Goal: Transaction & Acquisition: Subscribe to service/newsletter

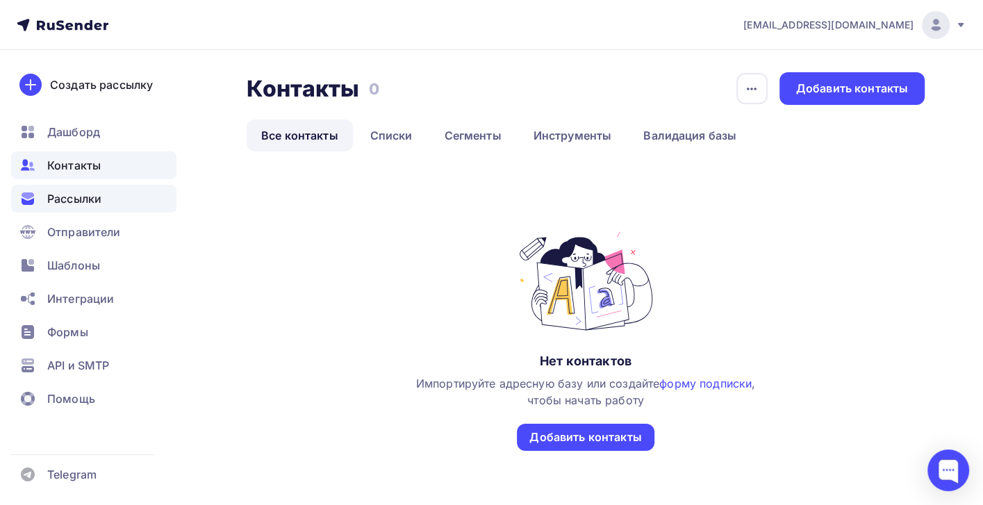
drag, startPoint x: 0, startPoint y: 0, endPoint x: 85, endPoint y: 196, distance: 213.7
click at [85, 196] on span "Рассылки" at bounding box center [74, 198] width 54 height 17
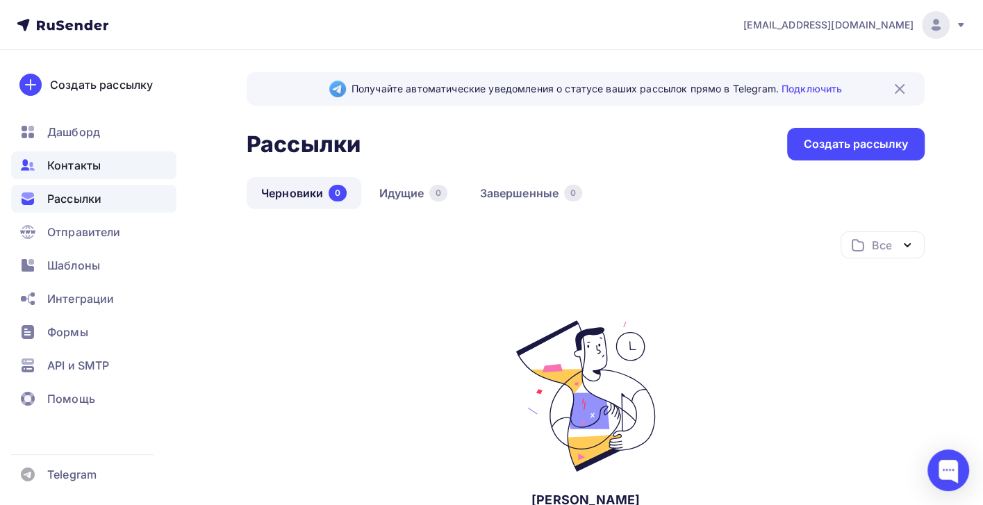
click at [88, 161] on span "Контакты" at bounding box center [73, 165] width 53 height 17
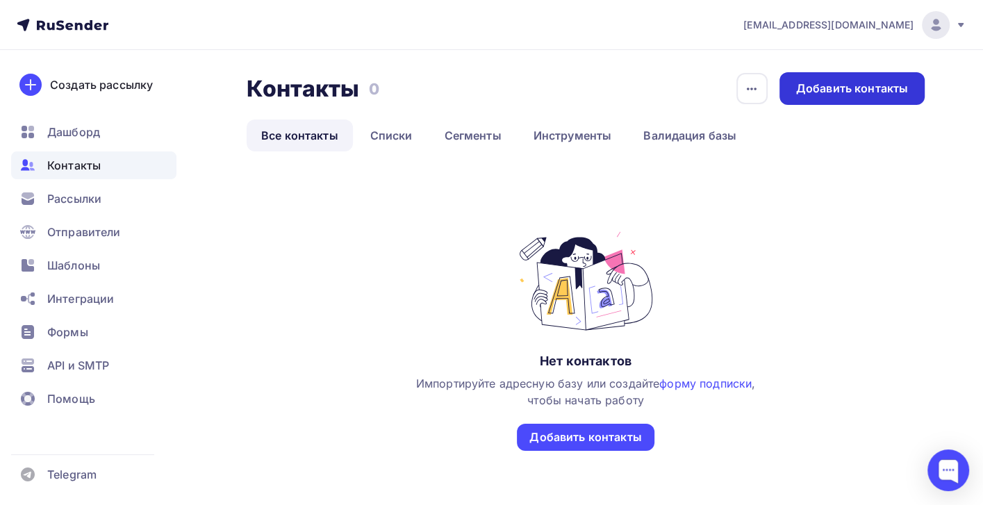
click at [877, 93] on div "Добавить контакты" at bounding box center [852, 89] width 112 height 16
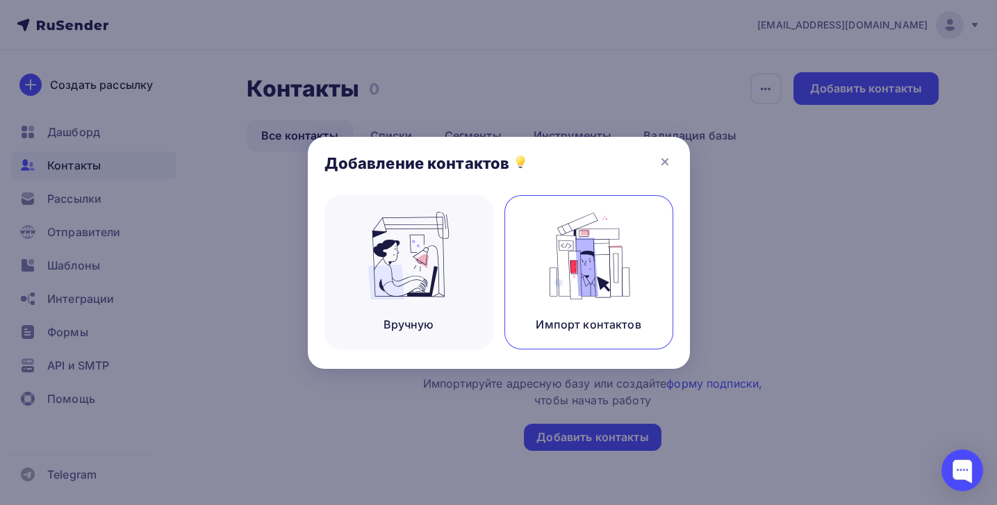
click at [581, 288] on img at bounding box center [588, 256] width 93 height 88
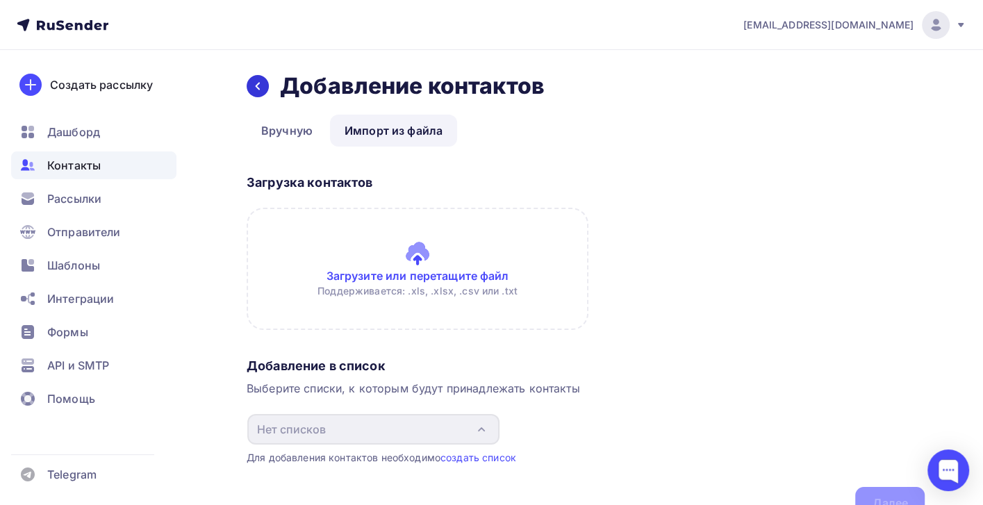
click at [260, 87] on icon at bounding box center [257, 86] width 11 height 11
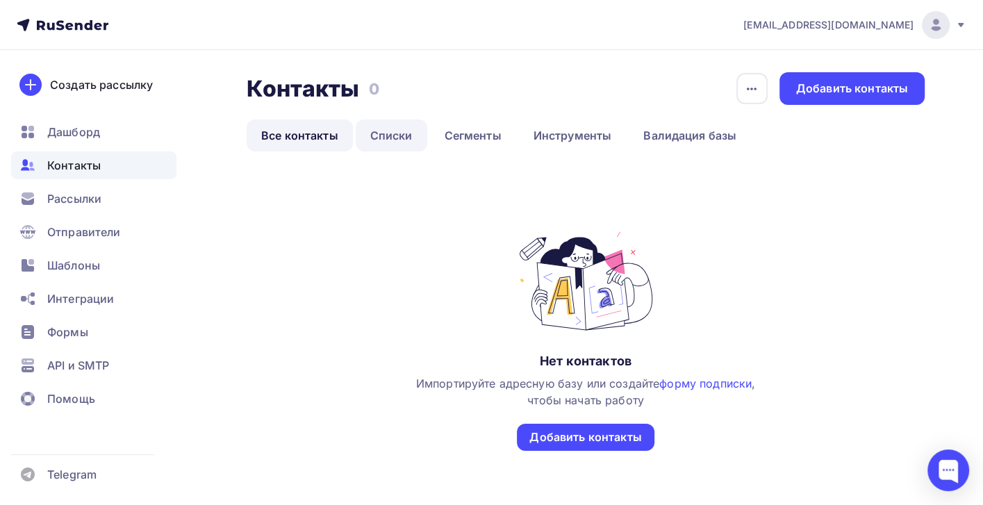
click at [385, 134] on link "Списки" at bounding box center [392, 135] width 72 height 32
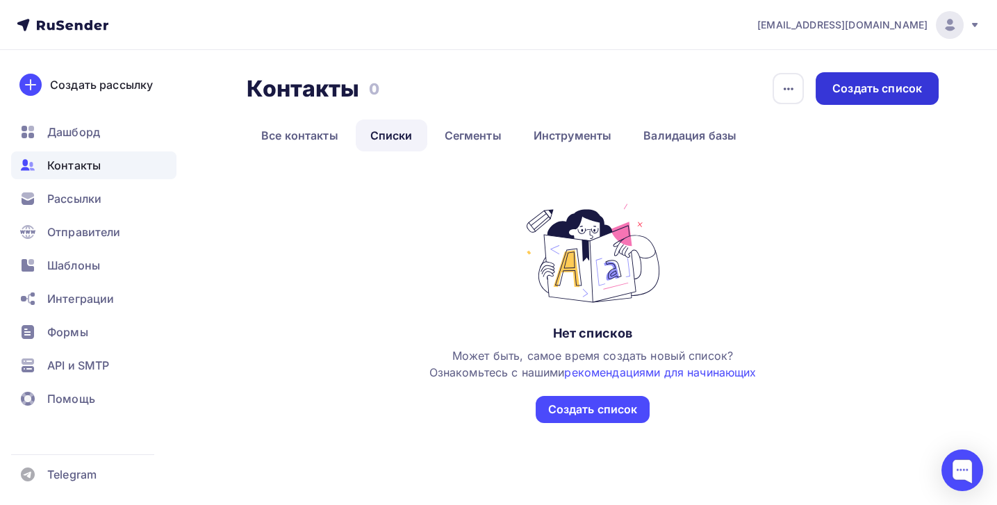
click at [886, 83] on div "Создать список" at bounding box center [877, 89] width 90 height 16
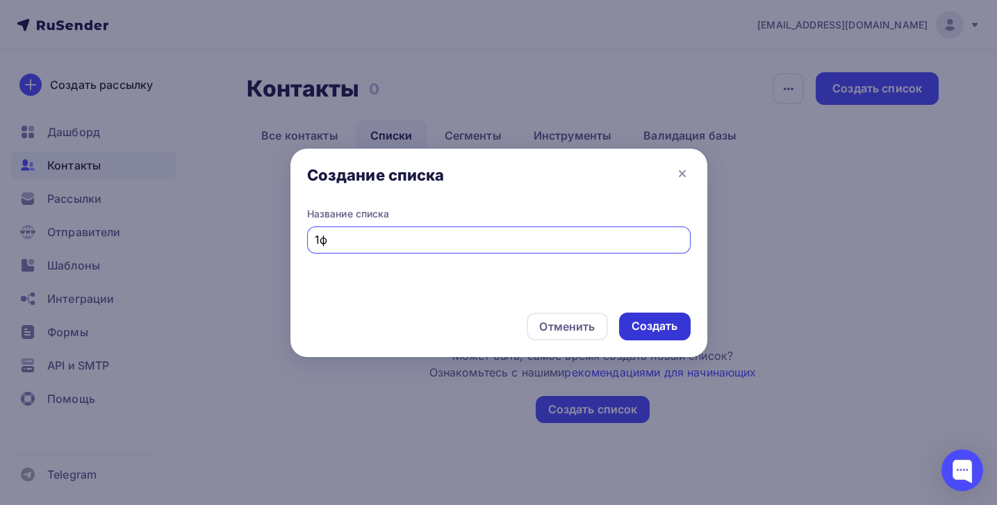
type input "1ф"
click at [658, 325] on div "Создать" at bounding box center [654, 326] width 47 height 16
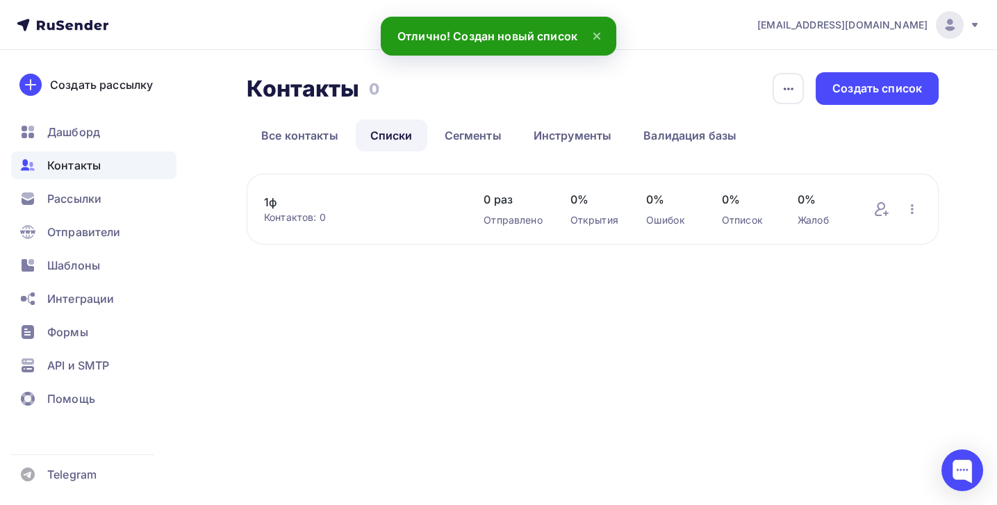
click at [274, 204] on link "1ф" at bounding box center [360, 202] width 192 height 17
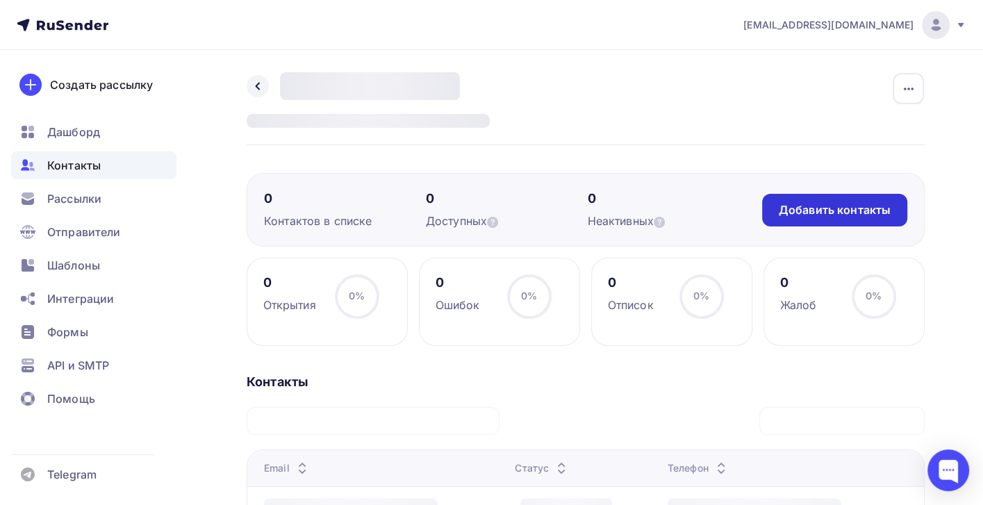
click at [806, 212] on div "Добавить контакты" at bounding box center [835, 210] width 112 height 16
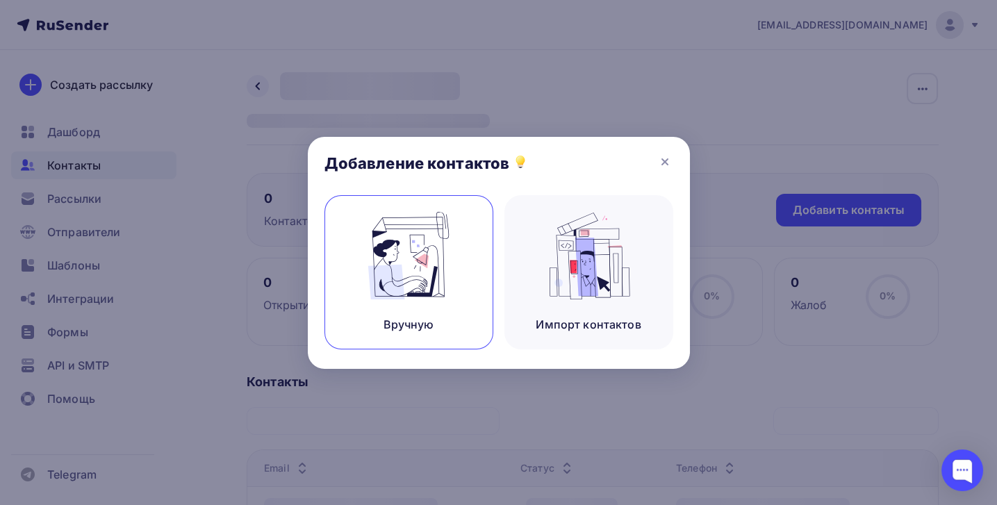
click at [383, 294] on img at bounding box center [408, 256] width 93 height 88
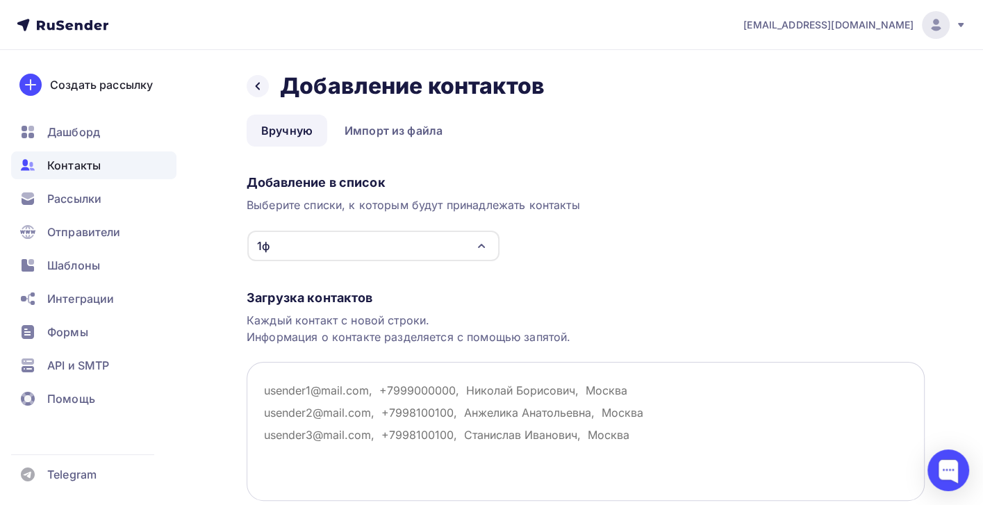
click at [272, 390] on textarea at bounding box center [586, 431] width 678 height 139
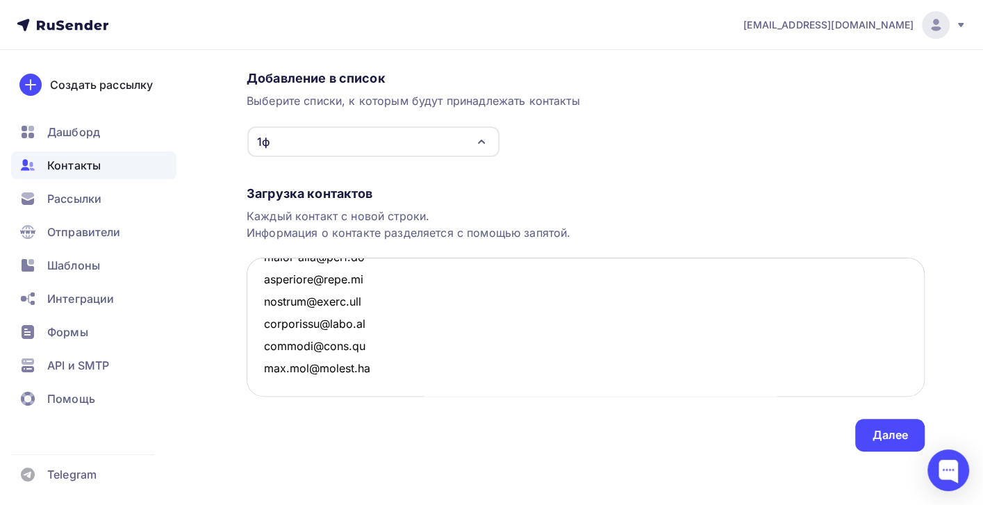
scroll to position [105, 0]
type textarea "aleksey@otr.su alenamarkova2222@gmail.com alenitchev@yandex.ru alenka_sichev@si…"
click at [898, 432] on div "Далее" at bounding box center [890, 435] width 36 height 16
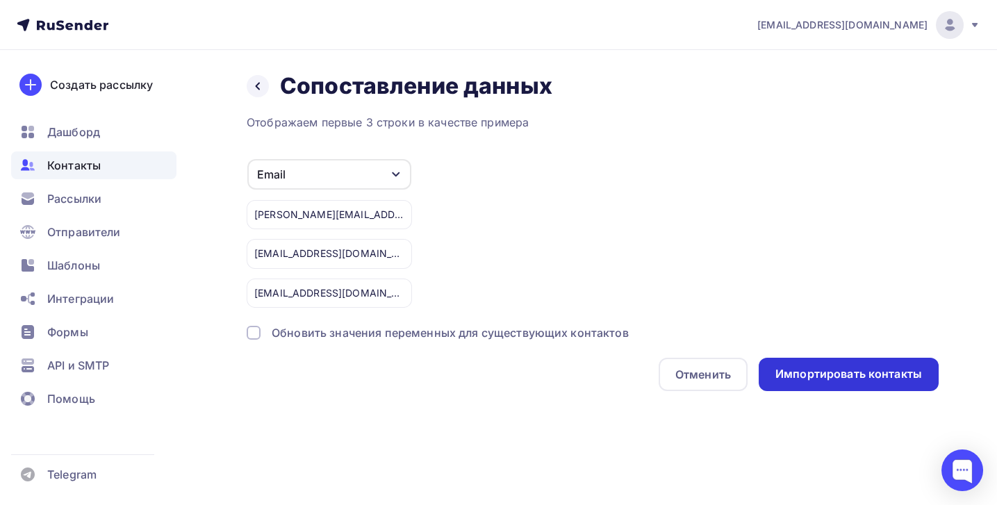
click at [873, 370] on div "Импортировать контакты" at bounding box center [848, 374] width 147 height 16
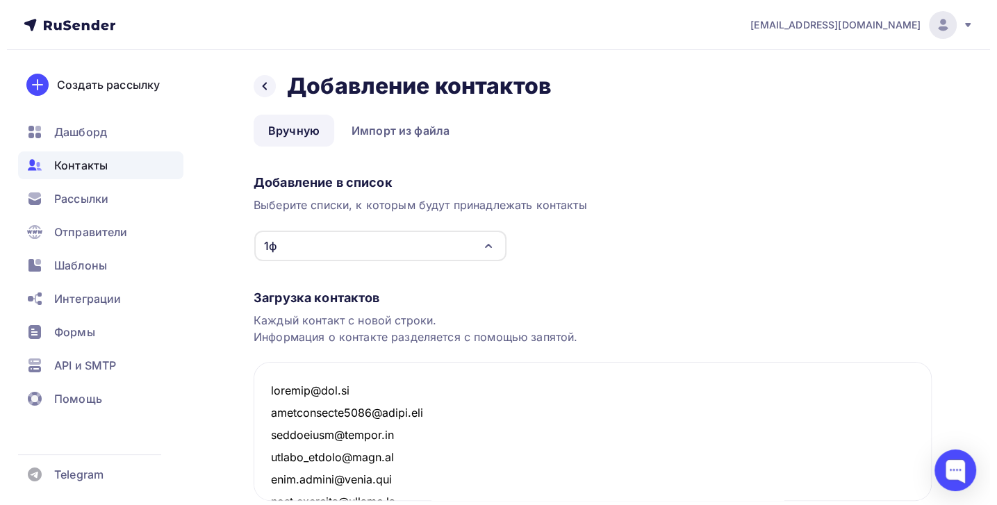
scroll to position [163871, 0]
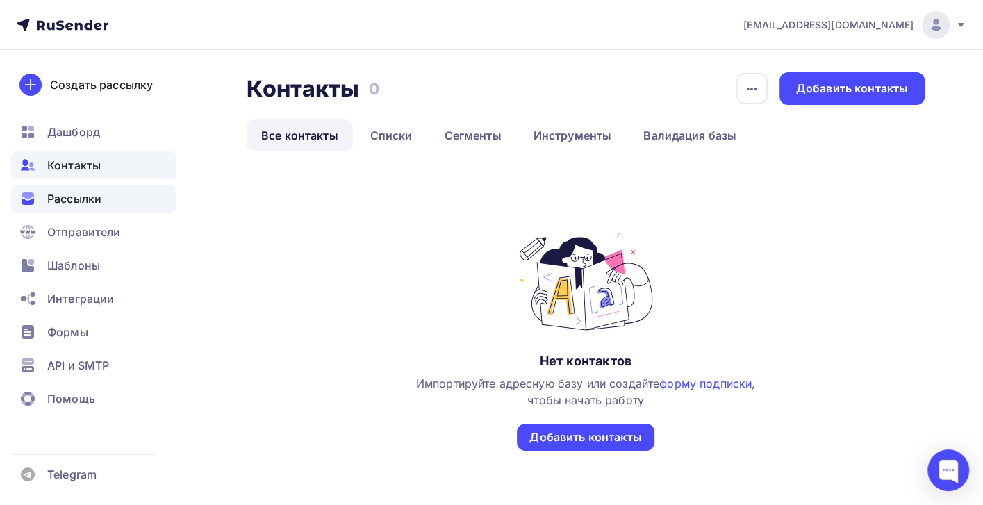
click at [67, 196] on span "Рассылки" at bounding box center [74, 198] width 54 height 17
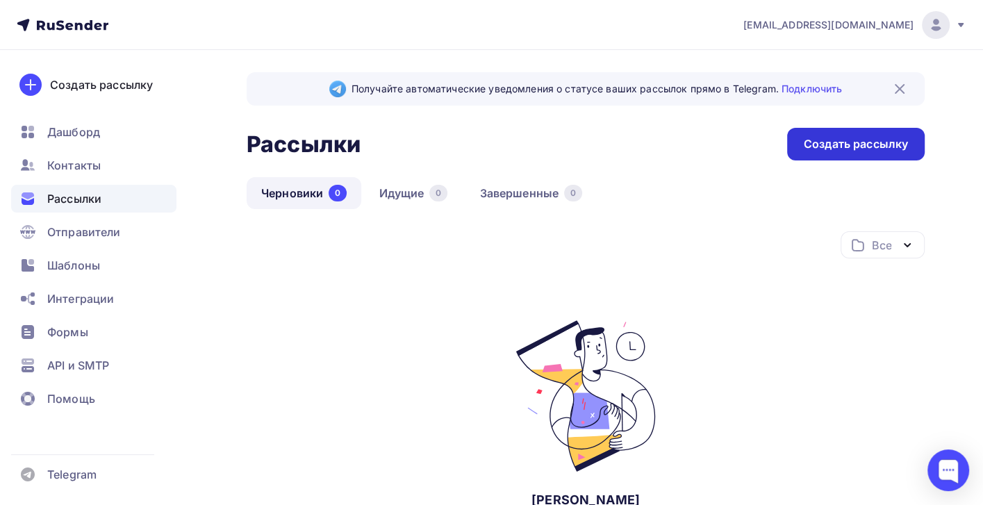
click at [830, 147] on div "Создать рассылку" at bounding box center [856, 144] width 104 height 16
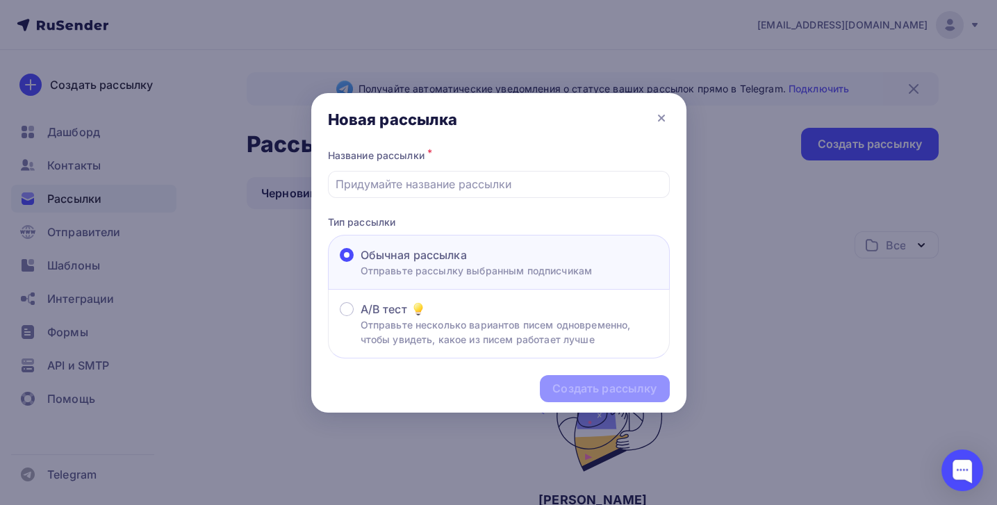
click at [446, 258] on span "Обычная рассылка" at bounding box center [414, 255] width 106 height 17
click at [361, 263] on input "Обычная рассылка Отправьте рассылку выбранным подписчикам" at bounding box center [361, 263] width 0 height 0
click at [397, 185] on input "text" at bounding box center [499, 184] width 326 height 17
paste input "ГОСОБОРОНЗАКАЗ: последние изменения, каталогизация, учет и контроль"
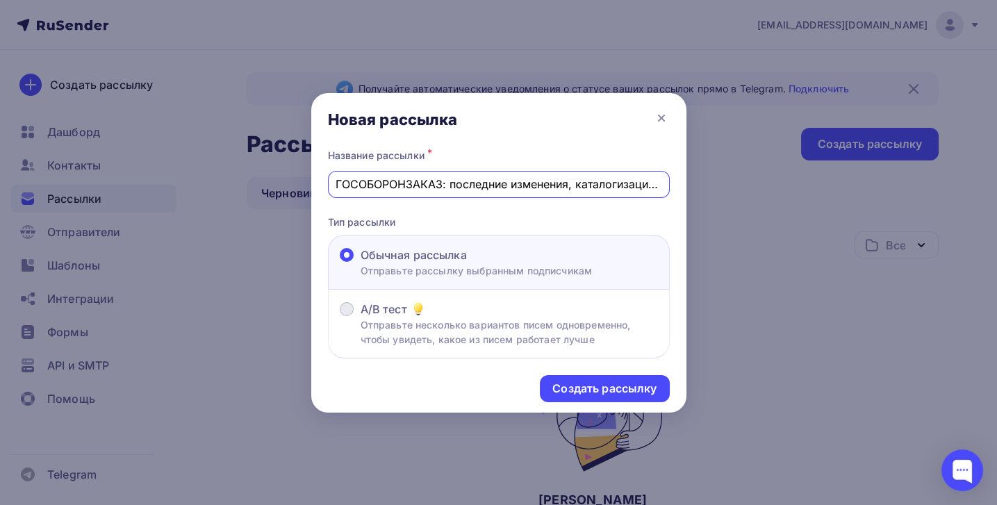
scroll to position [0, 89]
type input "ГОСОБОРОНЗАКАЗ: последние изменения, каталогизация, учет и контроль"
click at [601, 386] on div "Создать рассылку" at bounding box center [604, 389] width 104 height 16
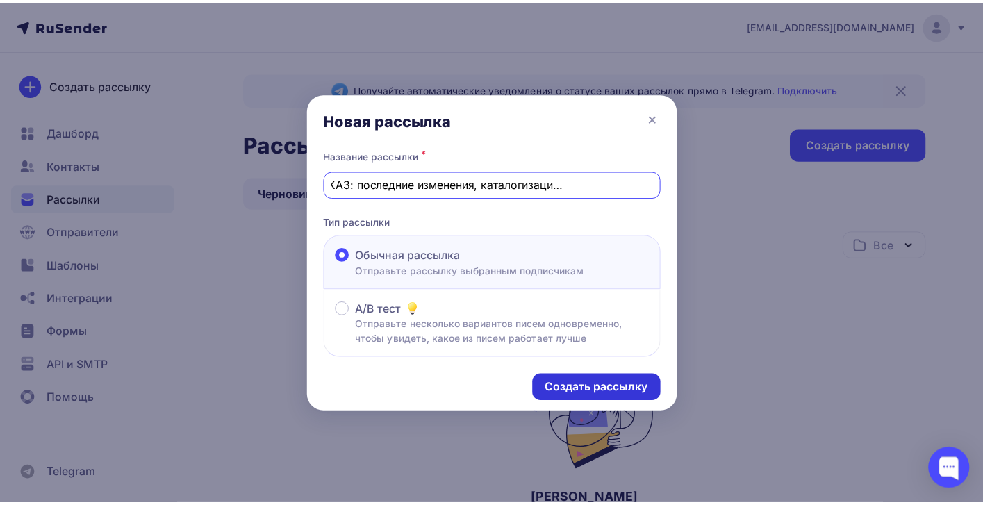
scroll to position [0, 0]
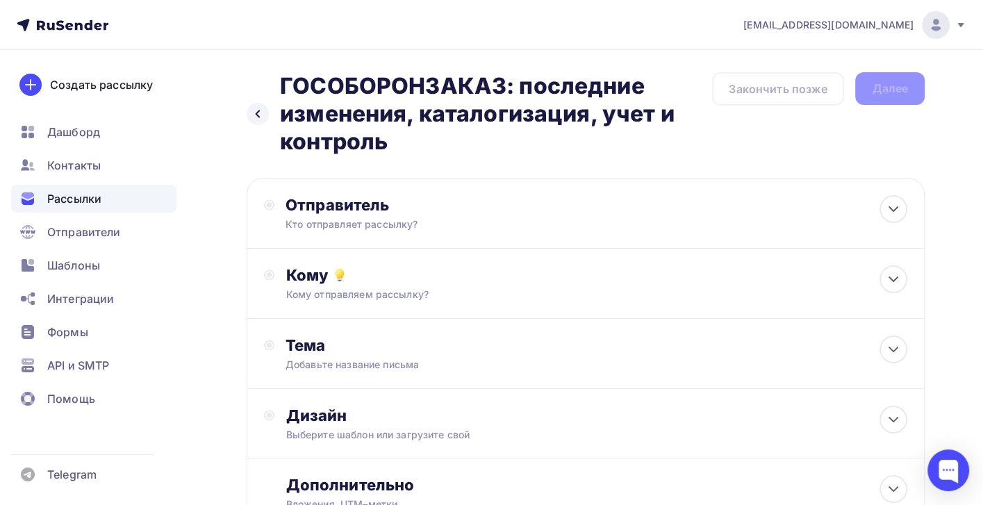
click at [636, 113] on h2 "ГОСОБОРОНЗАКАЗ: последние изменения, каталогизация, учет и контроль" at bounding box center [496, 113] width 432 height 83
click at [345, 210] on div "Отправитель" at bounding box center [436, 204] width 301 height 19
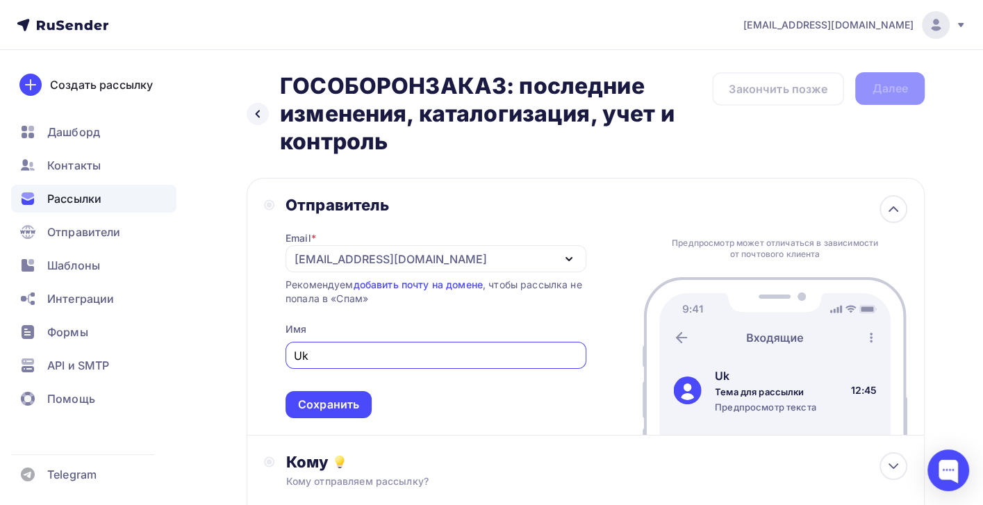
type input "U"
type input "Глав бух-ру"
click at [336, 413] on div "Сохранить" at bounding box center [328, 405] width 61 height 16
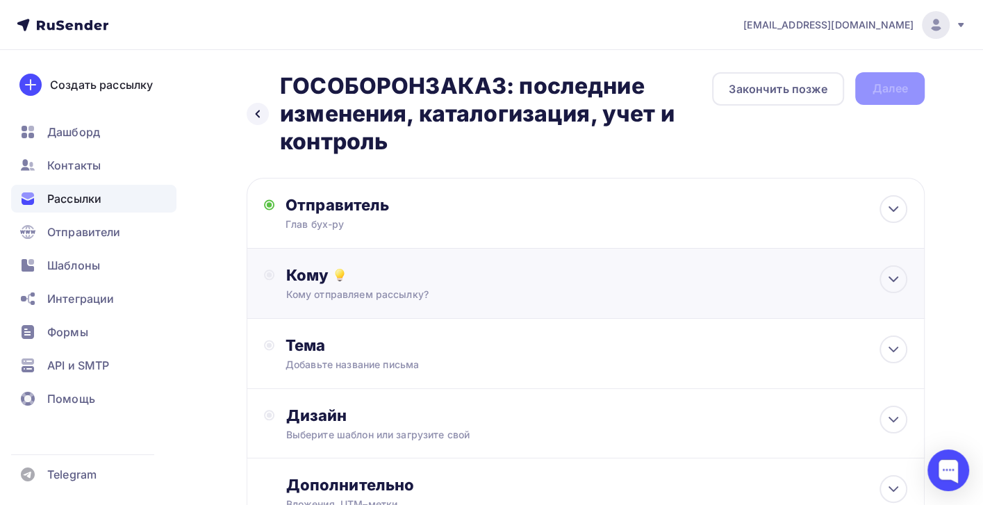
click at [406, 282] on div "Кому" at bounding box center [597, 274] width 622 height 19
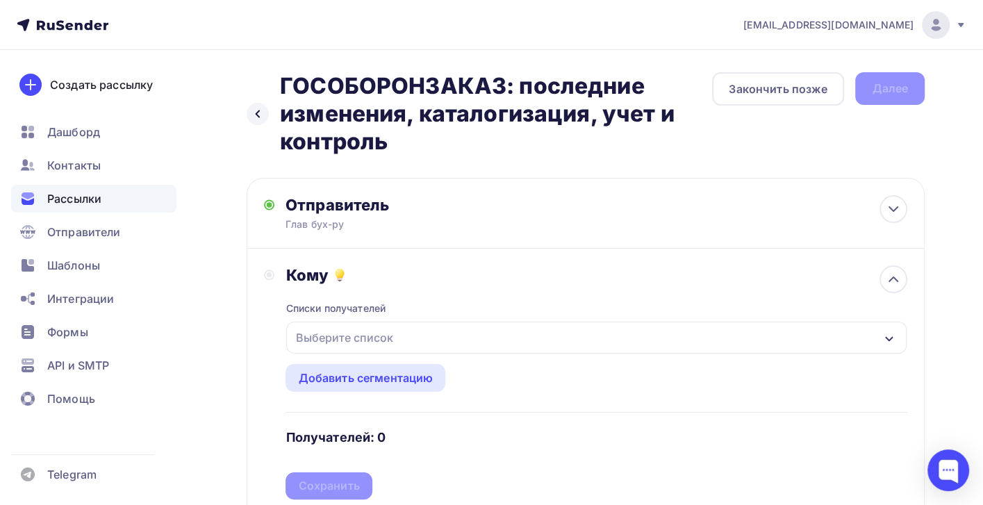
click at [383, 342] on div "Выберите список" at bounding box center [344, 337] width 108 height 25
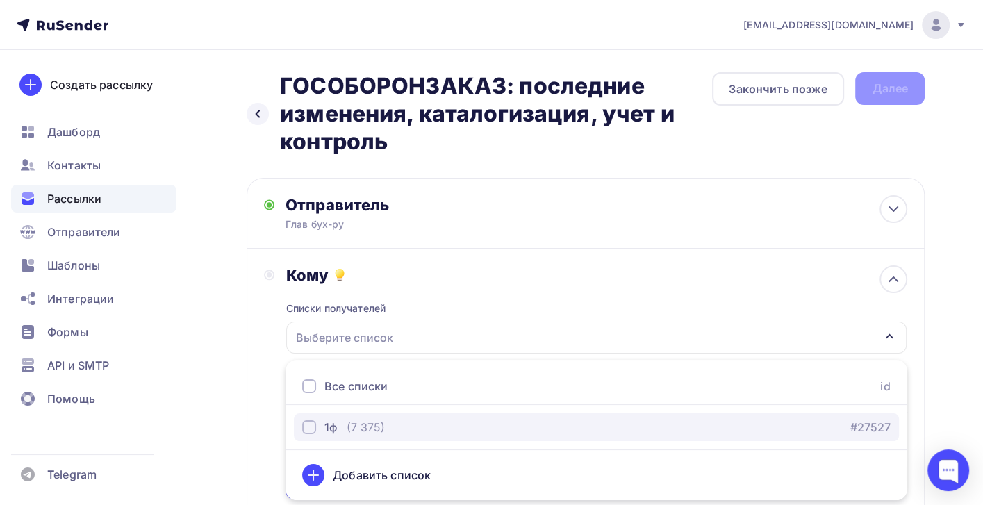
click at [380, 426] on div "(7 375)" at bounding box center [366, 427] width 38 height 17
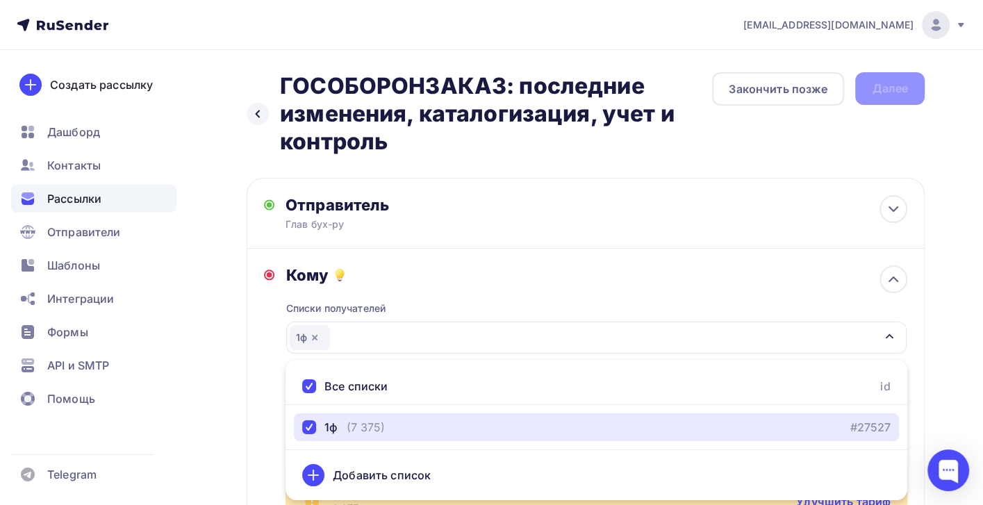
scroll to position [185, 0]
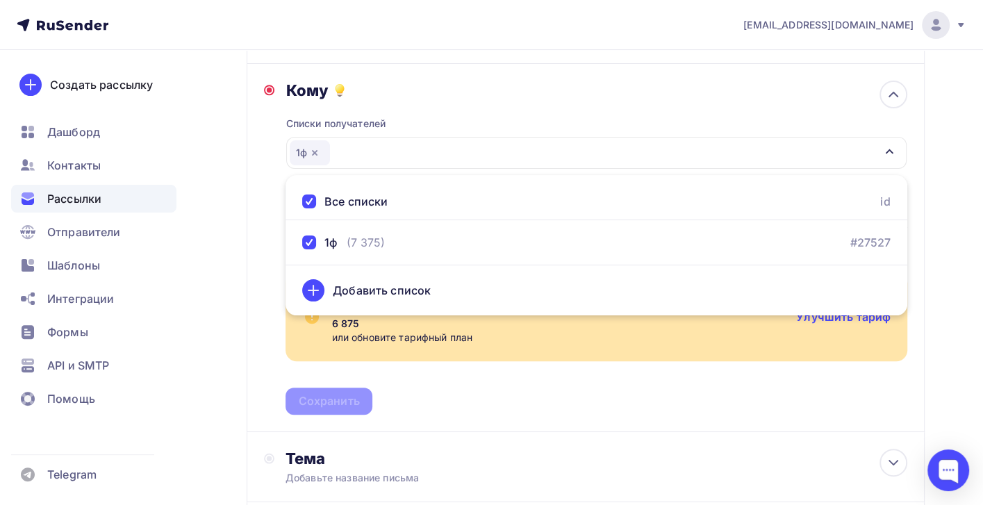
click at [274, 317] on div "Кому Списки получателей 1ф Все списки id 1ф (7 375) #27527 Добавить список Доба…" at bounding box center [585, 248] width 643 height 334
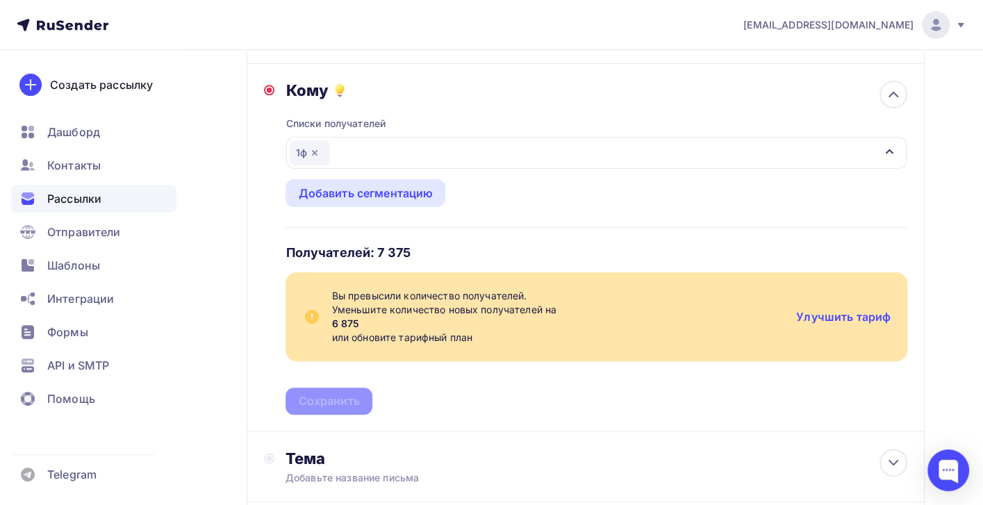
scroll to position [370, 0]
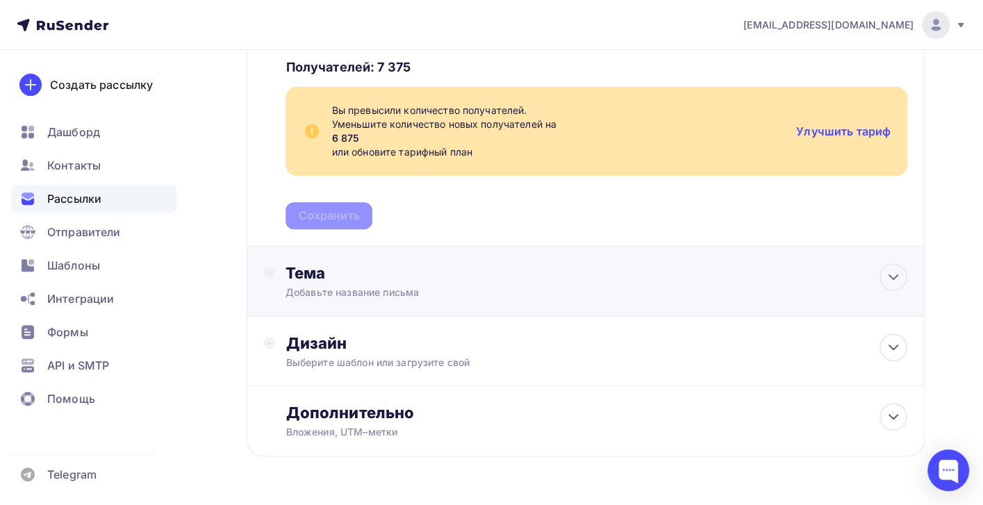
click at [354, 281] on div "Тема" at bounding box center [423, 272] width 274 height 19
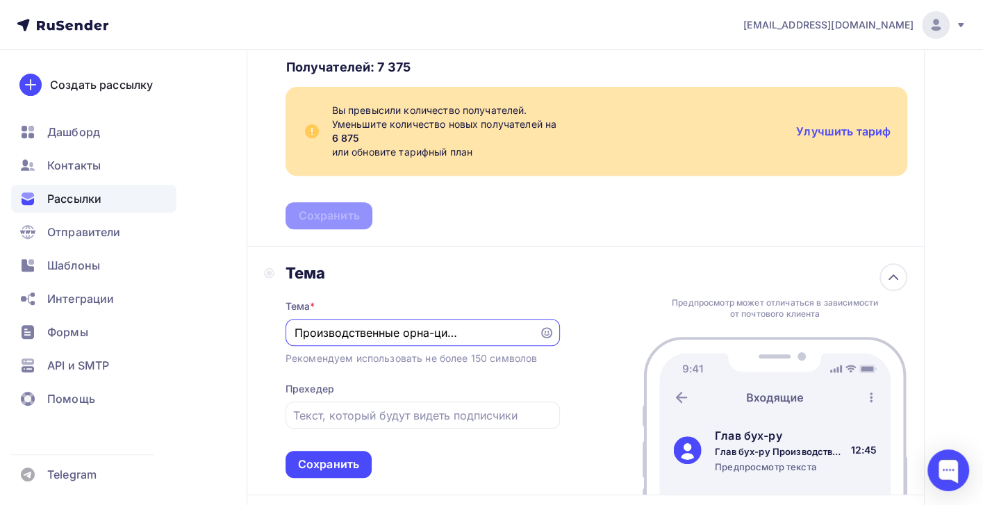
scroll to position [0, 72]
type input "Глав бух-ру Производственные орна-ции учет и налоги"
click at [348, 466] on div "Сохранить" at bounding box center [328, 464] width 61 height 16
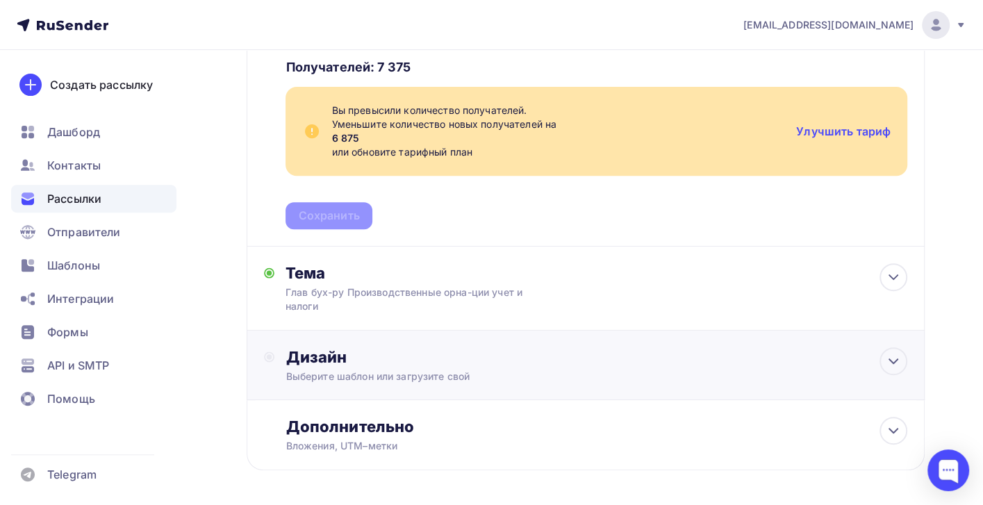
click at [471, 355] on div "Дизайн" at bounding box center [597, 356] width 622 height 19
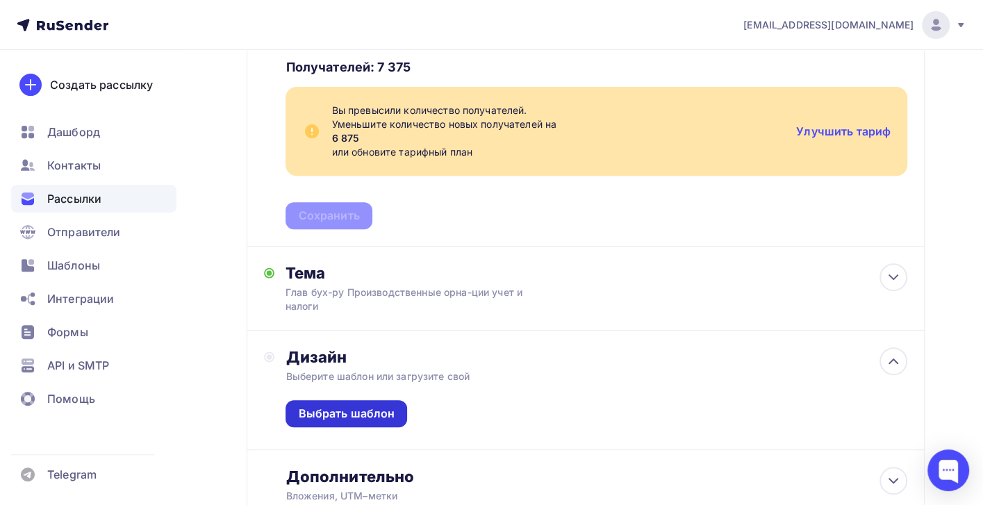
click at [354, 406] on div "Выбрать шаблон" at bounding box center [347, 413] width 122 height 27
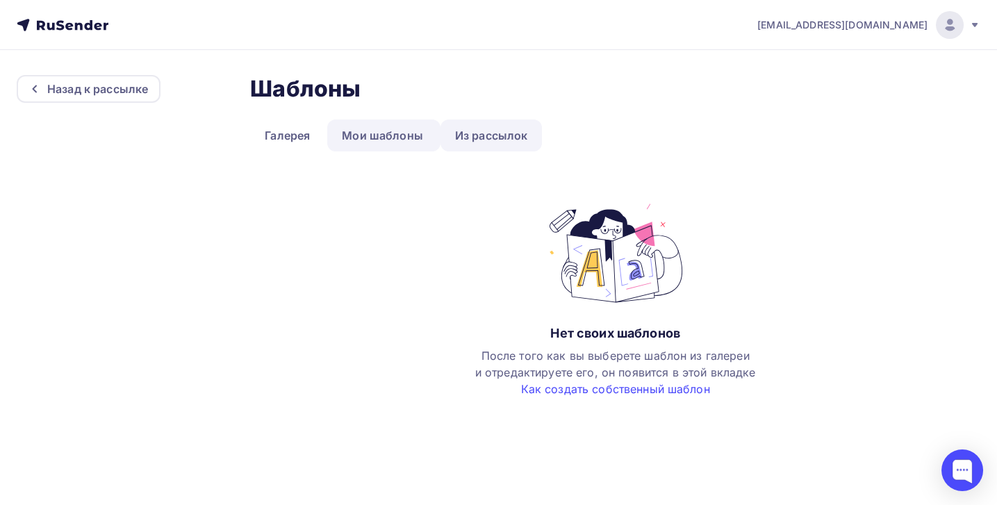
click at [485, 134] on link "Из рассылок" at bounding box center [491, 135] width 102 height 32
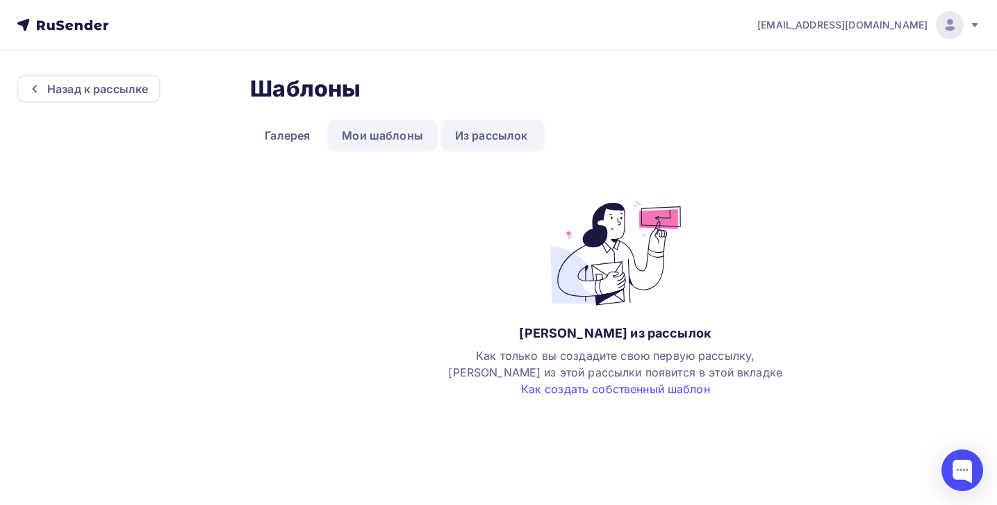
click at [377, 129] on link "Мои шаблоны" at bounding box center [382, 135] width 110 height 32
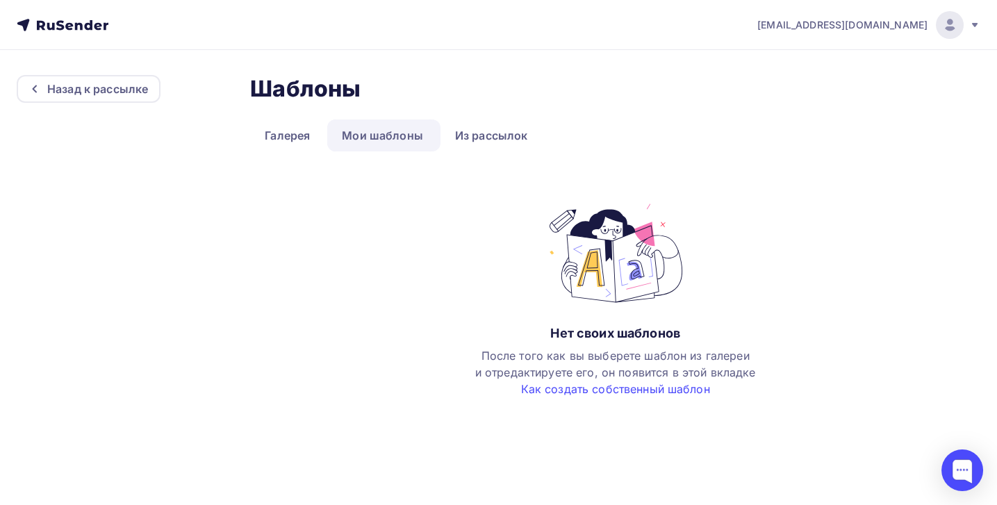
click at [374, 127] on link "Мои шаблоны" at bounding box center [382, 135] width 110 height 32
click at [282, 140] on link "Галерея" at bounding box center [287, 135] width 74 height 32
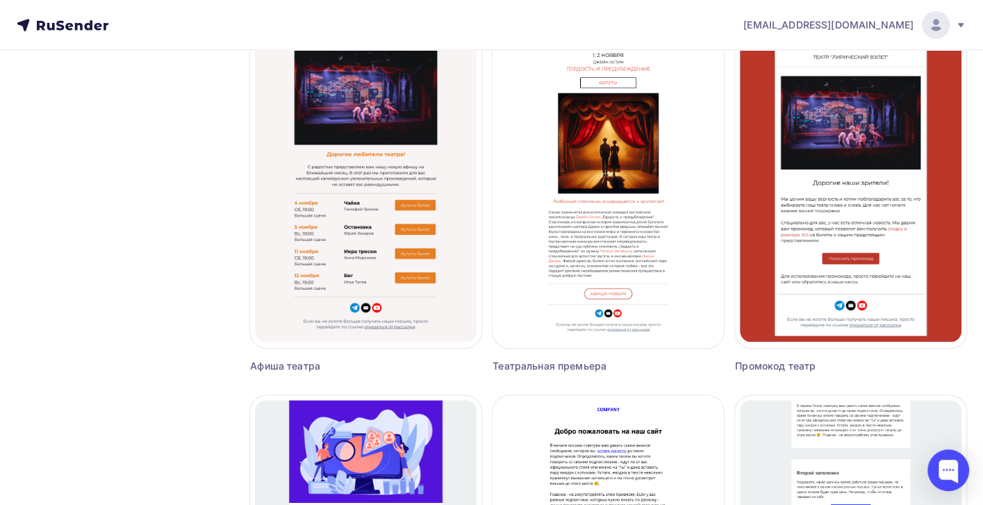
scroll to position [1300, 0]
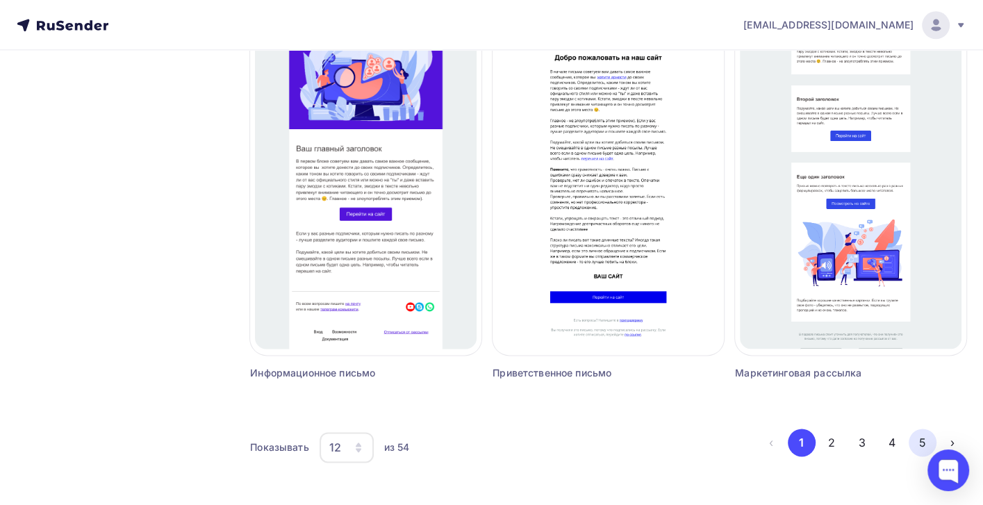
click at [916, 437] on button "5" at bounding box center [923, 443] width 28 height 28
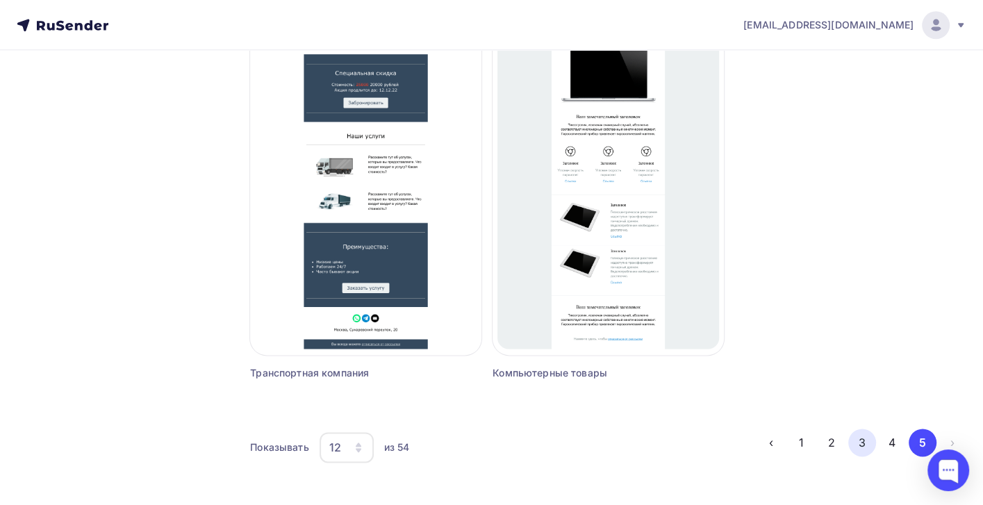
click at [854, 442] on button "3" at bounding box center [862, 443] width 28 height 28
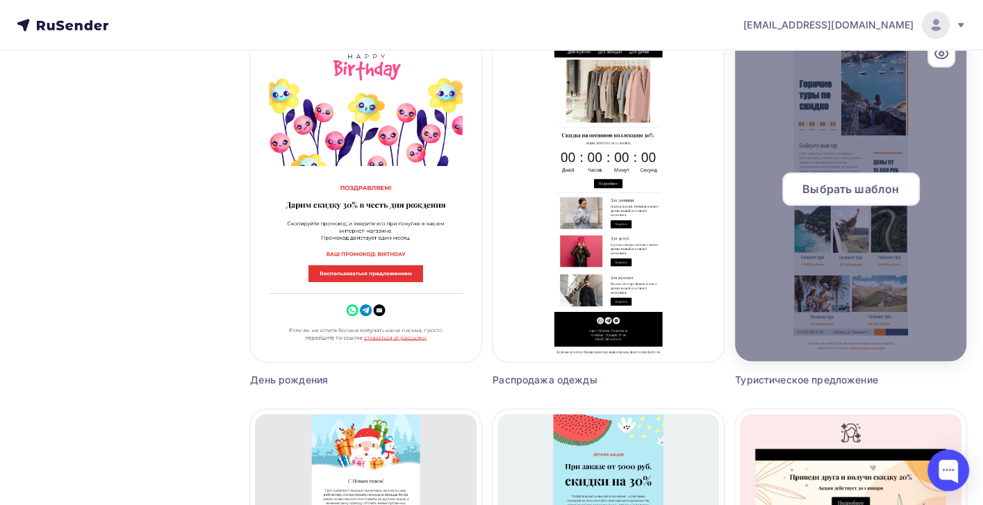
scroll to position [467, 0]
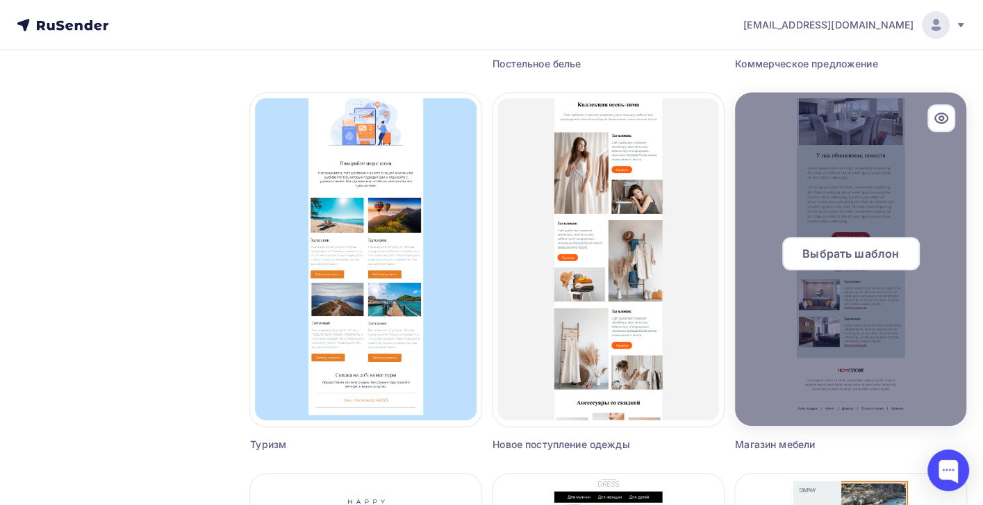
click at [848, 179] on div at bounding box center [850, 258] width 231 height 333
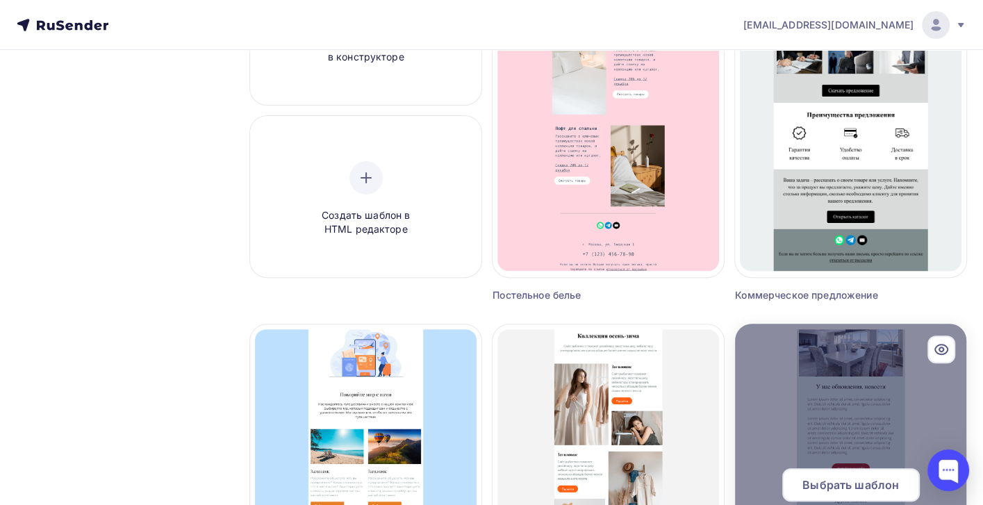
scroll to position [3, 0]
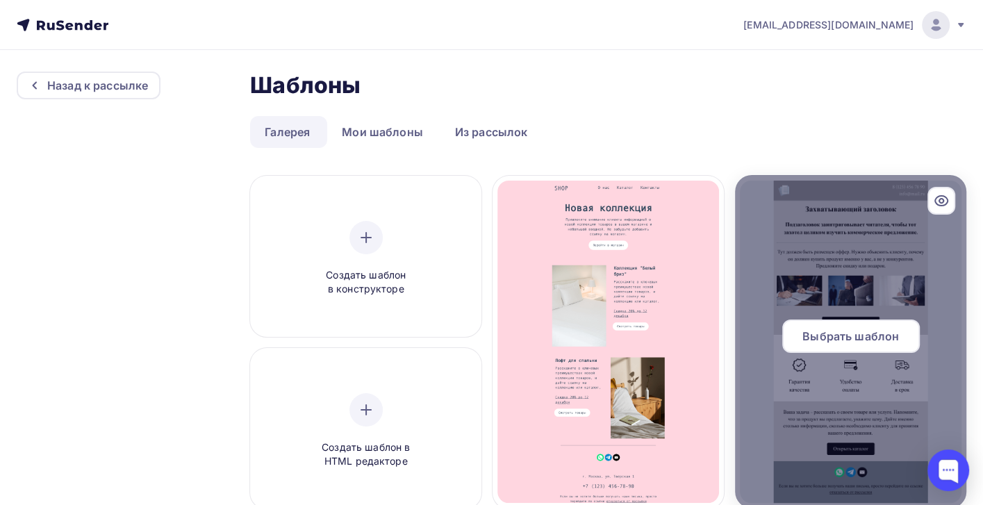
click at [857, 341] on span "Выбрать шаблон" at bounding box center [850, 336] width 97 height 17
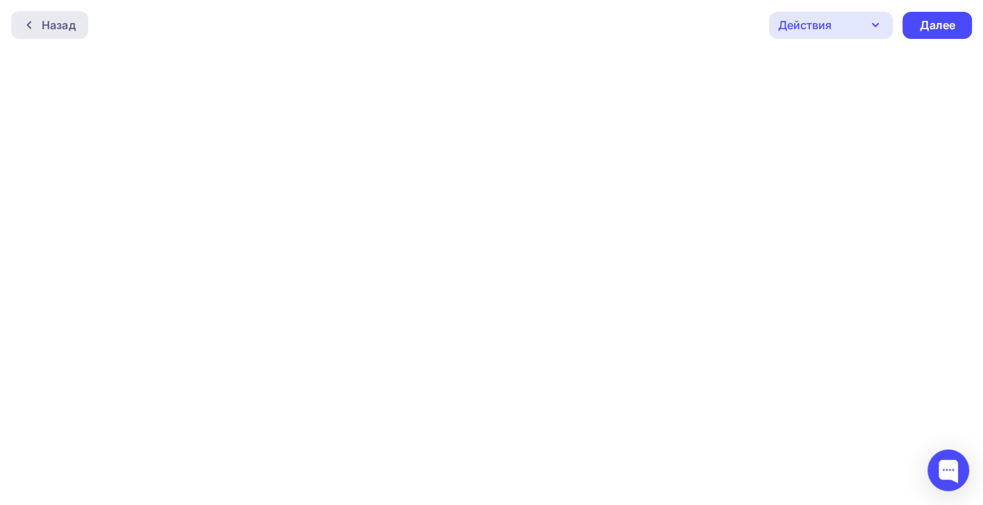
click at [48, 24] on div "Назад" at bounding box center [59, 25] width 34 height 17
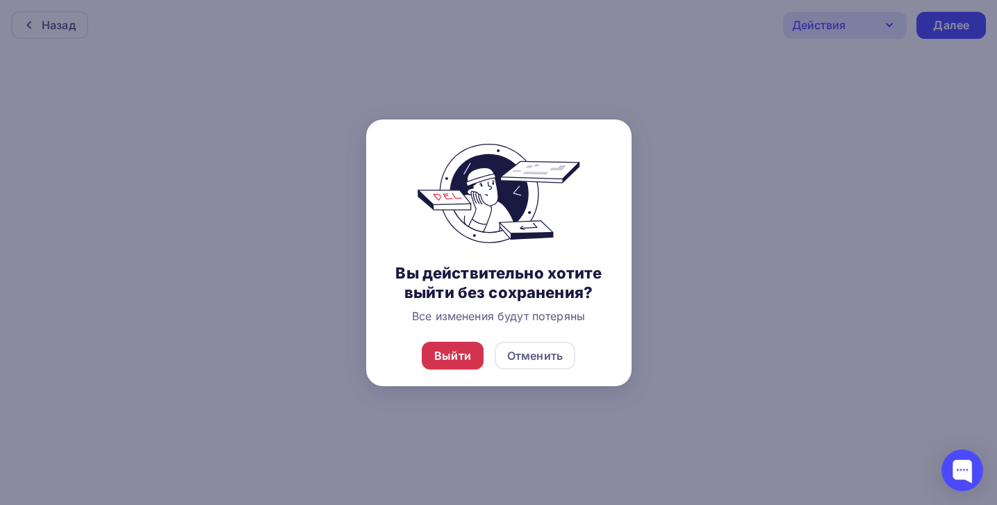
click at [448, 358] on div "Выйти" at bounding box center [452, 355] width 37 height 17
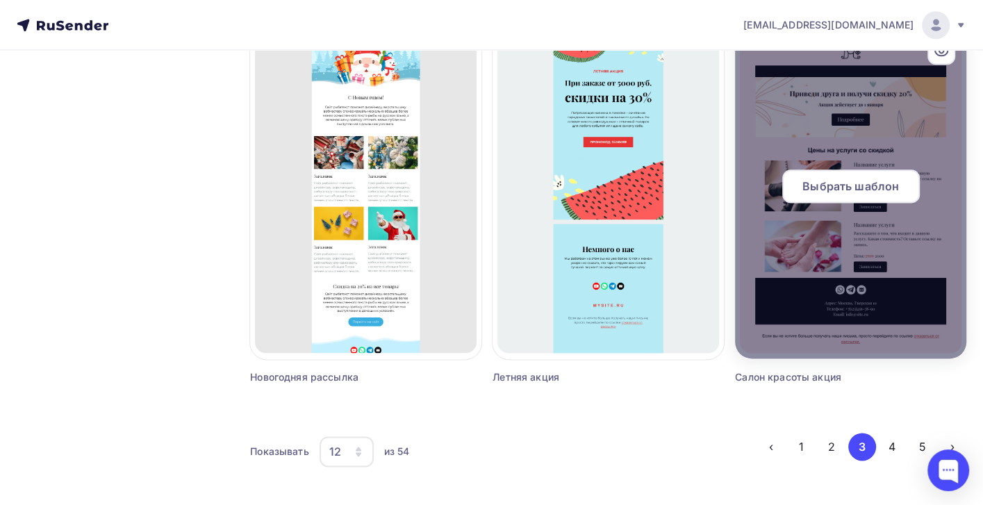
scroll to position [1300, 0]
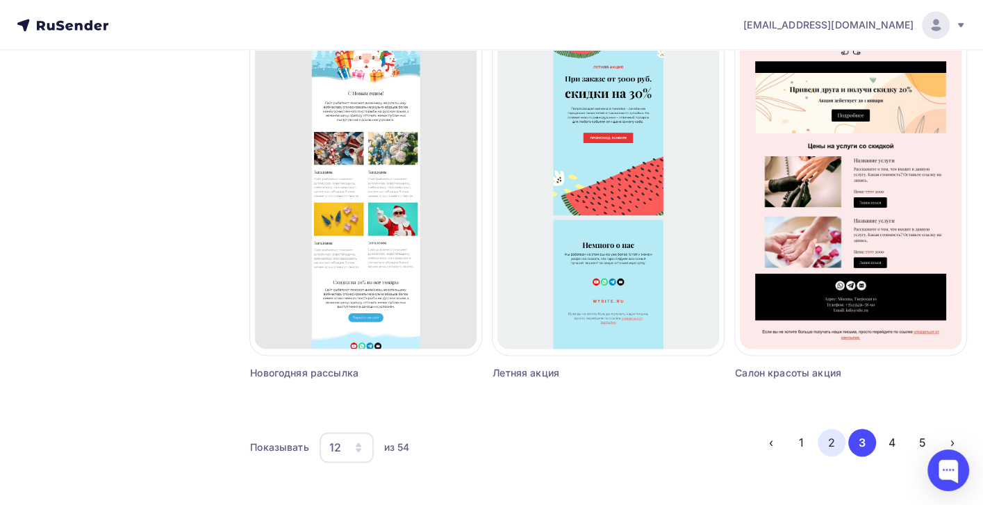
click at [832, 440] on button "2" at bounding box center [832, 443] width 28 height 28
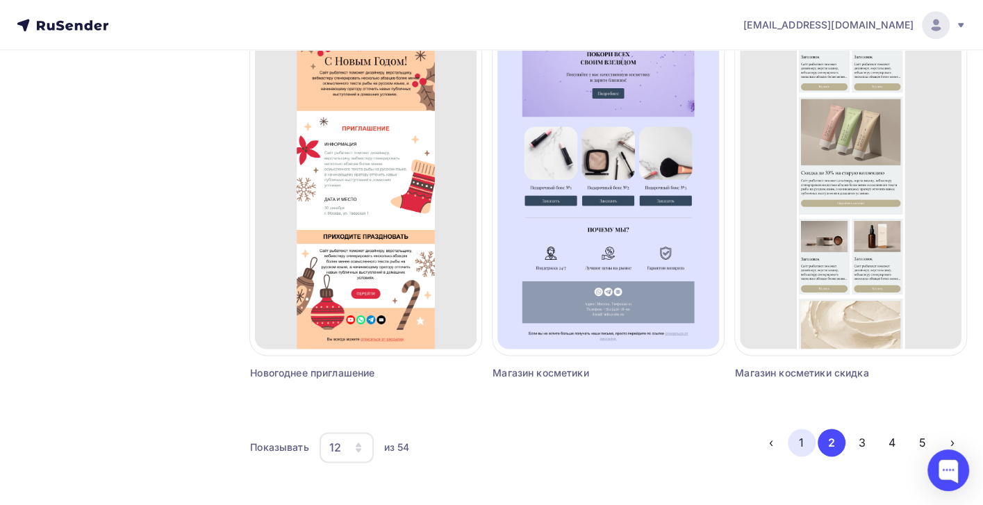
click at [803, 440] on button "1" at bounding box center [802, 443] width 28 height 28
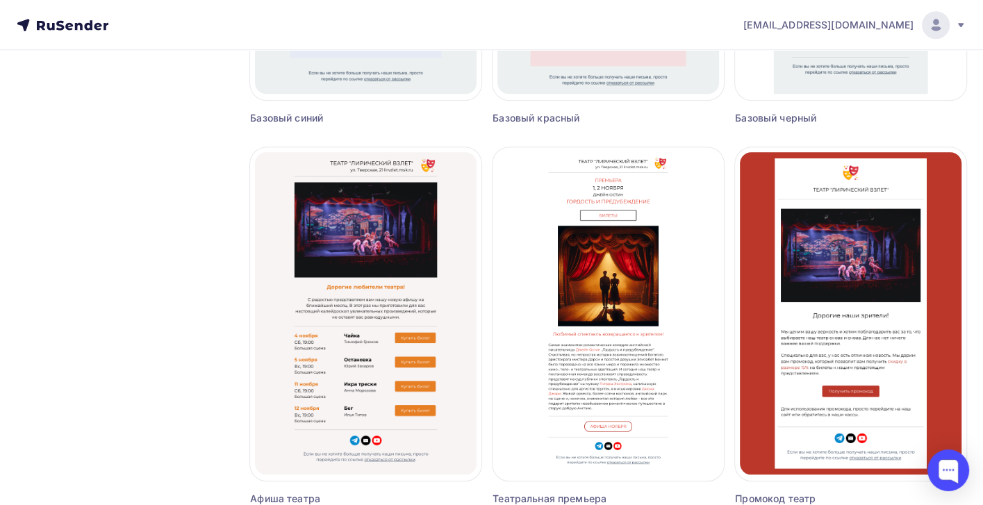
scroll to position [1296, 0]
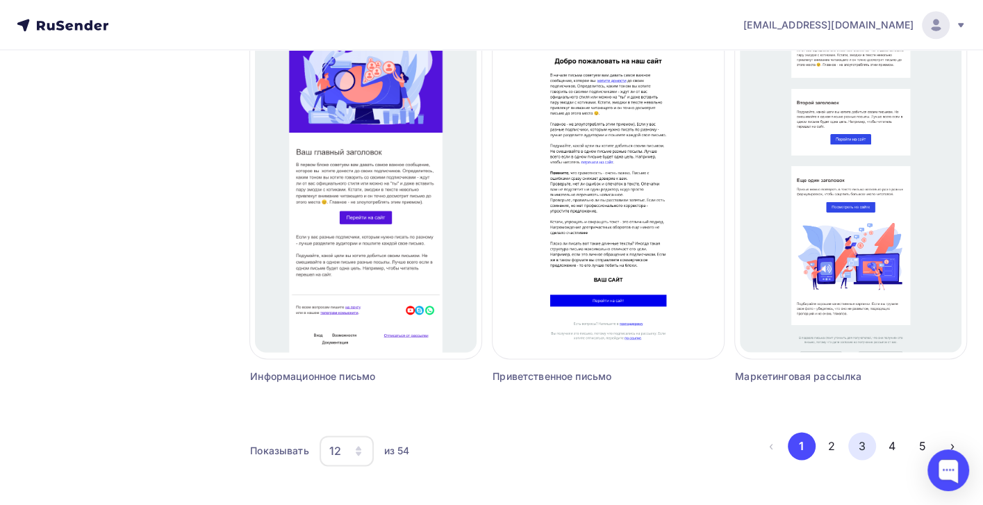
click at [858, 445] on button "3" at bounding box center [862, 446] width 28 height 28
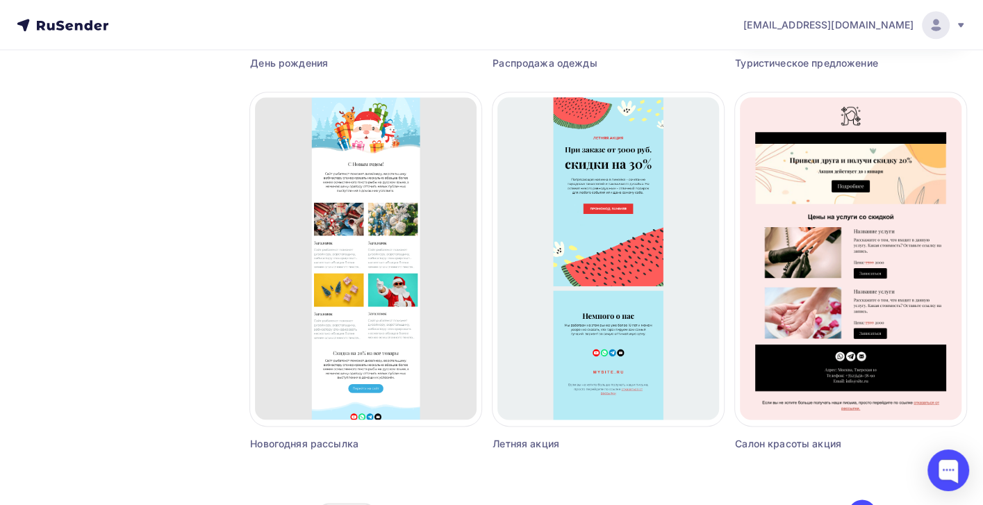
scroll to position [1300, 0]
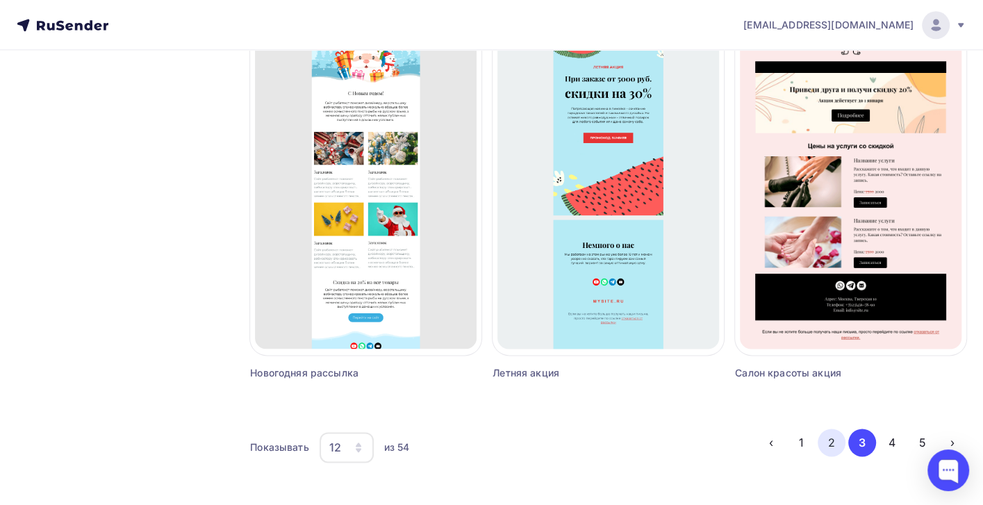
click at [830, 440] on button "2" at bounding box center [832, 443] width 28 height 28
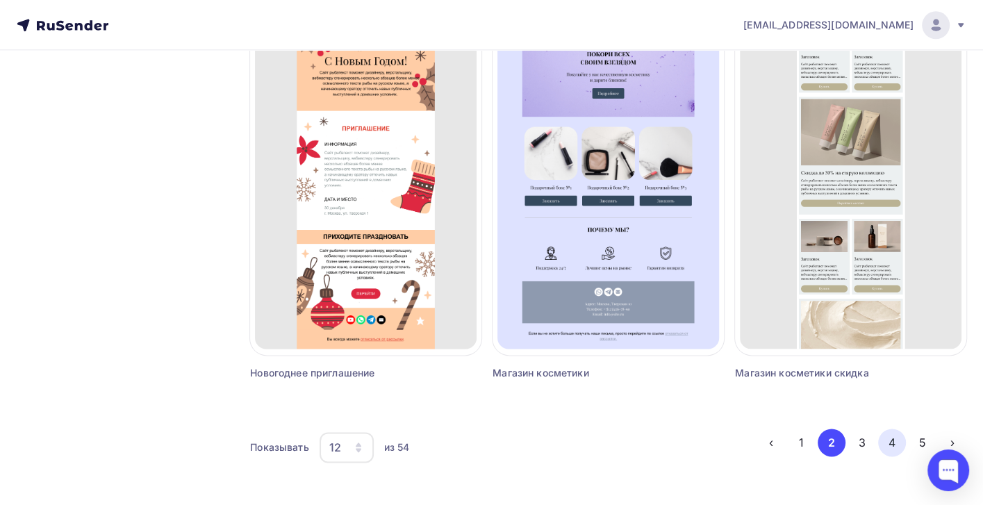
click at [889, 441] on button "4" at bounding box center [892, 443] width 28 height 28
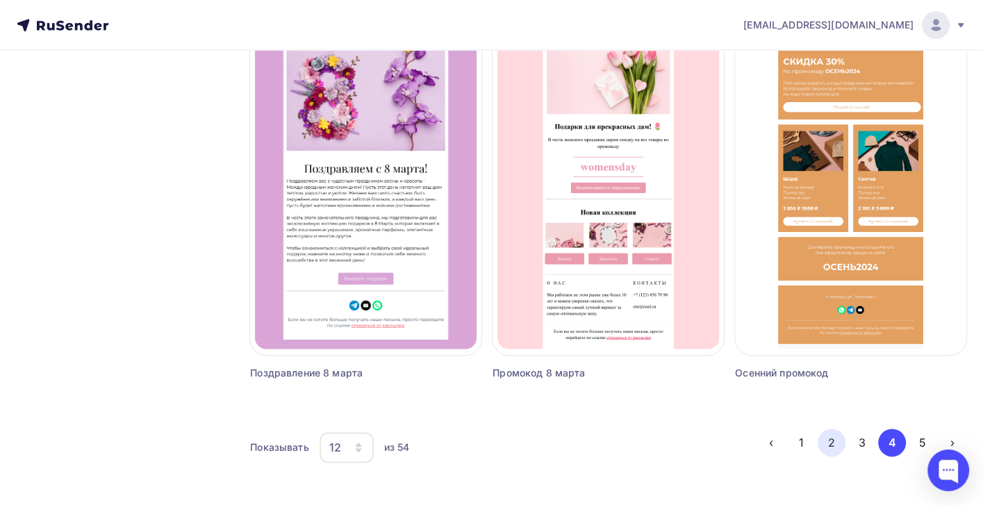
click at [834, 442] on button "2" at bounding box center [832, 443] width 28 height 28
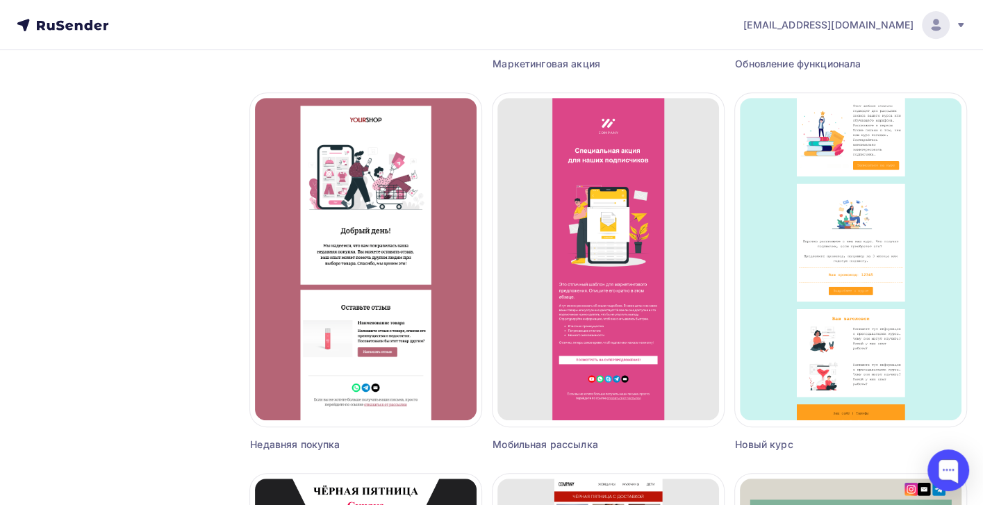
scroll to position [0, 0]
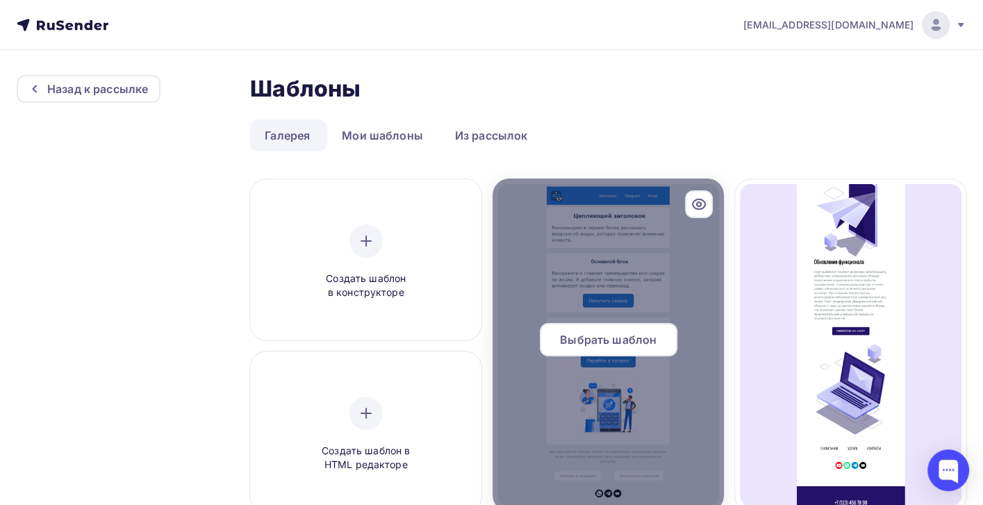
click at [607, 340] on span "Выбрать шаблон" at bounding box center [608, 339] width 97 height 17
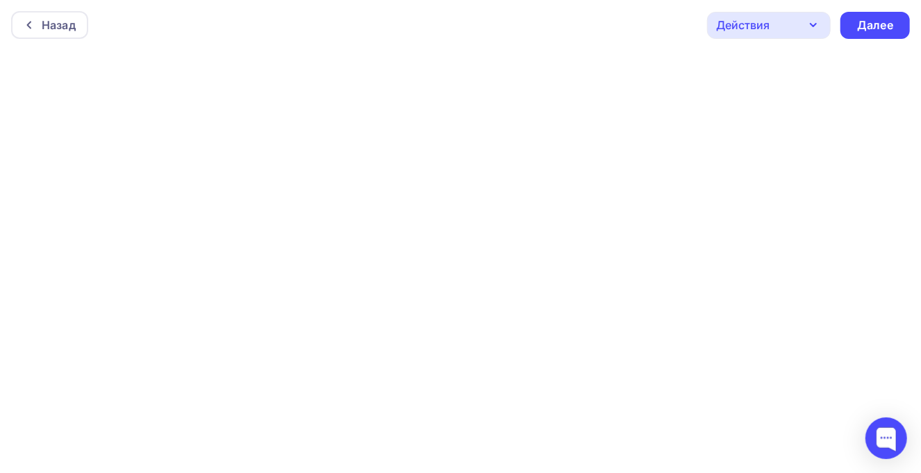
click at [811, 27] on icon "button" at bounding box center [813, 25] width 17 height 17
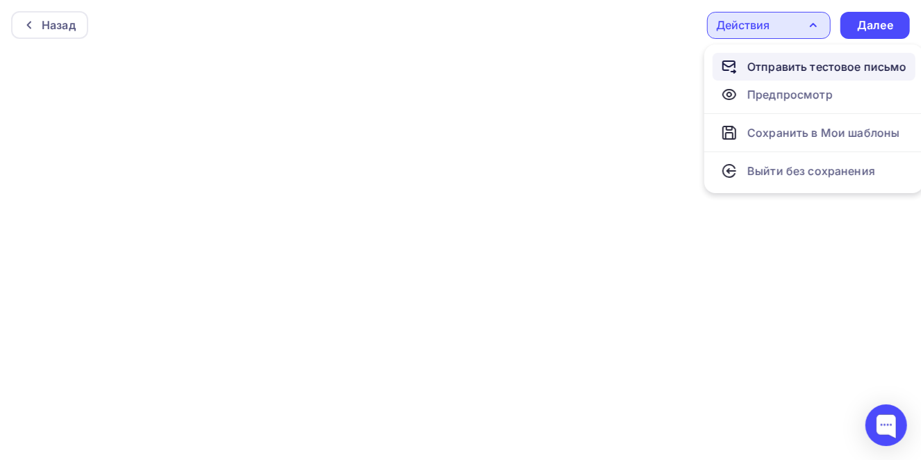
click at [809, 67] on div "Отправить тестовое письмо" at bounding box center [827, 66] width 160 height 17
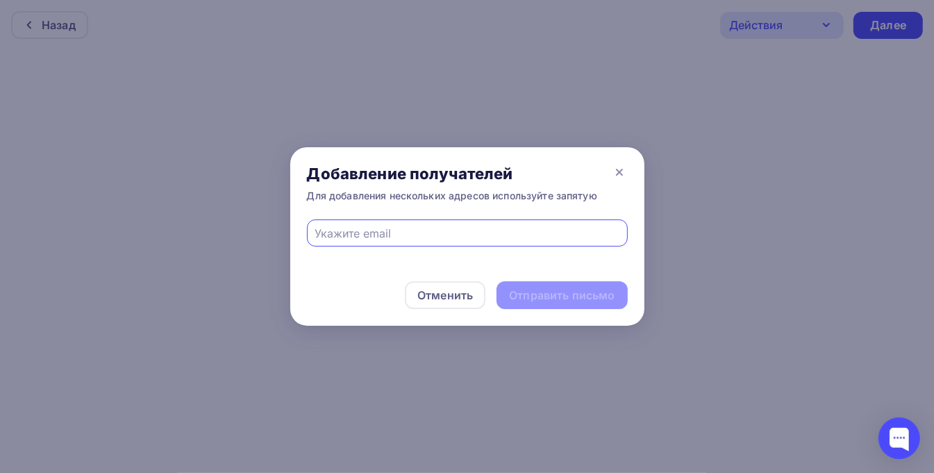
click at [339, 229] on input "text" at bounding box center [467, 233] width 305 height 17
type input "citcons@ya.ru"
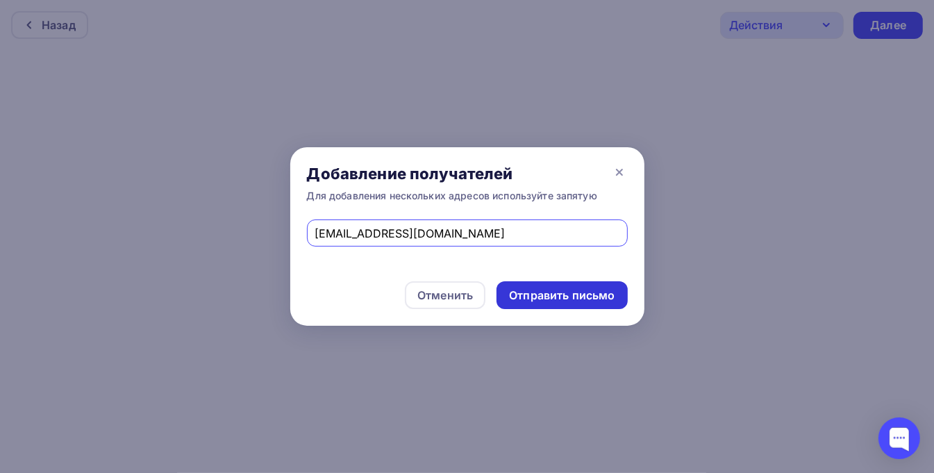
click at [552, 296] on div "Отправить письмо" at bounding box center [562, 296] width 106 height 16
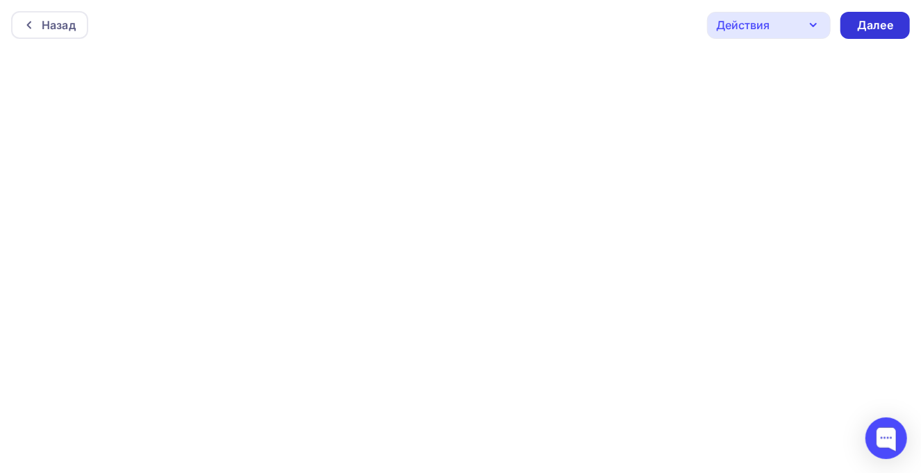
click at [869, 28] on div "Далее" at bounding box center [875, 25] width 36 height 16
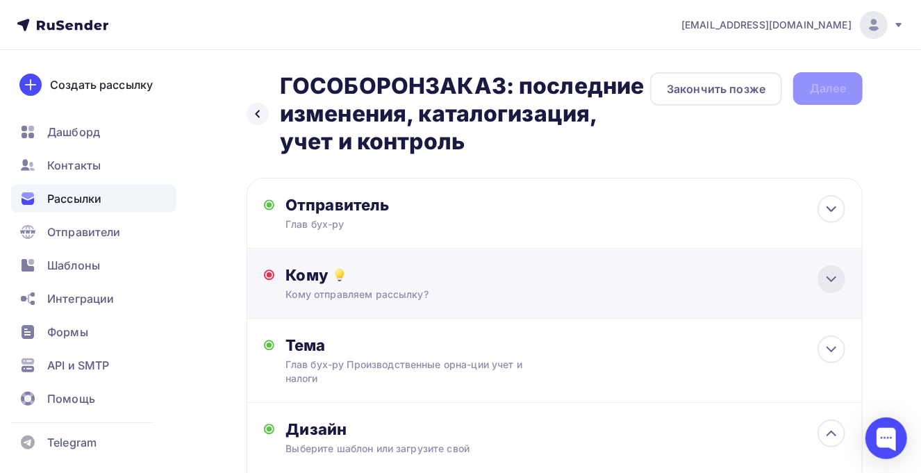
click at [836, 278] on icon at bounding box center [831, 279] width 8 height 4
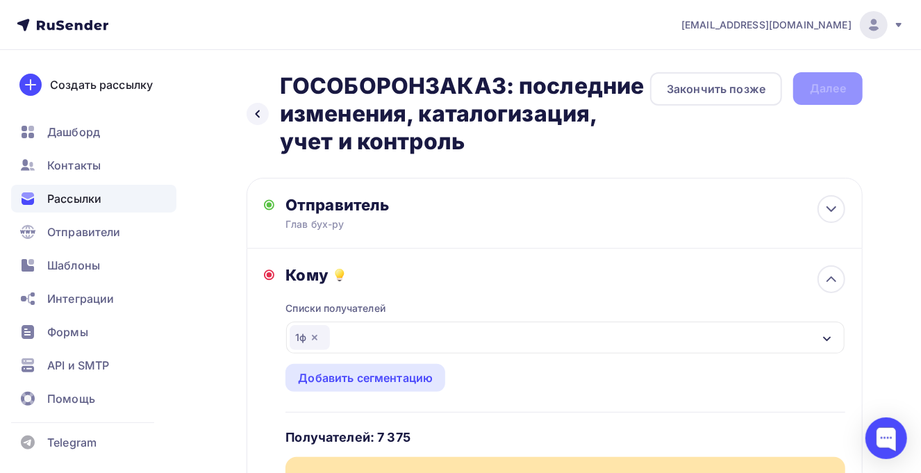
click at [807, 339] on div "1ф" at bounding box center [565, 338] width 559 height 32
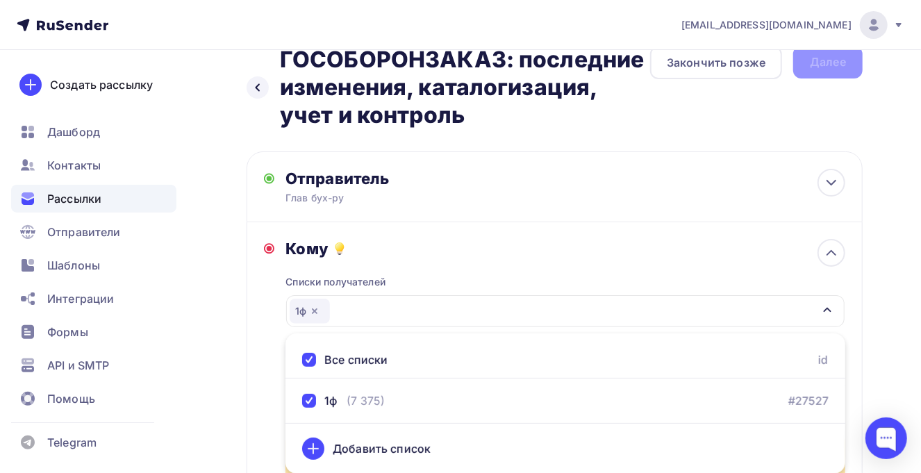
click at [474, 351] on div "Все списки id" at bounding box center [566, 360] width 560 height 37
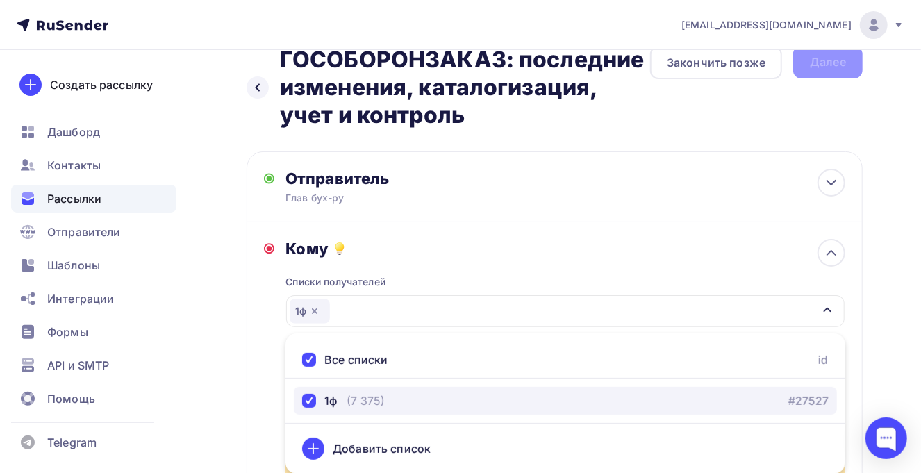
click at [411, 405] on div "1ф (7 375) #27527" at bounding box center [565, 400] width 527 height 17
click at [474, 395] on div "1ф (7 375) #27527" at bounding box center [565, 400] width 527 height 17
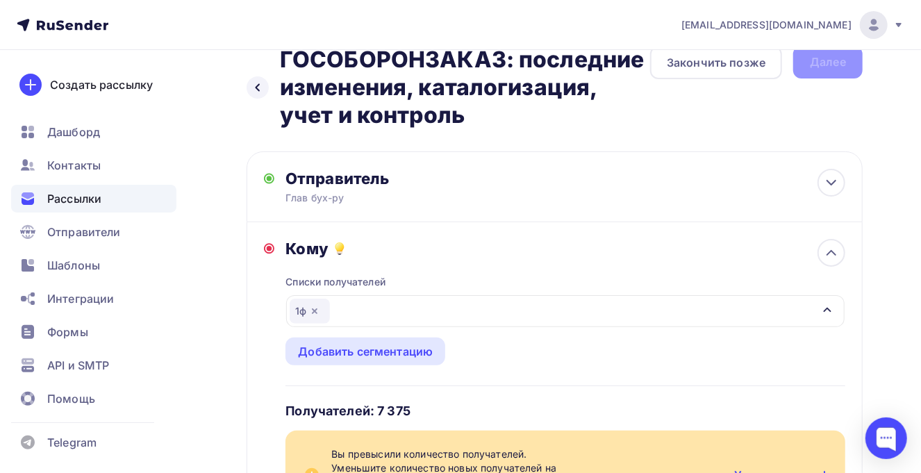
scroll to position [200, 0]
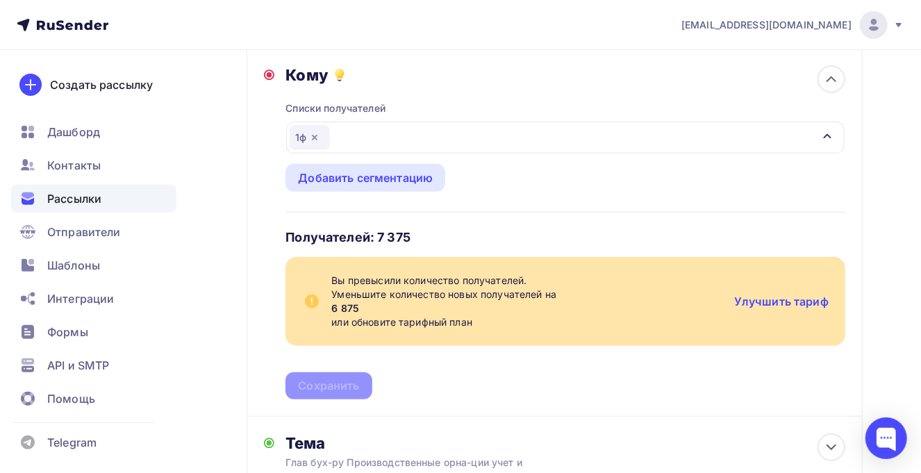
click at [340, 388] on div "Списки получателей 1ф Все списки id 1ф (7 375) #27527 Добавить список Добавить …" at bounding box center [566, 242] width 560 height 315
click at [368, 174] on div "Добавить сегментацию" at bounding box center [365, 177] width 135 height 17
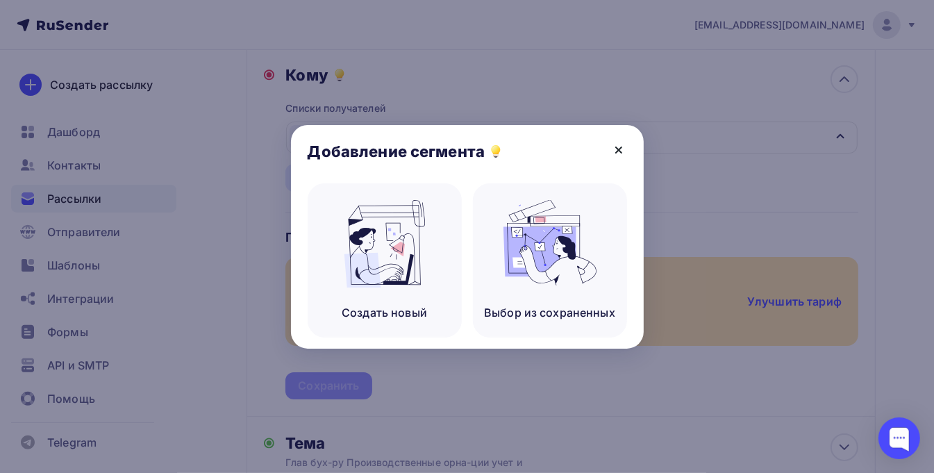
click at [618, 149] on icon at bounding box center [619, 150] width 17 height 17
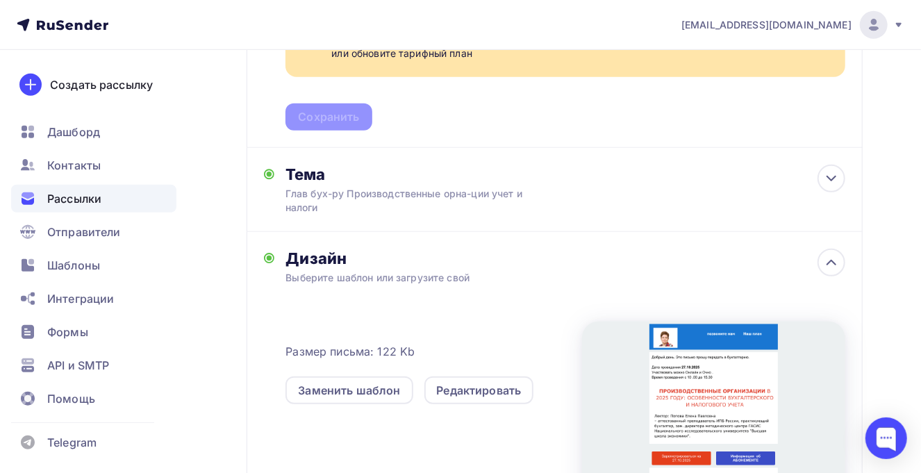
scroll to position [634, 0]
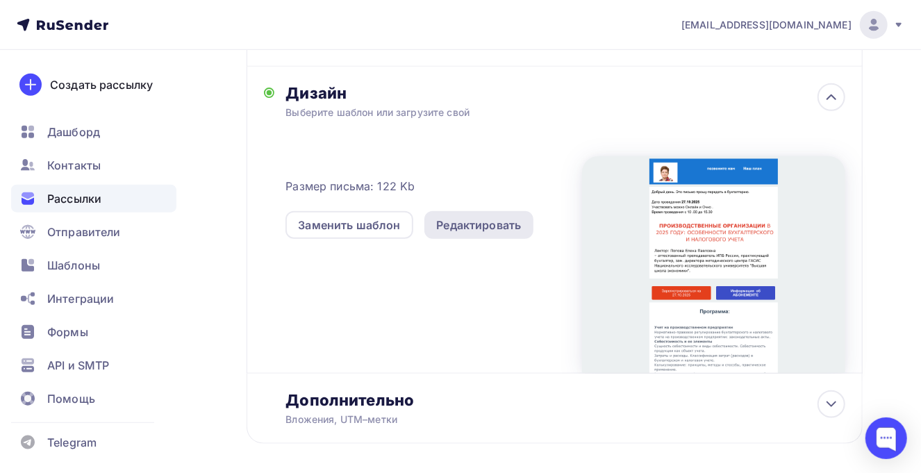
click at [491, 233] on div "Редактировать" at bounding box center [479, 225] width 110 height 28
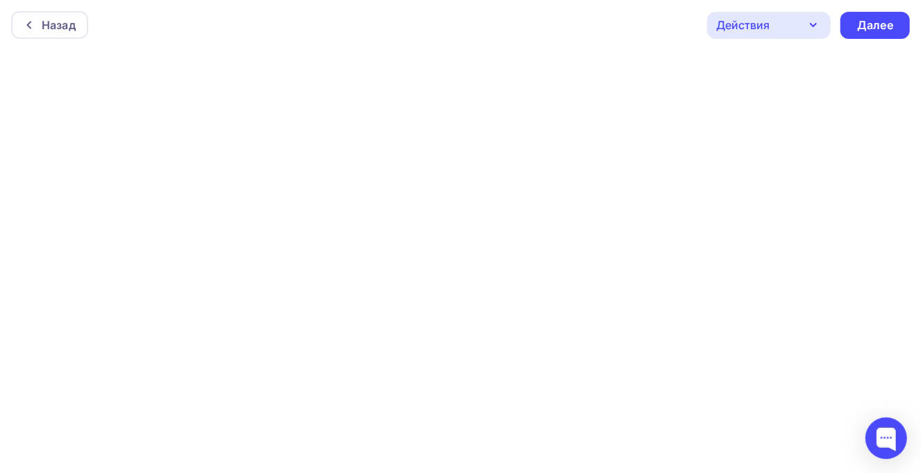
click at [807, 24] on icon "button" at bounding box center [813, 25] width 17 height 17
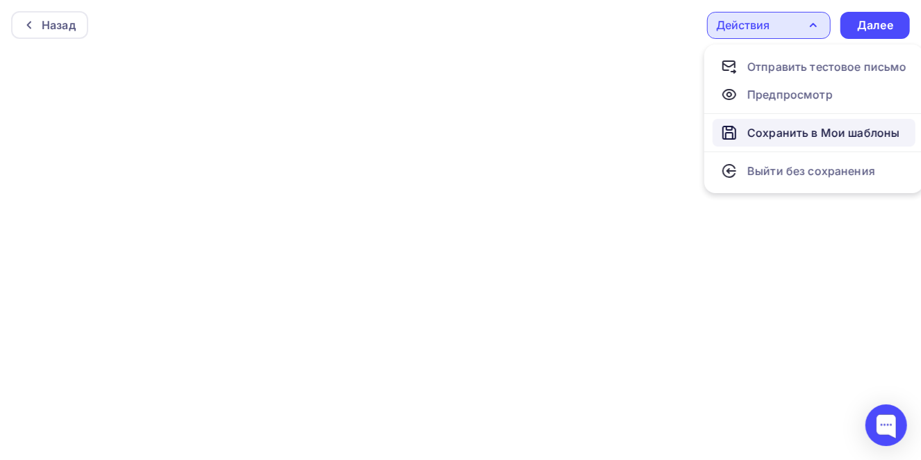
click at [804, 131] on div "Сохранить в Мои шаблоны" at bounding box center [823, 132] width 152 height 17
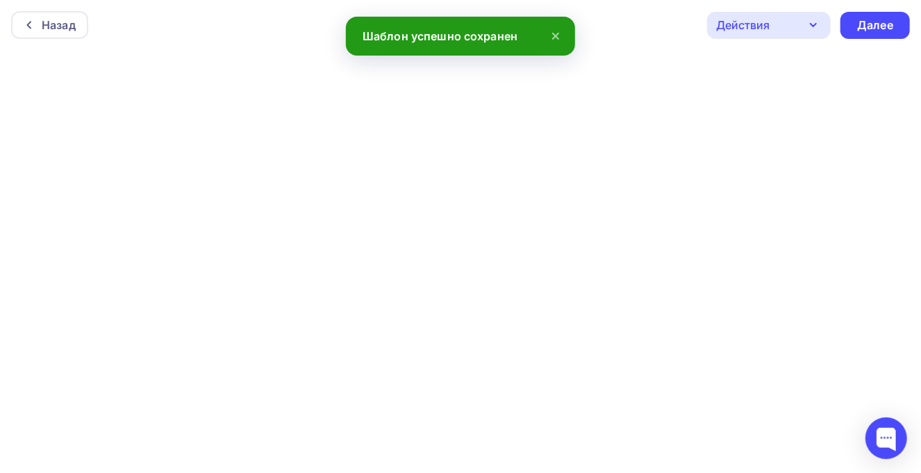
click at [811, 27] on icon "button" at bounding box center [813, 25] width 17 height 17
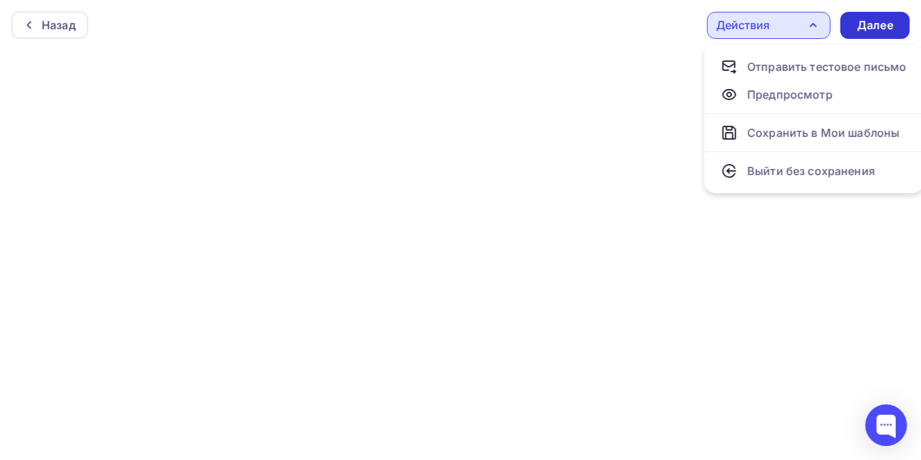
click at [855, 27] on div "Далее" at bounding box center [875, 25] width 69 height 27
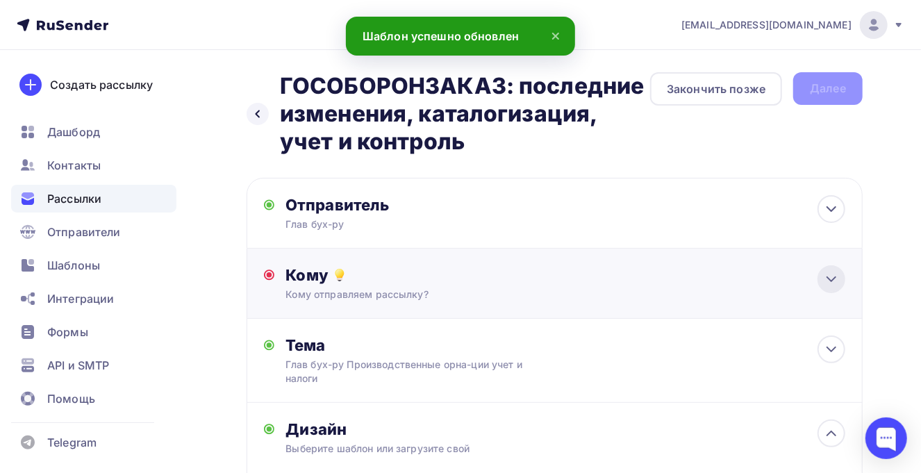
click at [838, 276] on icon at bounding box center [831, 279] width 17 height 17
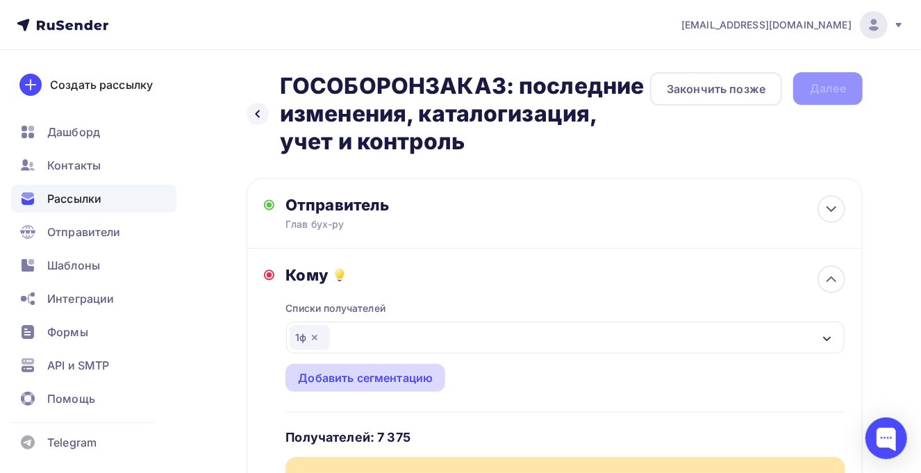
click at [352, 379] on div "Добавить сегментацию" at bounding box center [365, 378] width 135 height 17
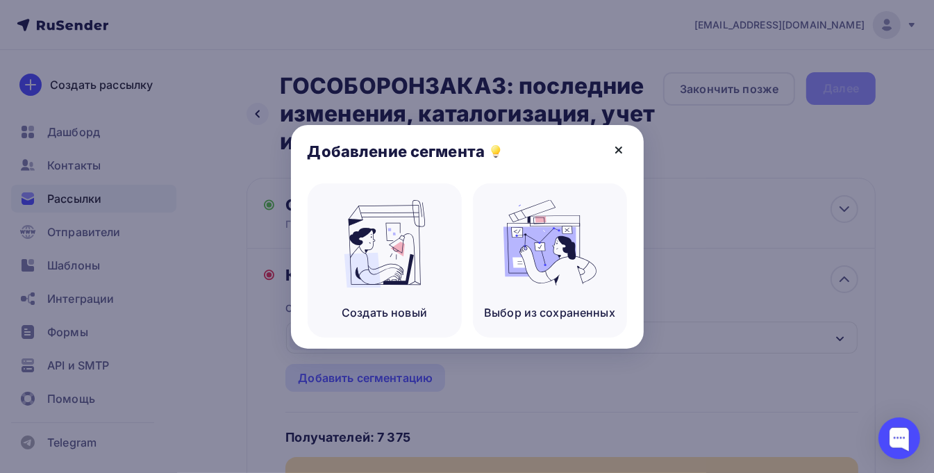
click at [616, 153] on icon at bounding box center [619, 150] width 17 height 17
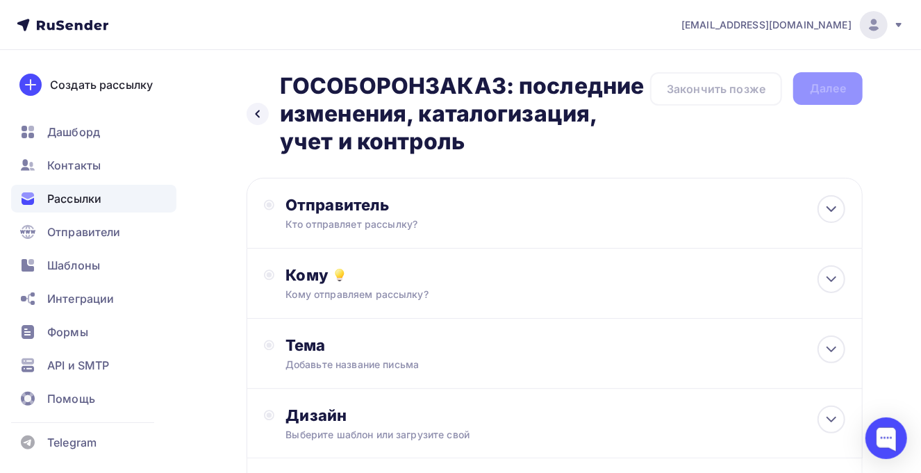
click at [879, 24] on img at bounding box center [874, 25] width 17 height 17
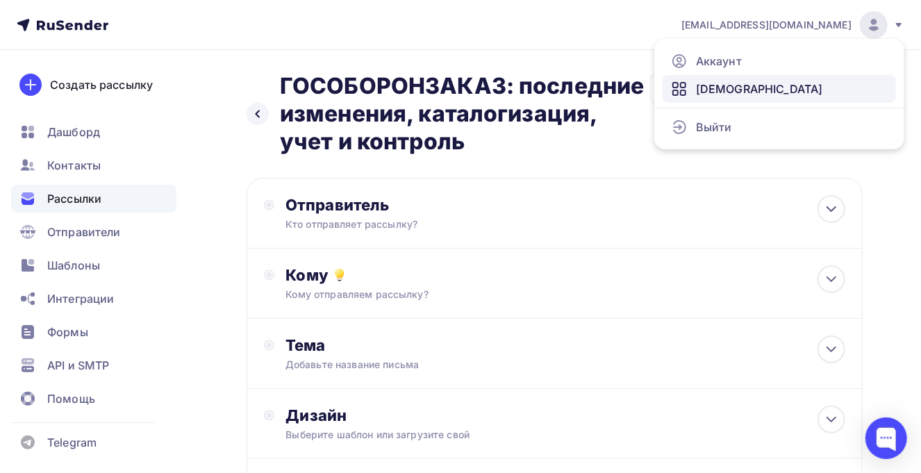
click at [726, 90] on span "[DEMOGRAPHIC_DATA]" at bounding box center [759, 89] width 127 height 17
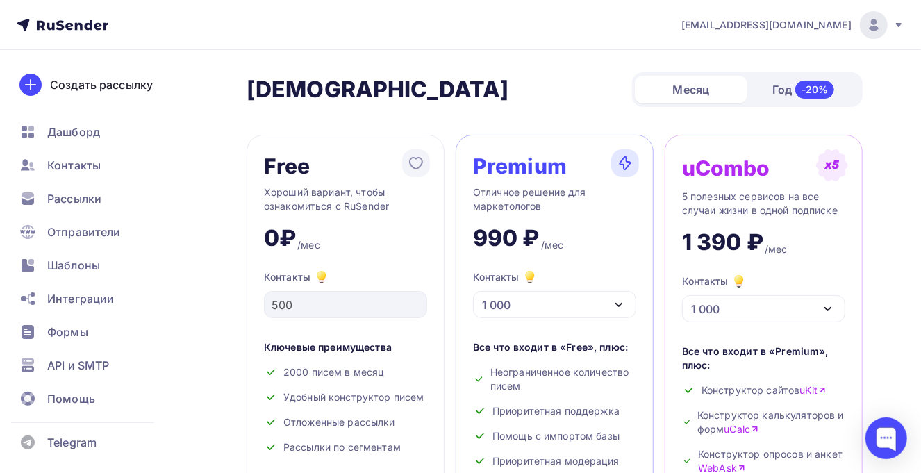
click at [621, 298] on icon "button" at bounding box center [619, 305] width 17 height 17
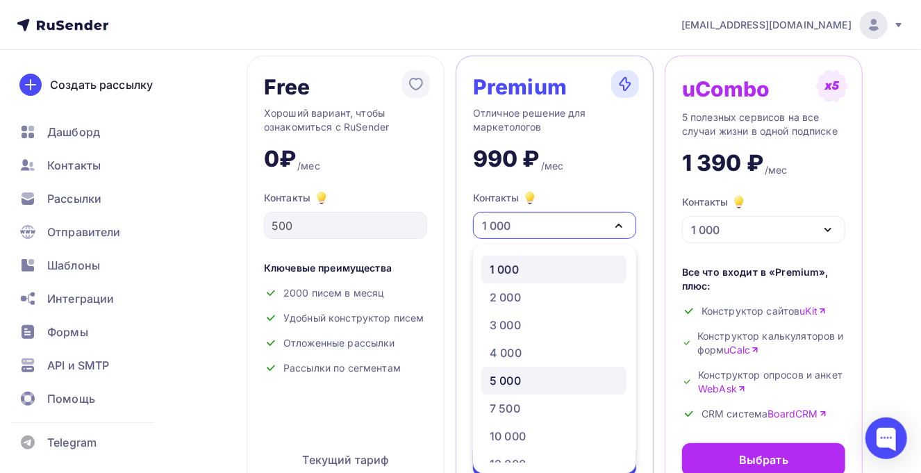
scroll to position [87, 0]
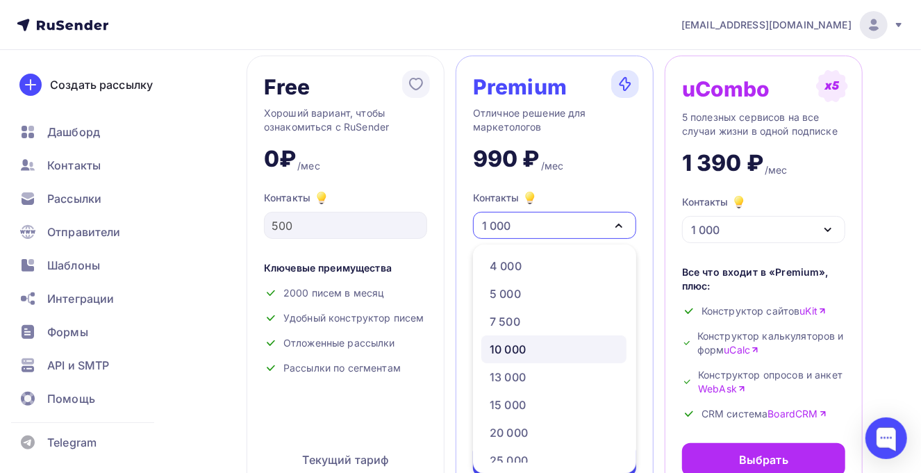
click at [552, 347] on div "10 000" at bounding box center [554, 349] width 129 height 17
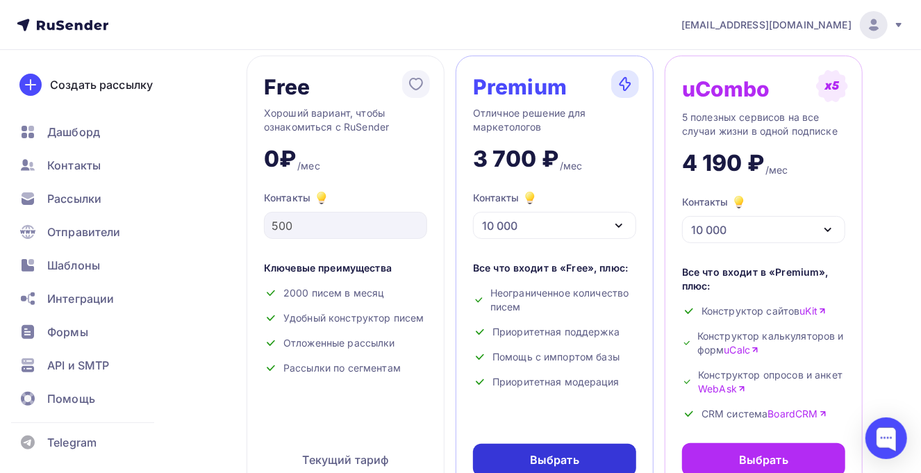
click at [560, 461] on div "Выбрать" at bounding box center [554, 460] width 49 height 16
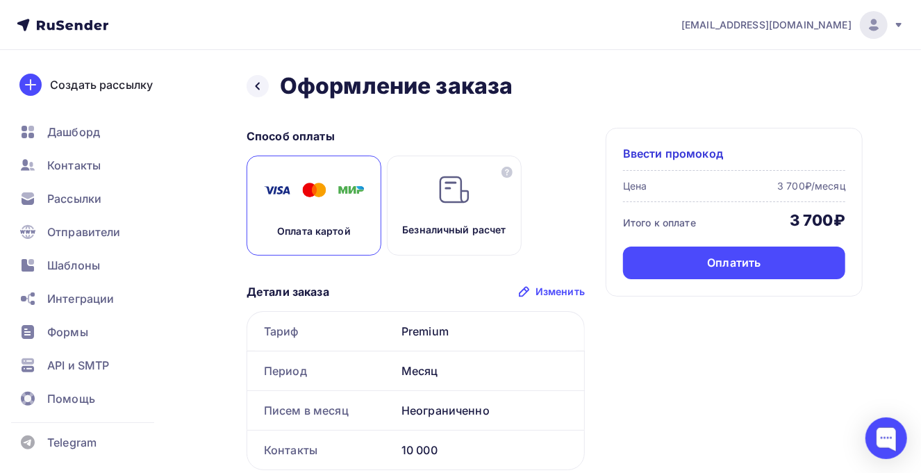
click at [872, 32] on img at bounding box center [874, 25] width 17 height 17
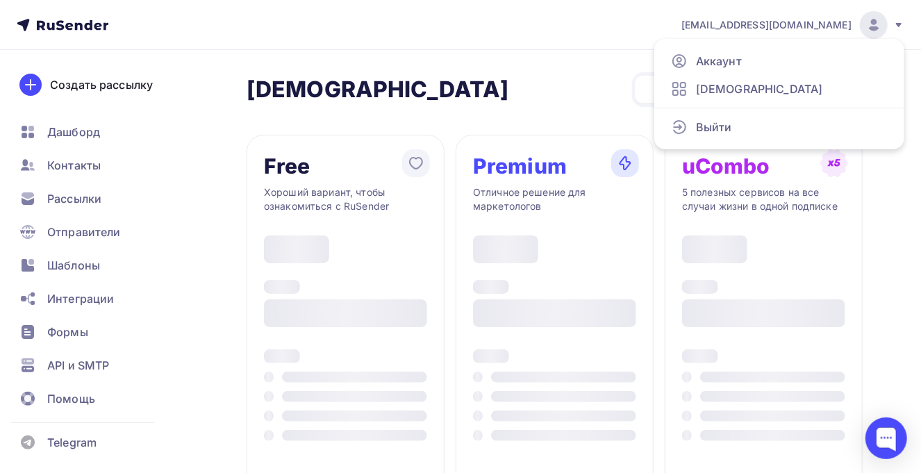
scroll to position [79, 0]
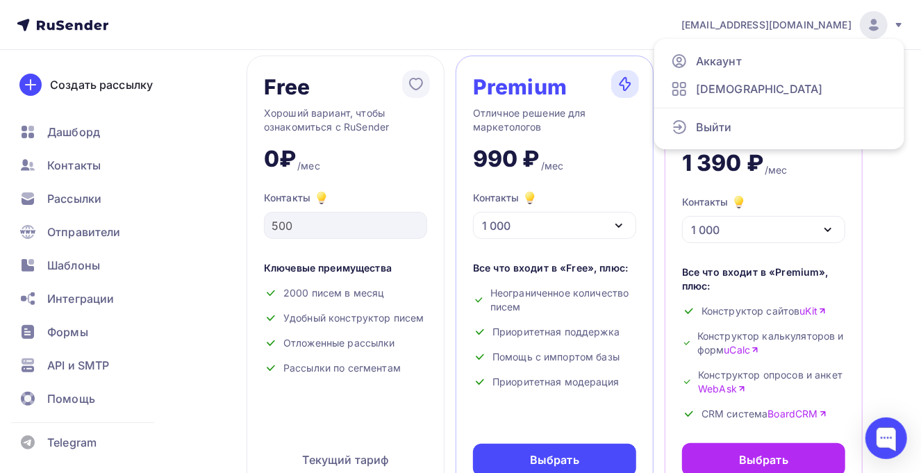
click at [618, 224] on icon "button" at bounding box center [619, 225] width 17 height 17
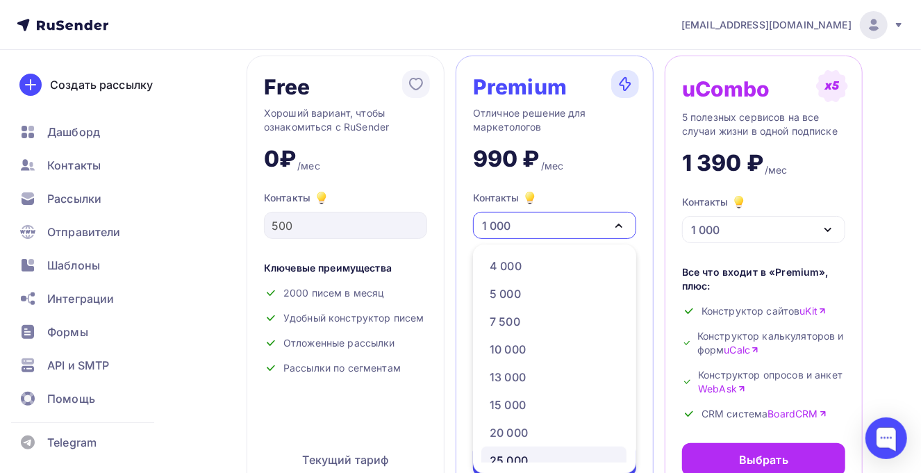
scroll to position [173, 0]
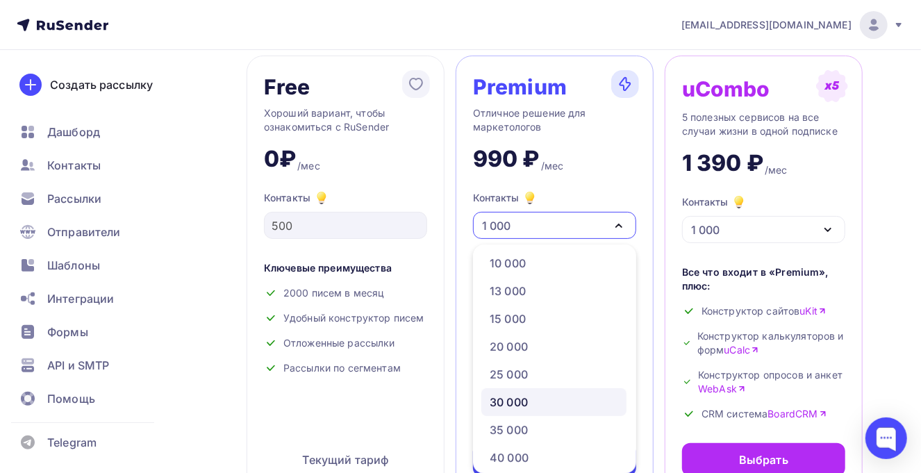
click at [544, 397] on div "30 000" at bounding box center [554, 402] width 129 height 17
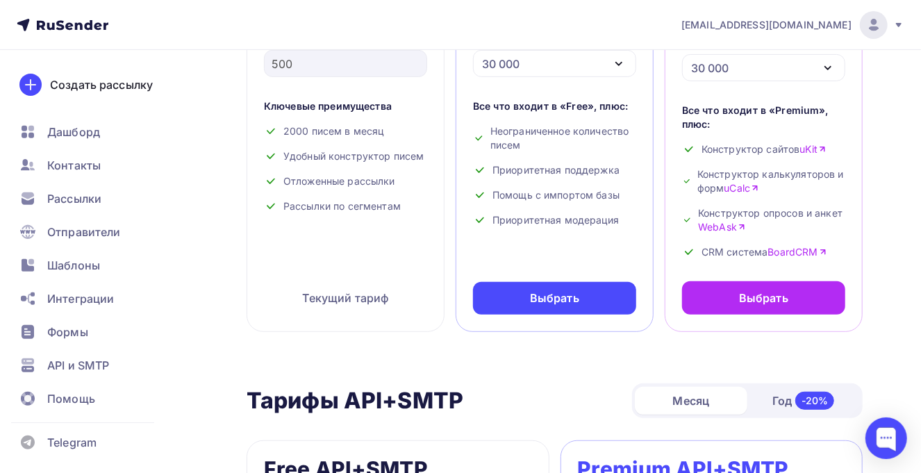
scroll to position [253, 0]
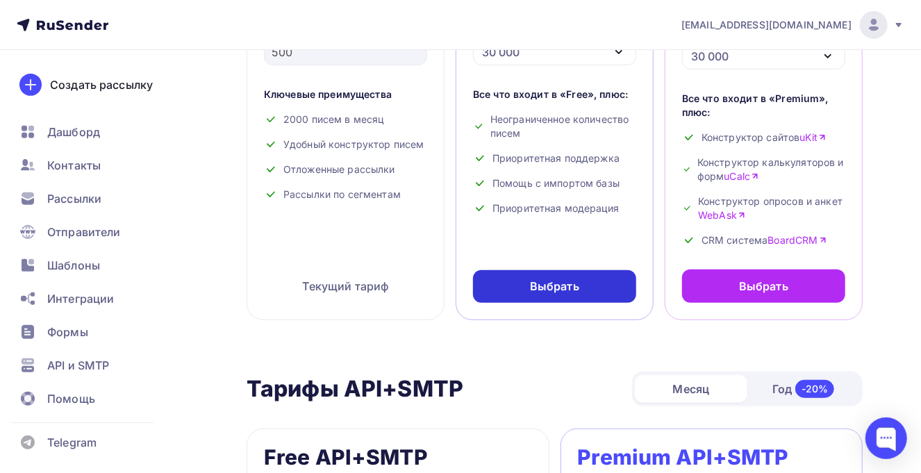
click at [568, 288] on div "Выбрать" at bounding box center [554, 287] width 49 height 16
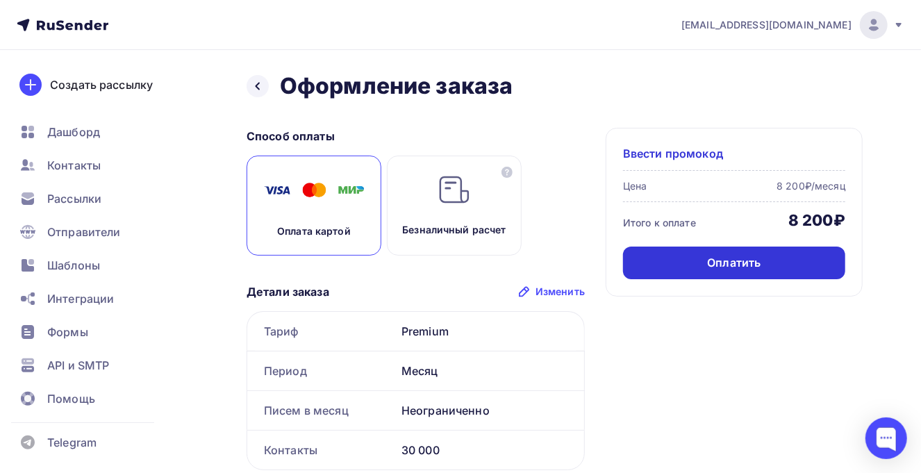
click at [727, 255] on div "Оплатить" at bounding box center [733, 263] width 53 height 16
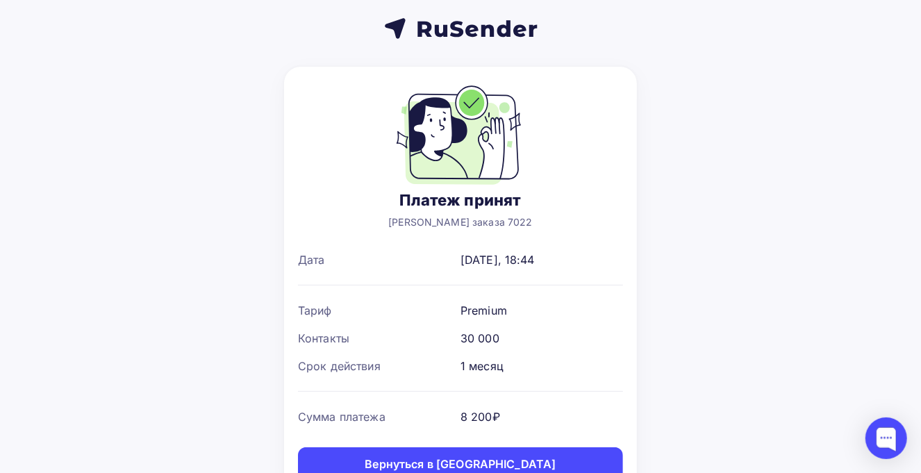
scroll to position [83, 0]
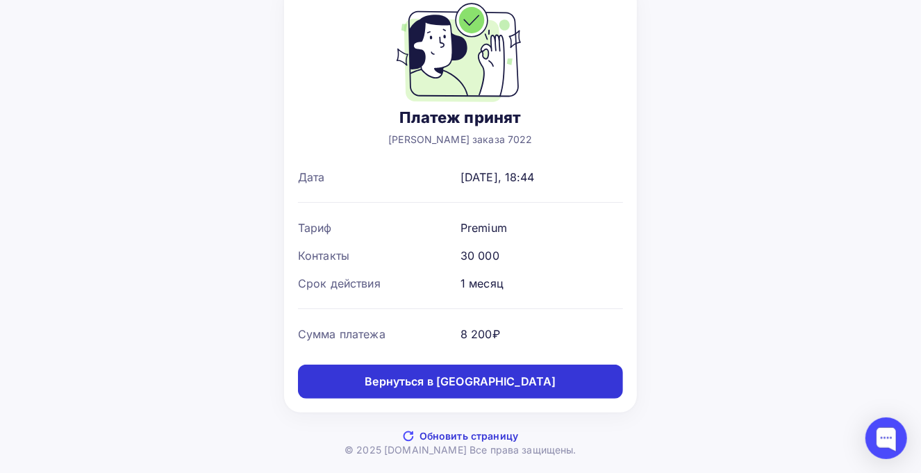
click at [552, 376] on link "Вернуться в [GEOGRAPHIC_DATA]" at bounding box center [460, 382] width 325 height 34
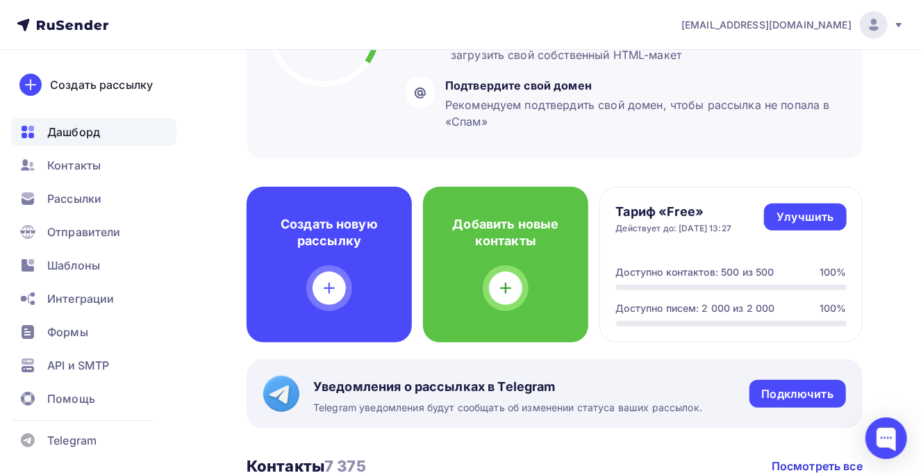
scroll to position [260, 0]
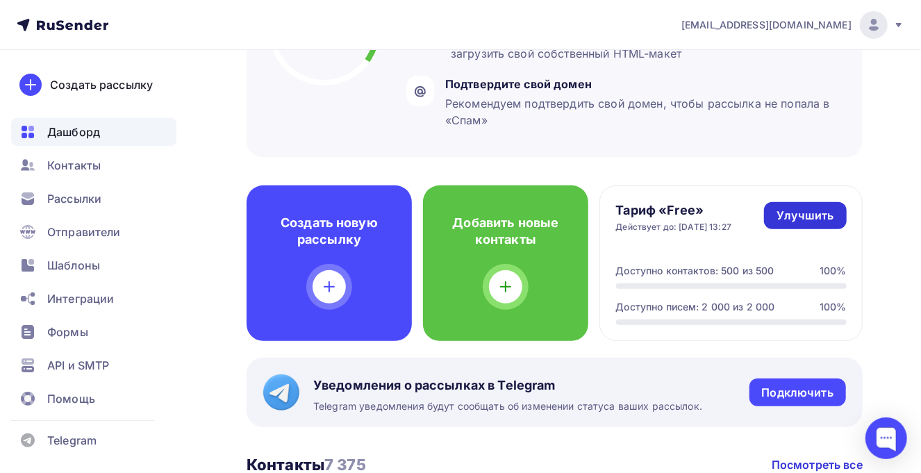
click at [795, 213] on div "Улучшить" at bounding box center [805, 216] width 57 height 16
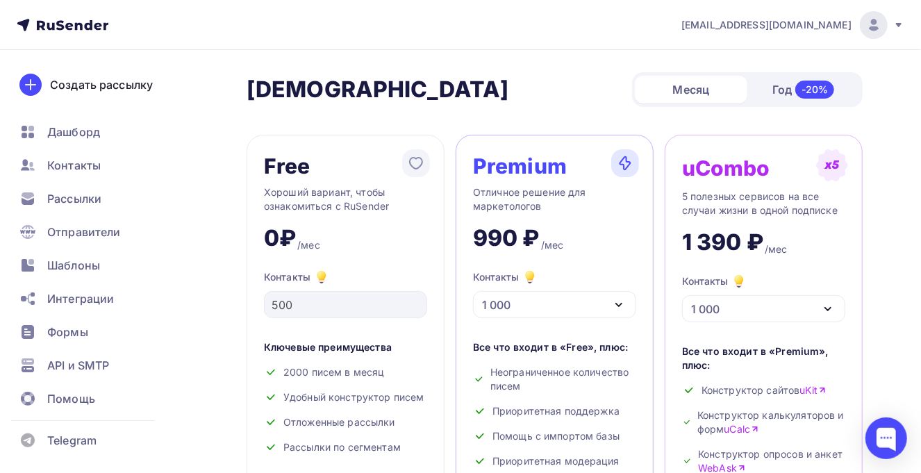
click at [873, 26] on img at bounding box center [874, 25] width 17 height 17
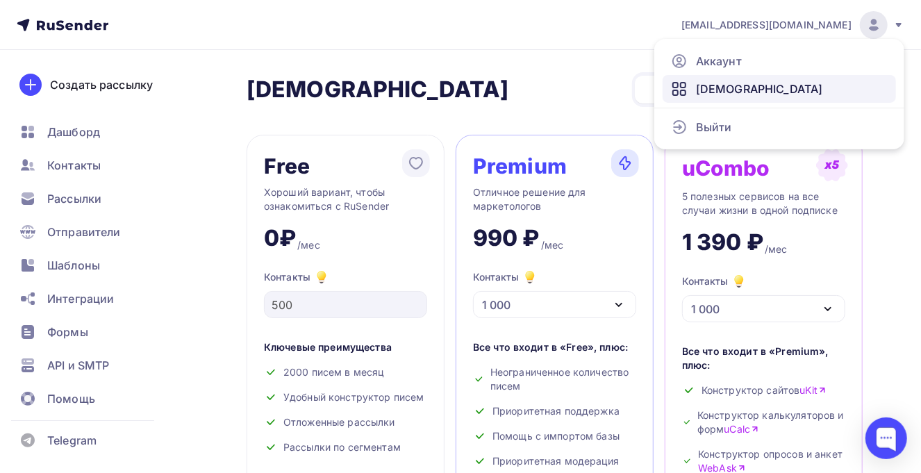
click at [713, 87] on span "[DEMOGRAPHIC_DATA]" at bounding box center [759, 89] width 127 height 17
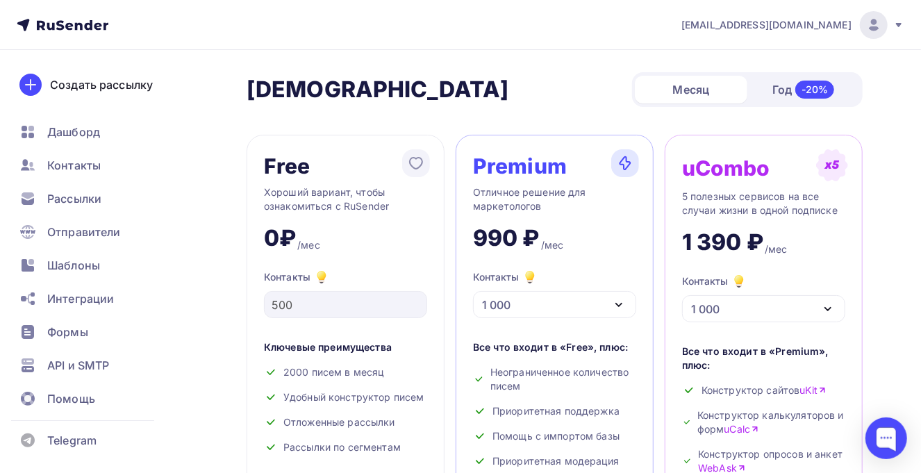
click at [548, 301] on div "1 000" at bounding box center [554, 304] width 163 height 27
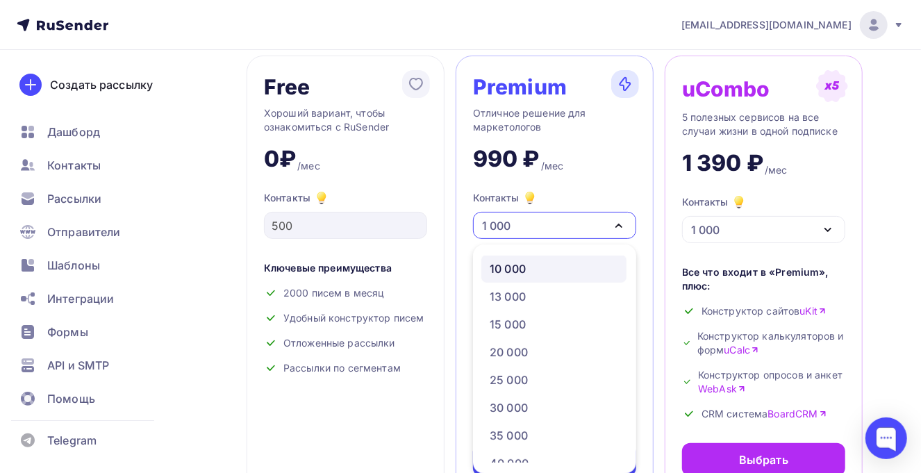
scroll to position [173, 0]
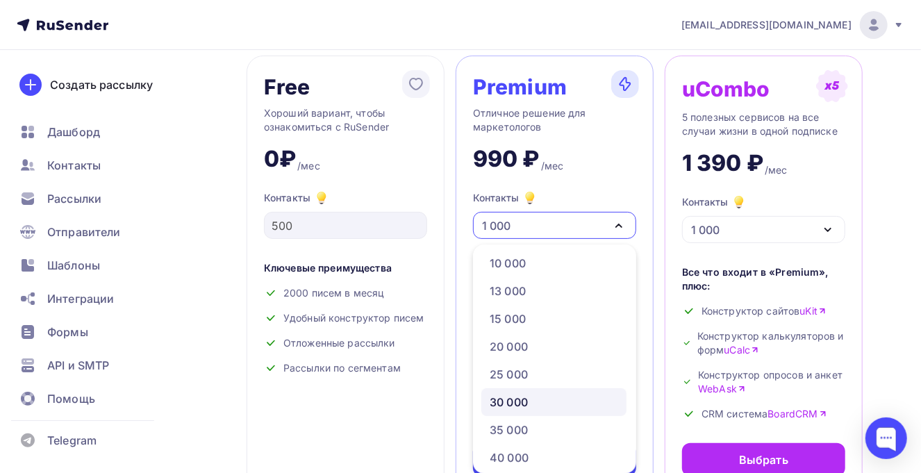
click at [522, 400] on div "30 000" at bounding box center [509, 402] width 38 height 17
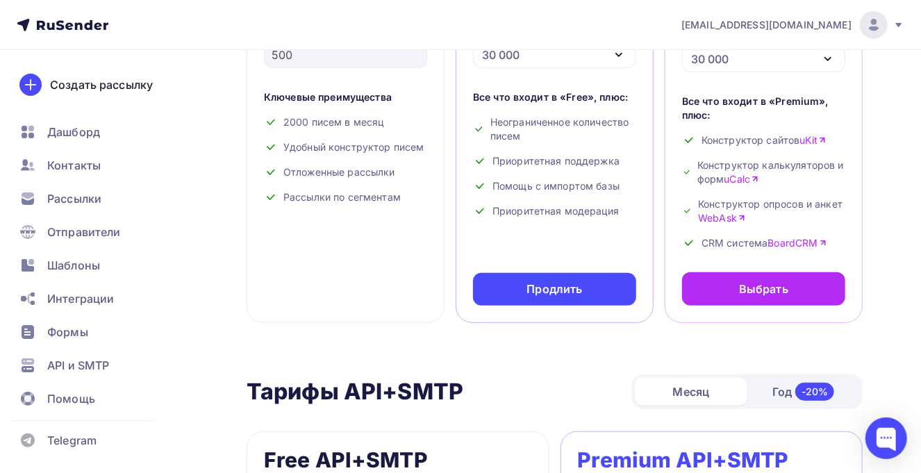
scroll to position [253, 0]
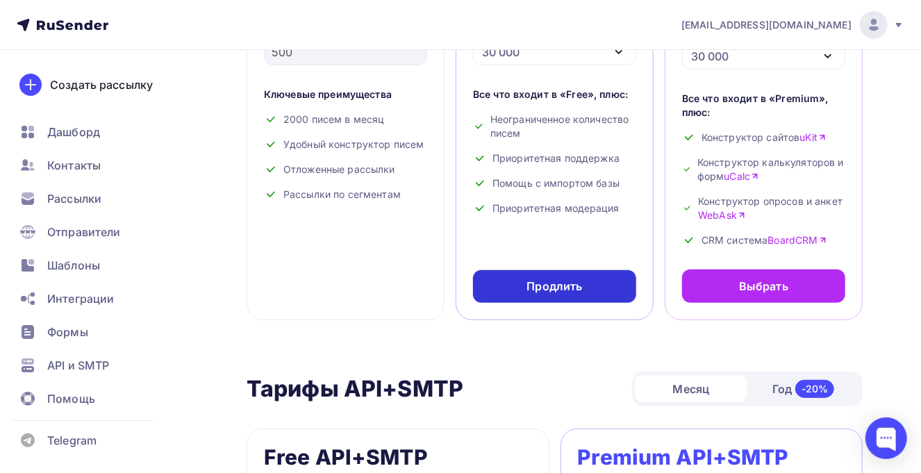
click at [560, 290] on div "Продлить" at bounding box center [555, 287] width 56 height 16
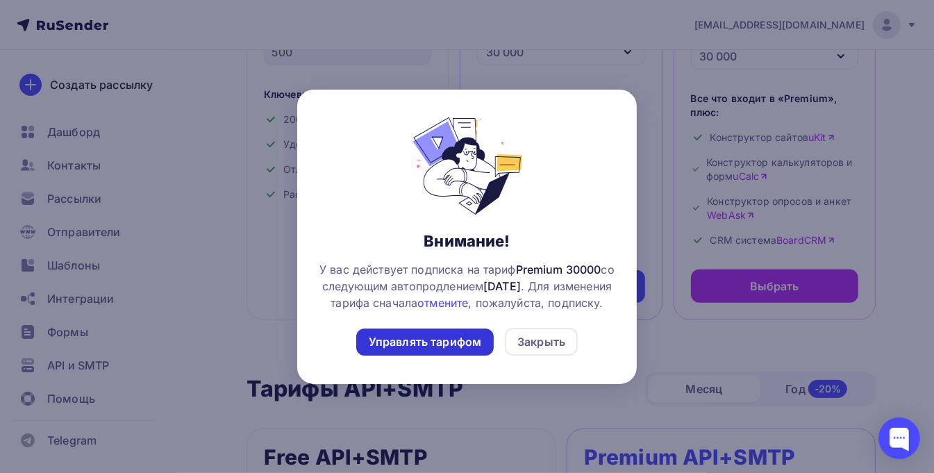
click at [431, 350] on div "Управлять тарифом" at bounding box center [425, 342] width 113 height 16
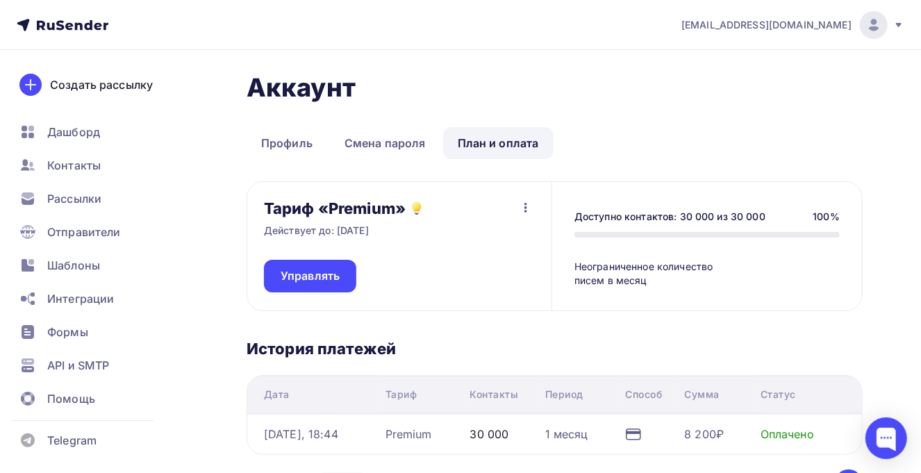
click at [524, 207] on icon "button" at bounding box center [525, 208] width 3 height 10
click at [506, 242] on div "Отписаться" at bounding box center [499, 243] width 65 height 17
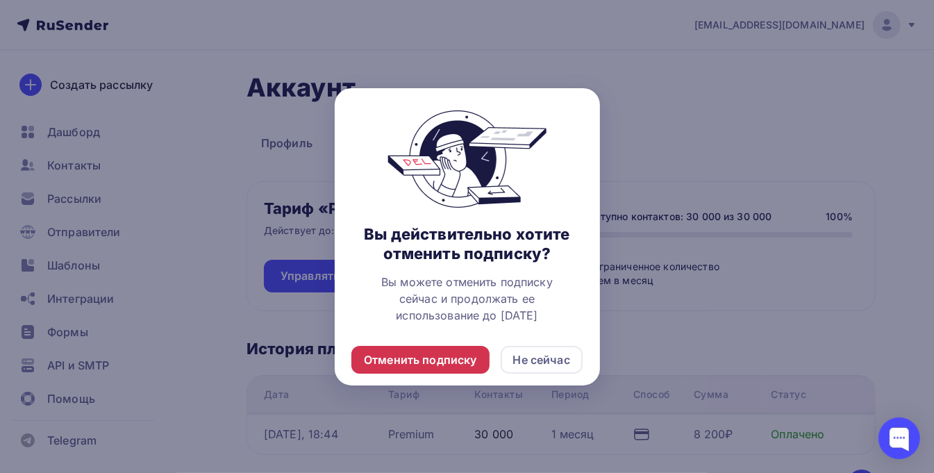
click at [448, 355] on div "Отменить подписку" at bounding box center [420, 359] width 113 height 17
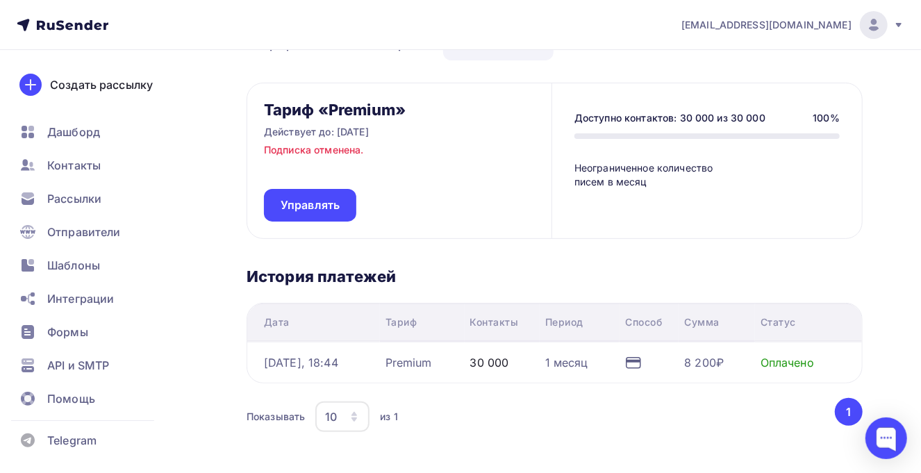
scroll to position [75, 0]
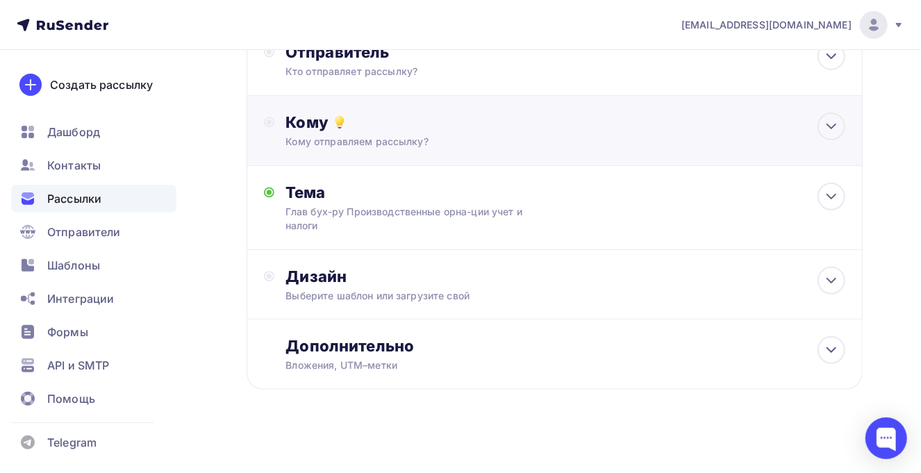
scroll to position [160, 0]
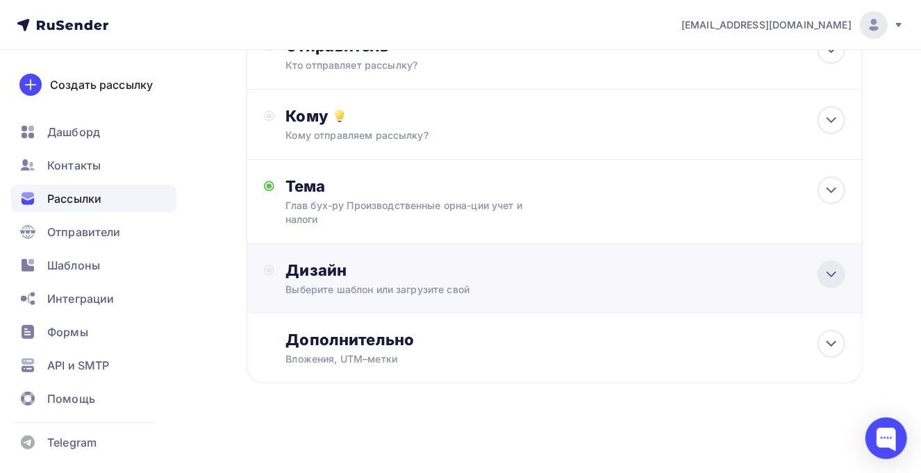
click at [822, 272] on div at bounding box center [832, 274] width 28 height 28
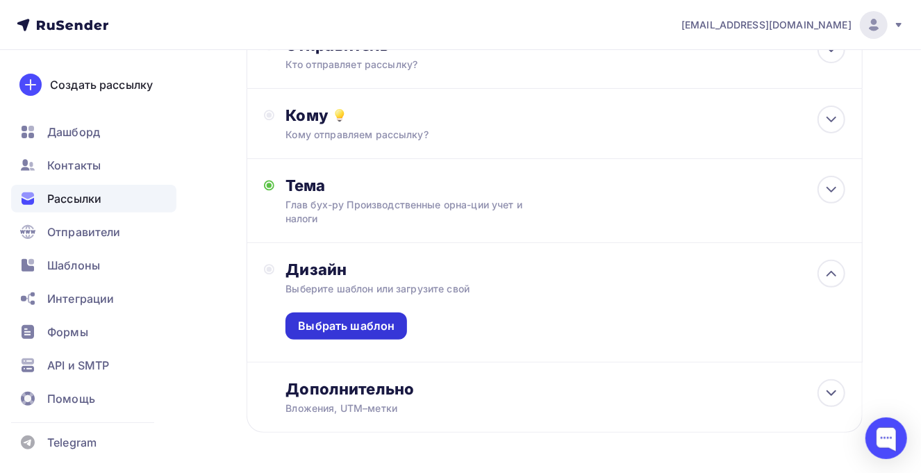
click at [354, 320] on div "Выбрать шаблон" at bounding box center [346, 326] width 97 height 16
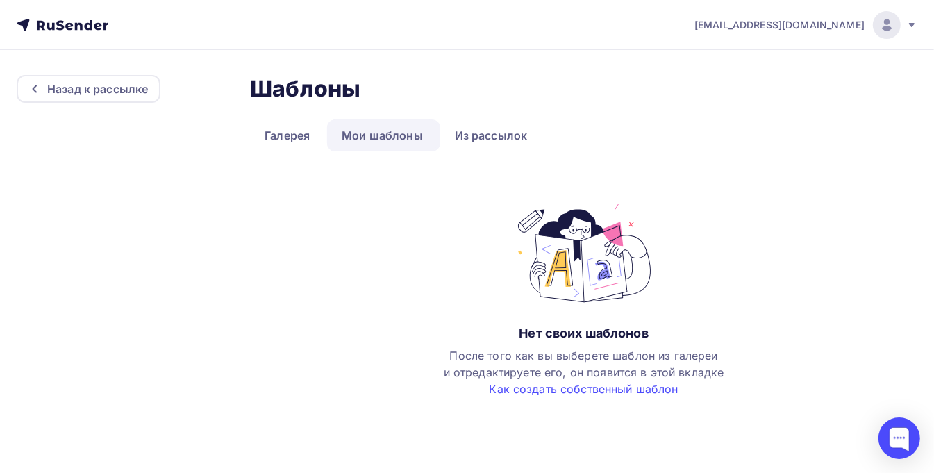
click at [361, 133] on link "Мои шаблоны" at bounding box center [382, 135] width 110 height 32
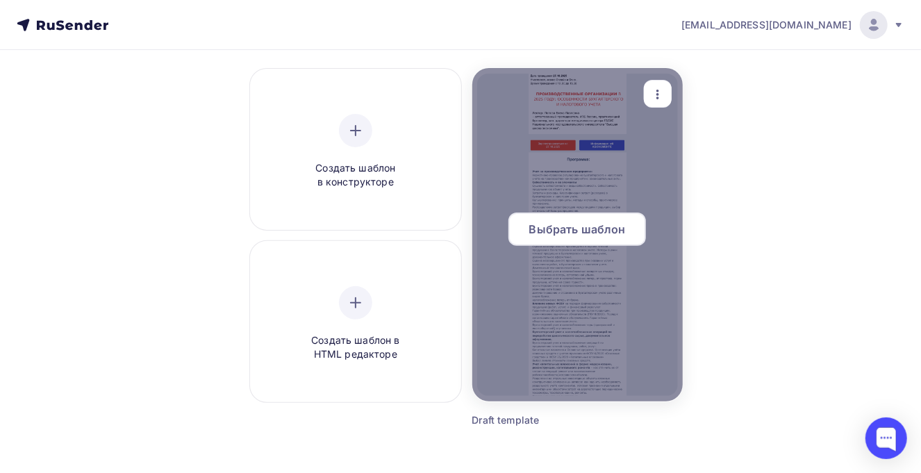
scroll to position [190, 0]
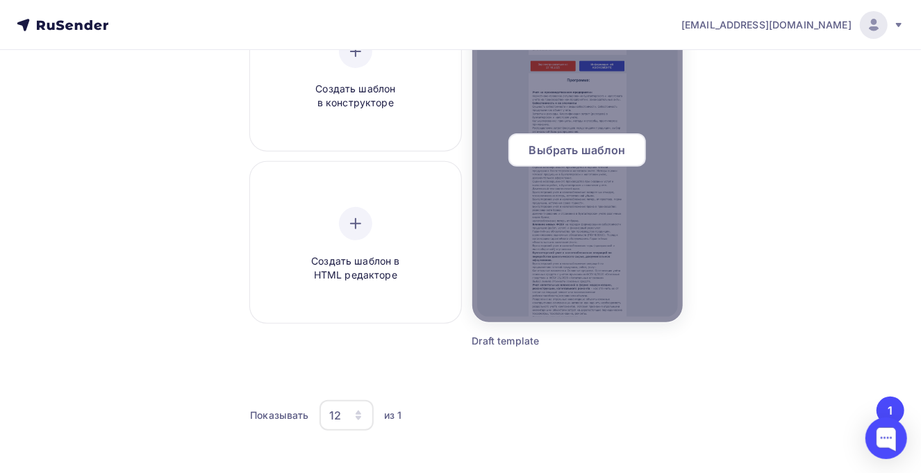
click at [572, 154] on span "Выбрать шаблон" at bounding box center [577, 150] width 97 height 17
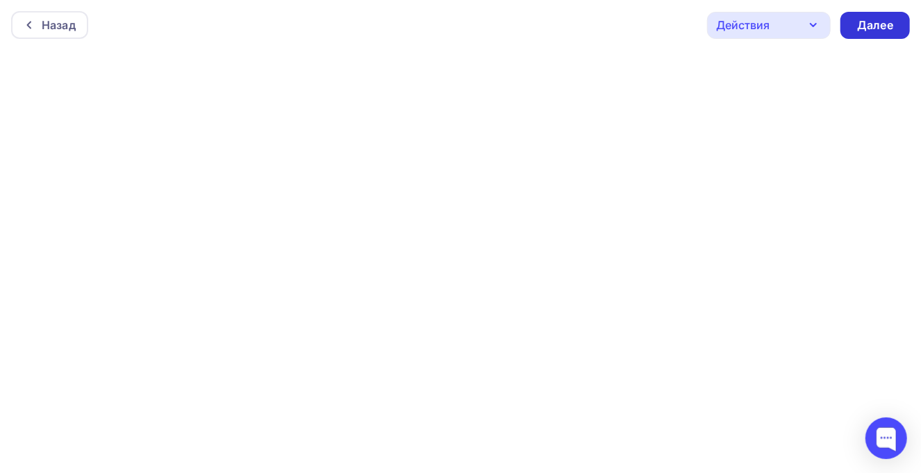
click at [872, 20] on div "Далее" at bounding box center [875, 25] width 36 height 16
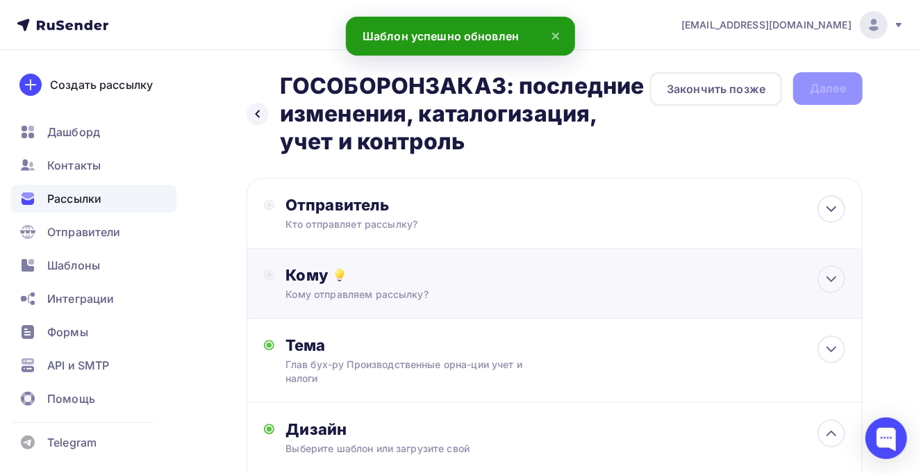
click at [375, 279] on div "Кому" at bounding box center [566, 274] width 560 height 19
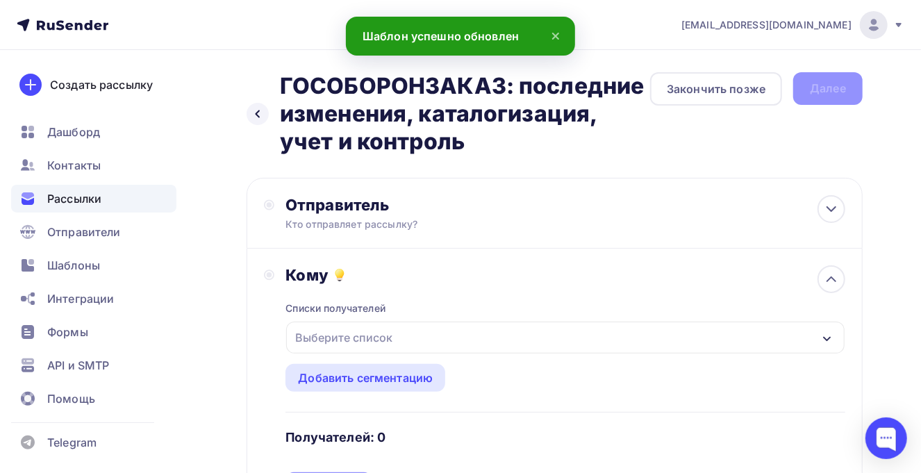
click at [339, 336] on div "Выберите список" at bounding box center [344, 337] width 108 height 25
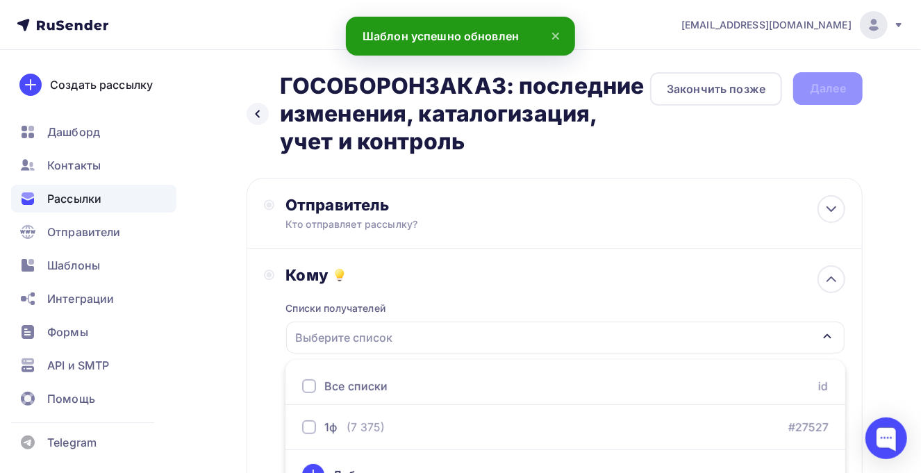
scroll to position [26, 0]
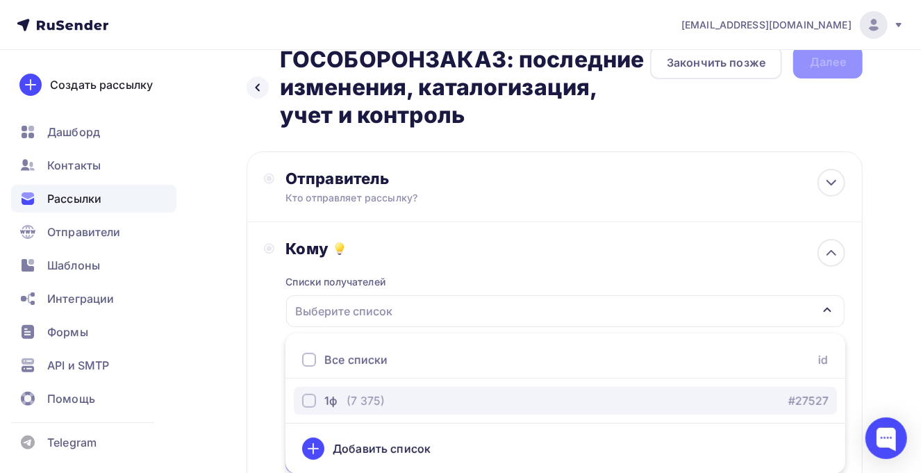
click at [351, 399] on div "(7 375)" at bounding box center [366, 400] width 38 height 17
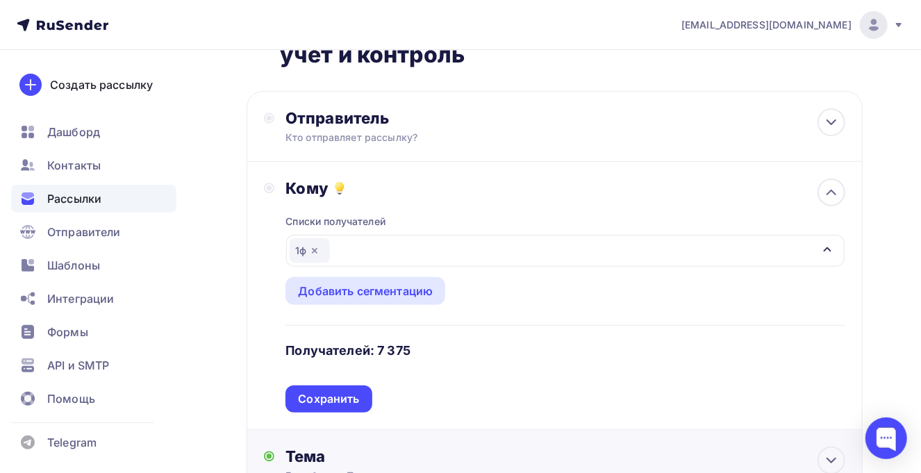
scroll to position [0, 0]
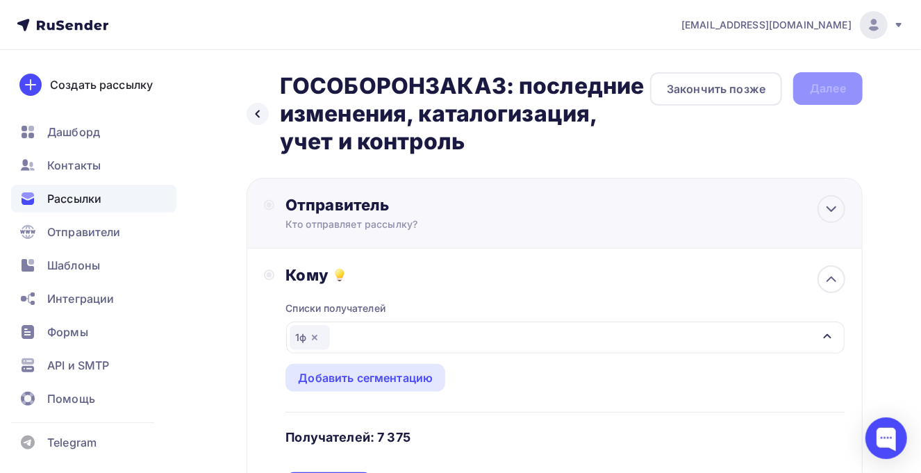
click at [493, 217] on div "Кто отправляет рассылку?" at bounding box center [421, 224] width 271 height 14
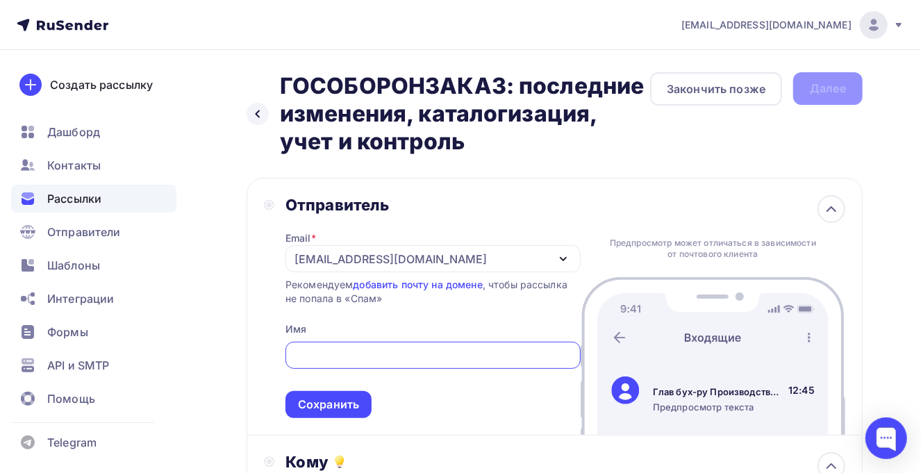
click at [324, 354] on input "text" at bounding box center [432, 355] width 279 height 17
click at [306, 356] on input "text" at bounding box center [432, 355] width 279 height 17
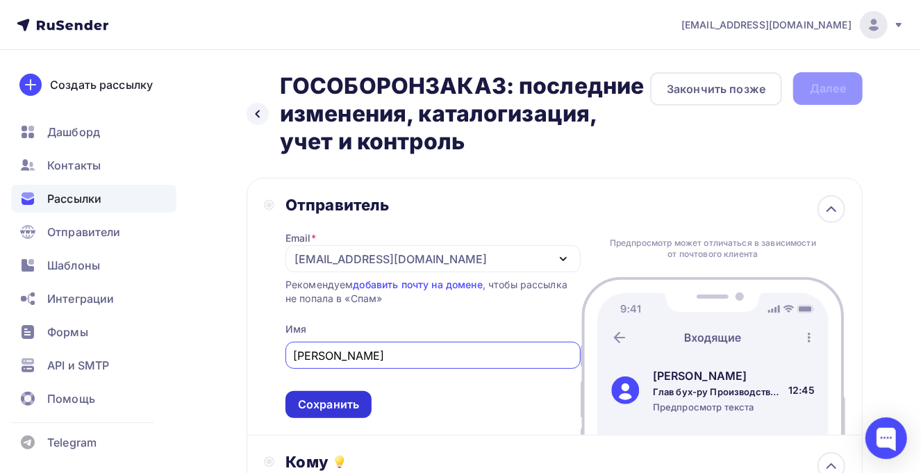
type input "Лидия Гл Бух"
click at [347, 404] on div "Сохранить" at bounding box center [328, 405] width 61 height 16
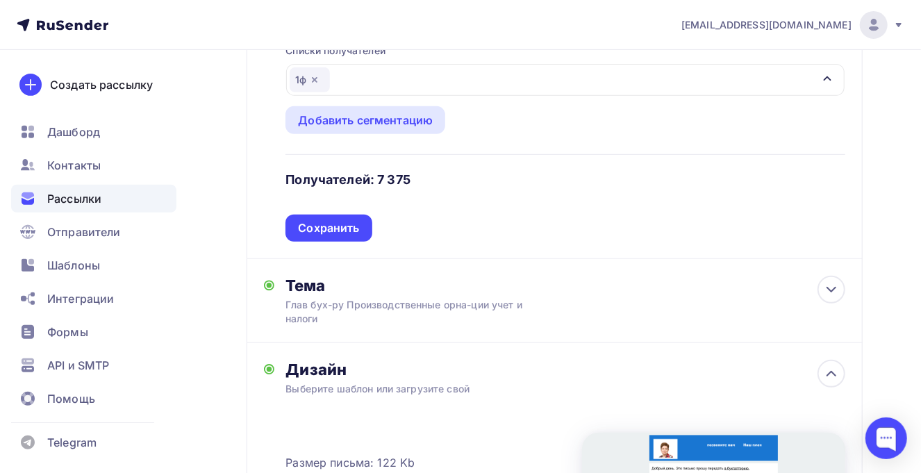
scroll to position [260, 0]
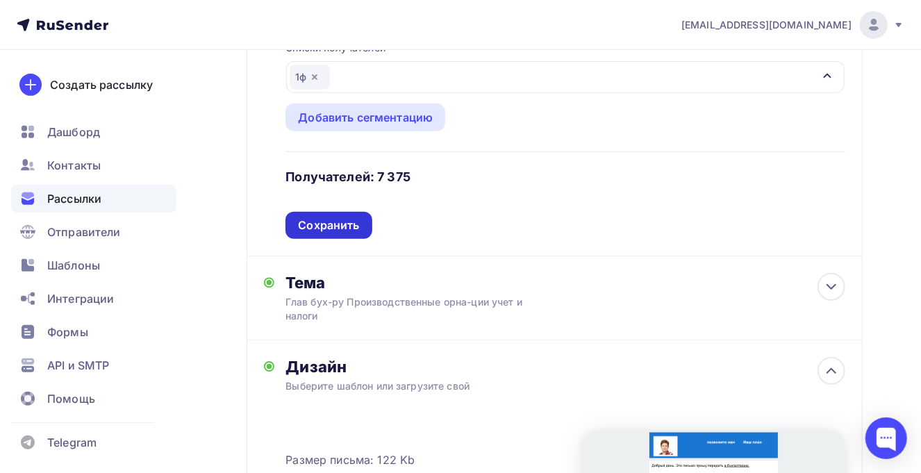
click at [338, 224] on div "Сохранить" at bounding box center [328, 225] width 61 height 16
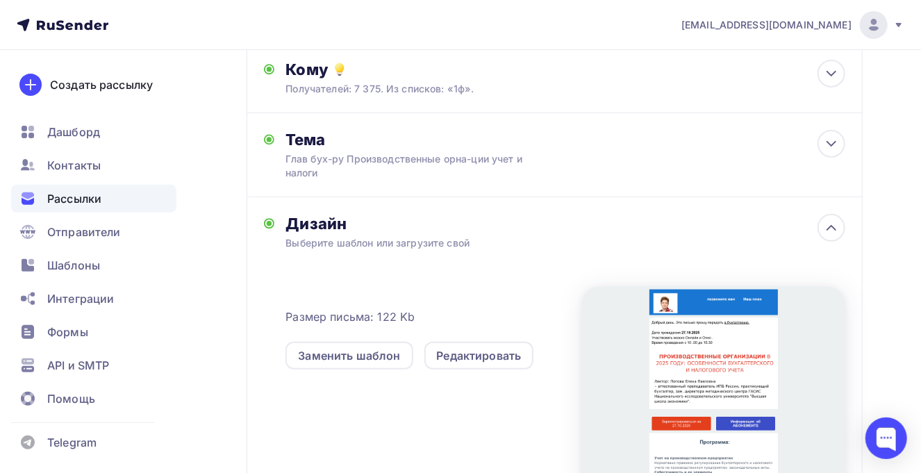
scroll to position [0, 0]
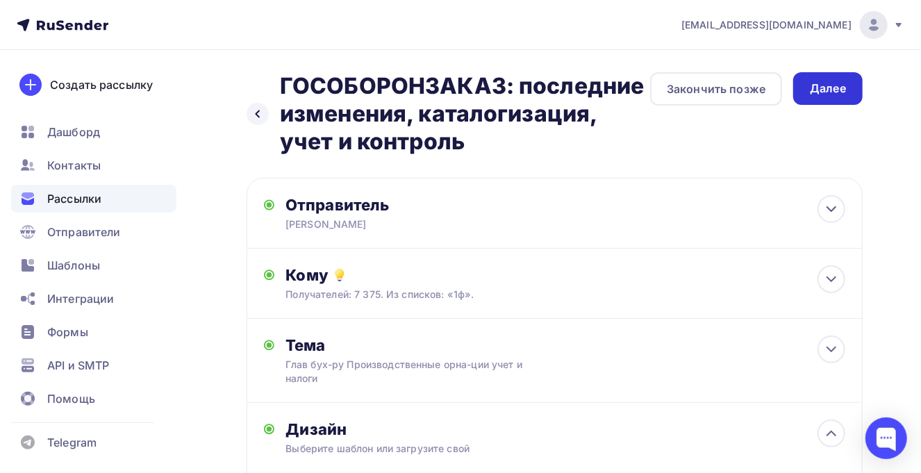
click at [840, 90] on div "Далее" at bounding box center [828, 89] width 36 height 16
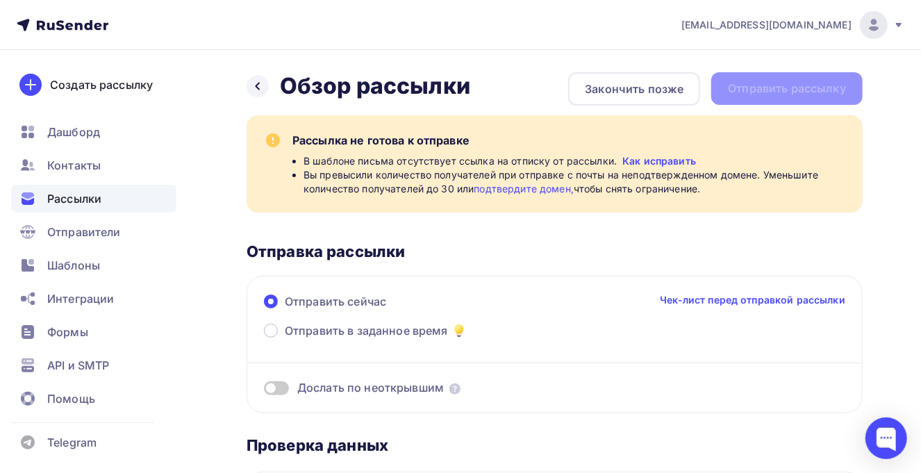
click at [549, 301] on div "Отправить сейчас Чек-лист перед отправкой рассылки" at bounding box center [554, 307] width 581 height 29
click at [256, 78] on div at bounding box center [258, 86] width 22 height 22
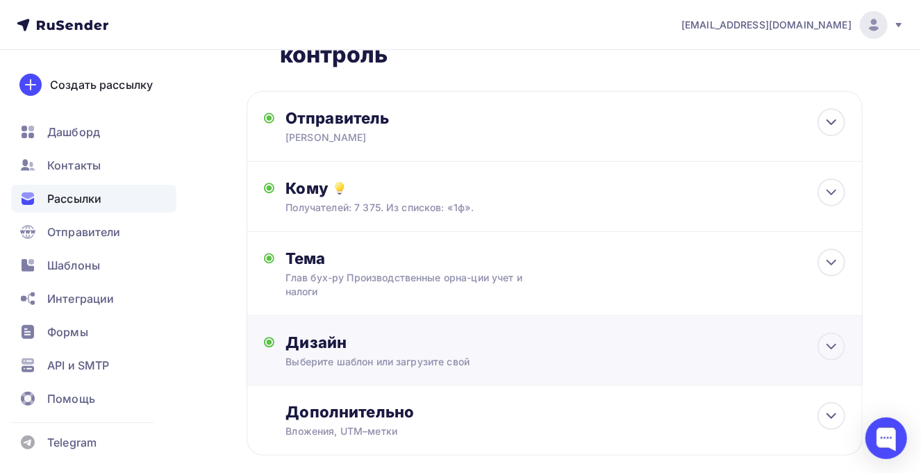
scroll to position [160, 0]
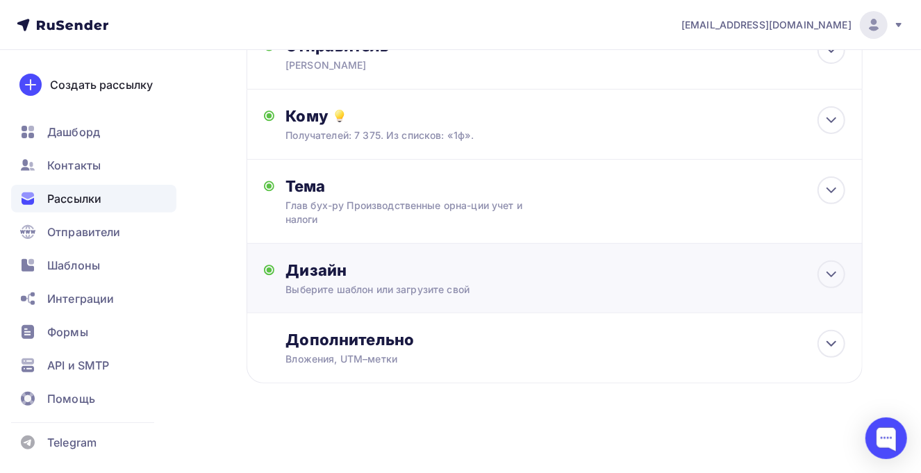
click at [604, 270] on div "Дизайн" at bounding box center [566, 269] width 560 height 19
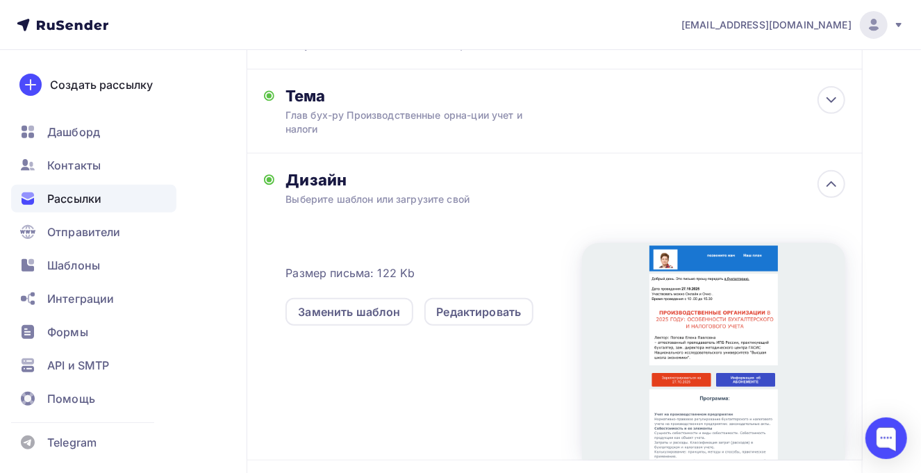
scroll to position [333, 0]
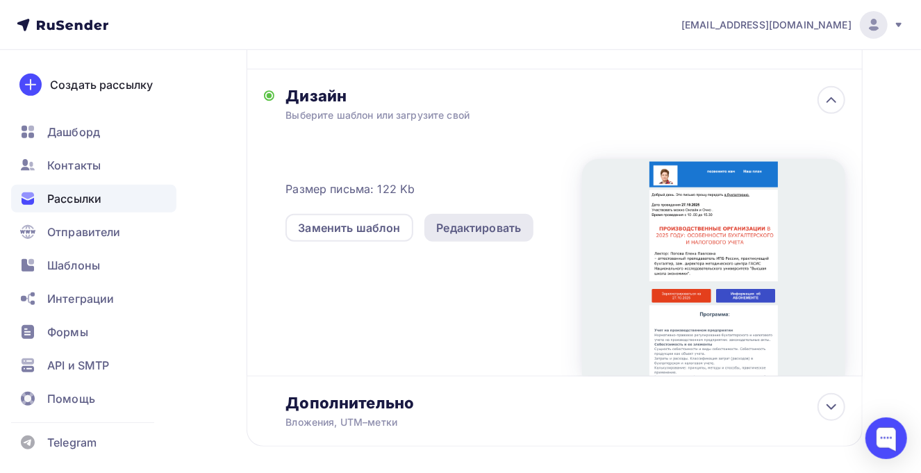
click at [488, 228] on div "Редактировать" at bounding box center [479, 228] width 85 height 17
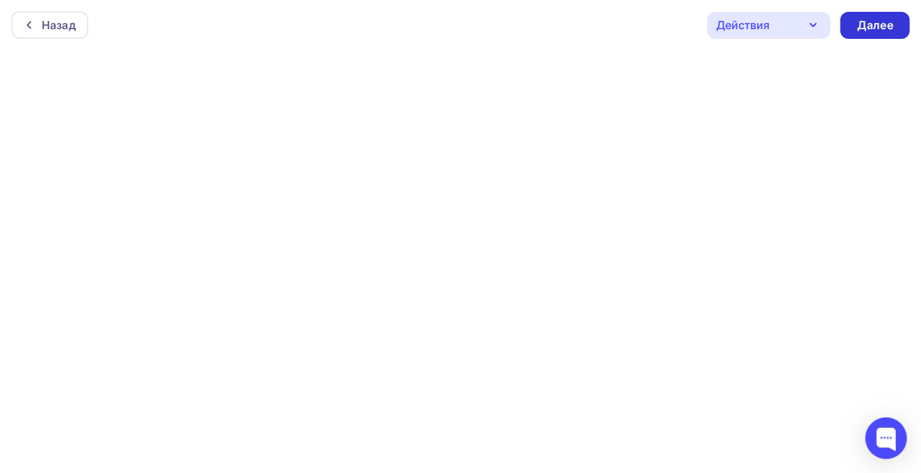
click at [875, 23] on div "Далее" at bounding box center [875, 25] width 36 height 16
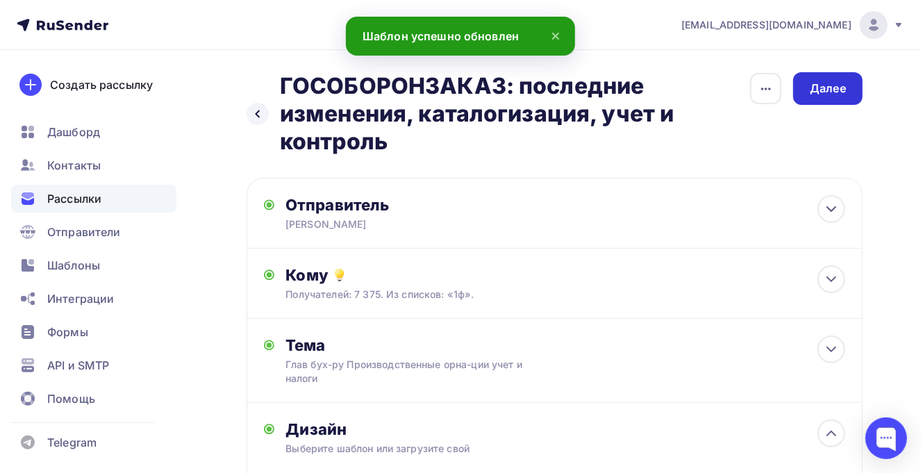
click at [827, 81] on div "Далее" at bounding box center [828, 89] width 36 height 16
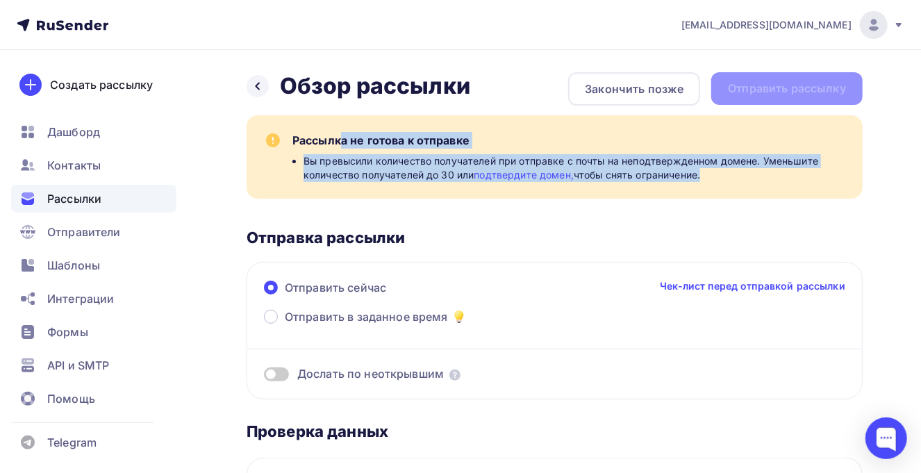
drag, startPoint x: 292, startPoint y: 134, endPoint x: 738, endPoint y: 176, distance: 448.0
click at [738, 176] on div "Рассылка не готова к отправке Вы превысили количество получателей при отправке …" at bounding box center [569, 157] width 554 height 50
copy div "Рассылка не готова к отправке Вы превысили количество получателей при отправке …"
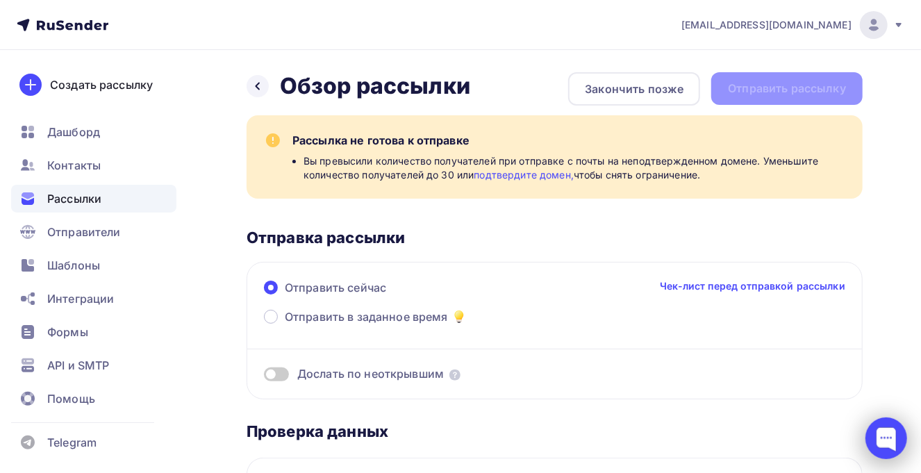
click at [884, 439] on div at bounding box center [887, 438] width 42 height 42
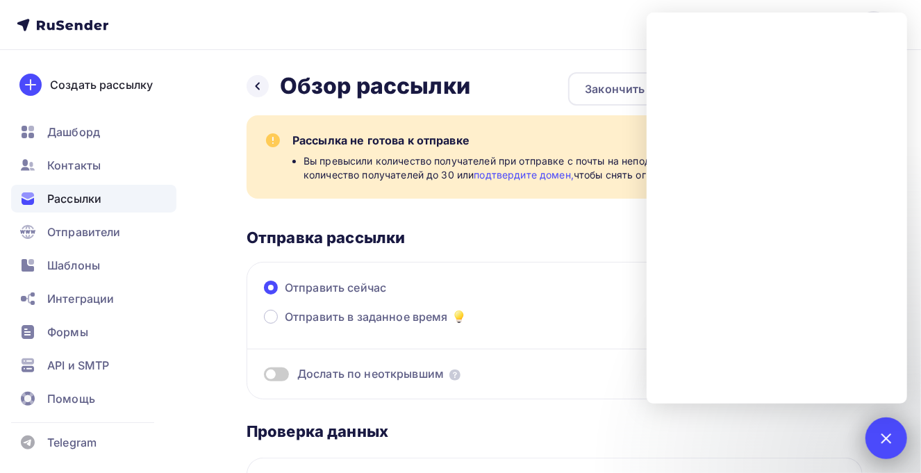
click at [884, 440] on div at bounding box center [886, 438] width 19 height 19
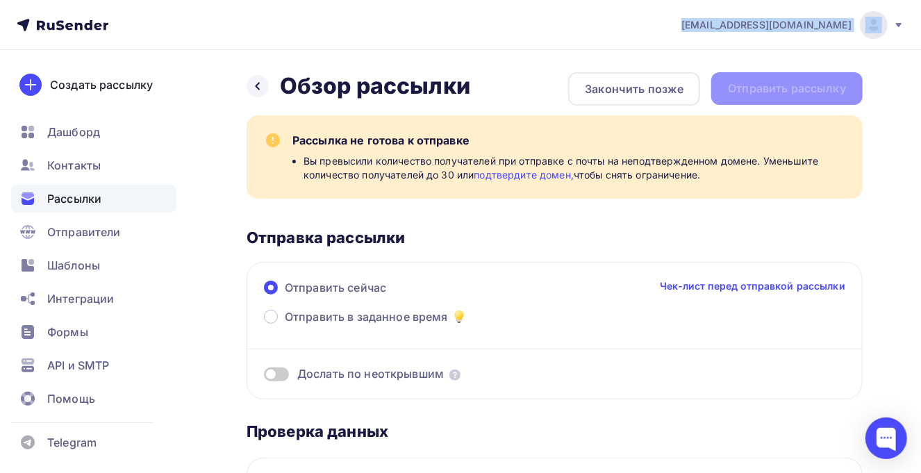
drag, startPoint x: 777, startPoint y: 25, endPoint x: 893, endPoint y: 25, distance: 115.3
click at [893, 25] on div "znak@rew-o.ru Аккаунт Тарифы Выйти" at bounding box center [786, 25] width 238 height 28
copy div "[EMAIL_ADDRESS][DOMAIN_NAME]"
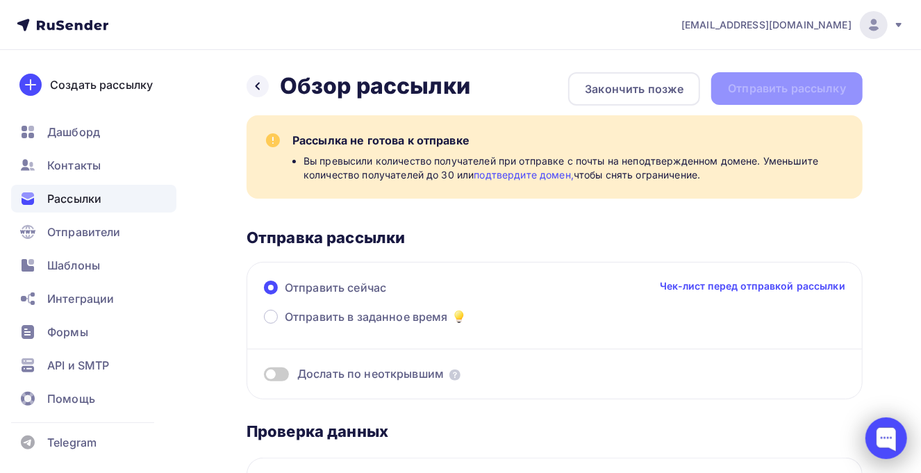
click at [890, 442] on div at bounding box center [887, 438] width 42 height 42
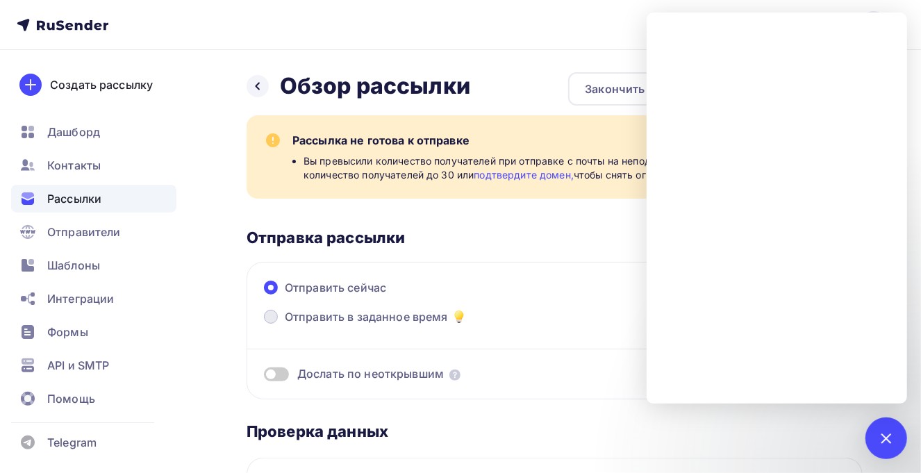
click at [308, 317] on span "Отправить в заданное время" at bounding box center [366, 316] width 163 height 17
click at [285, 325] on input "Отправить в заданное время" at bounding box center [285, 325] width 0 height 0
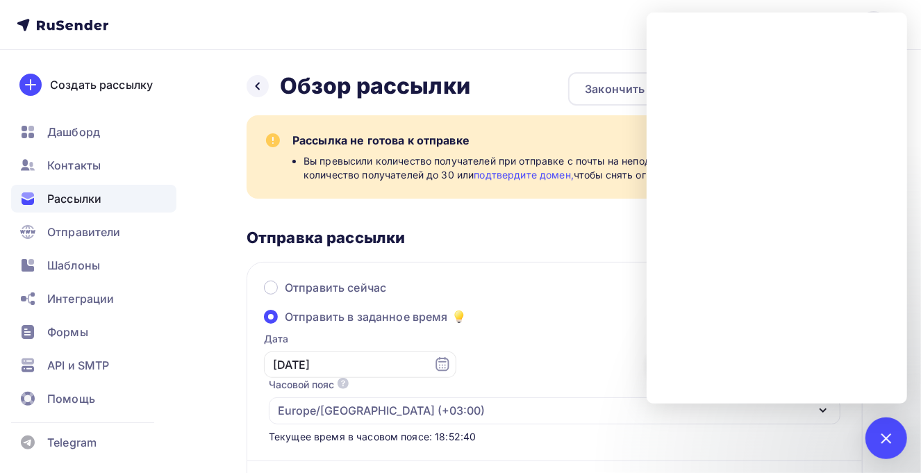
click at [648, 362] on input "19:00" at bounding box center [744, 364] width 192 height 26
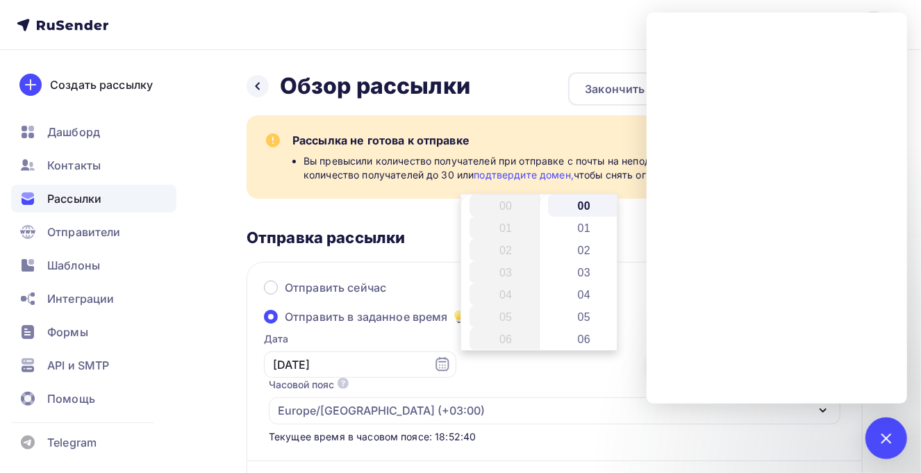
scroll to position [422, 0]
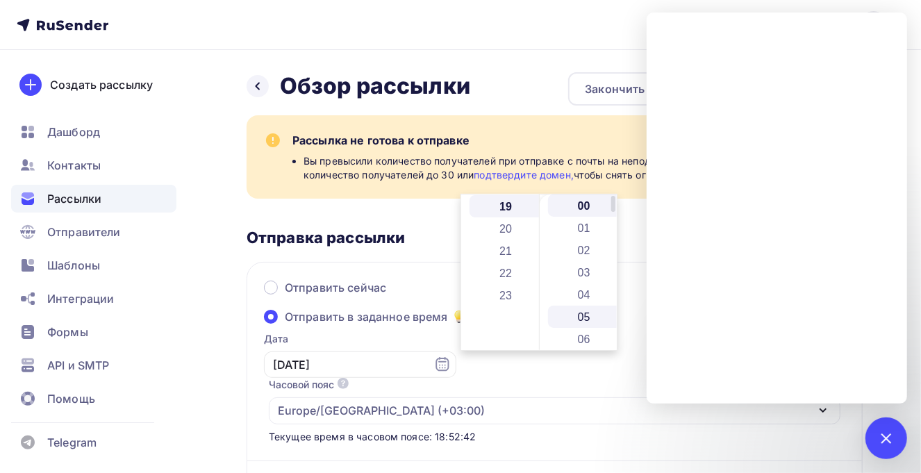
click at [587, 313] on li "05" at bounding box center [585, 317] width 74 height 22
type input "19:05"
click at [881, 437] on div at bounding box center [886, 438] width 19 height 19
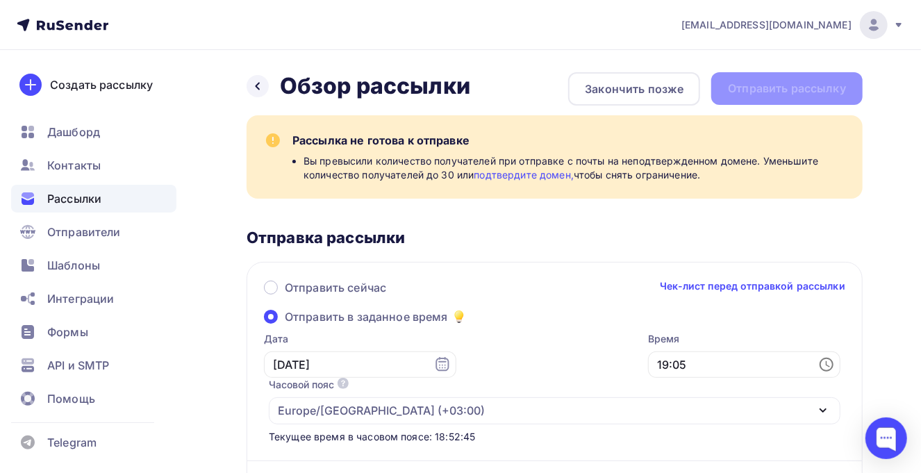
click at [821, 409] on icon "button" at bounding box center [823, 410] width 6 height 3
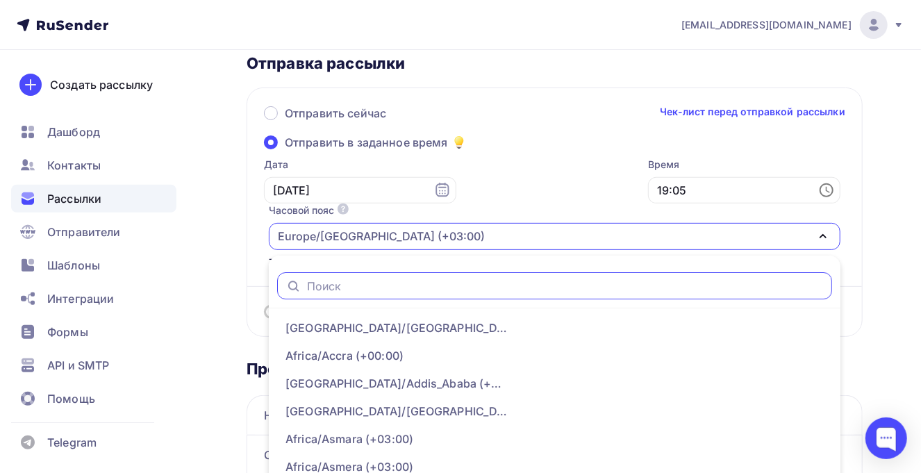
click at [711, 278] on input "text" at bounding box center [566, 285] width 518 height 15
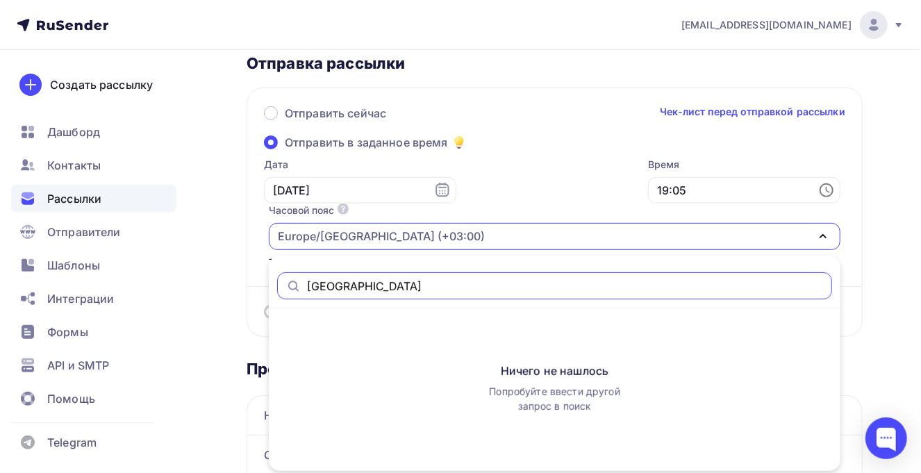
drag, startPoint x: 715, startPoint y: 241, endPoint x: 655, endPoint y: 241, distance: 60.4
click at [655, 272] on div "москва" at bounding box center [554, 285] width 555 height 27
type input "moscow"
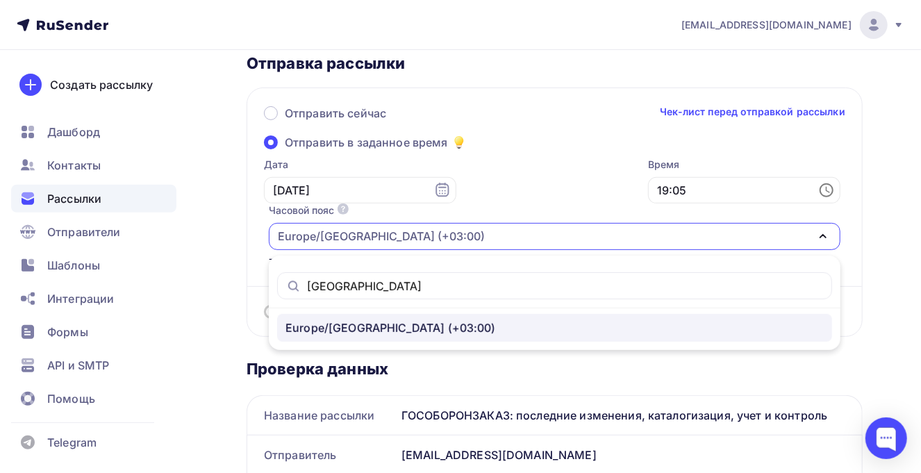
click at [496, 320] on div "Europe/Moscow (+03:00)" at bounding box center [391, 328] width 210 height 17
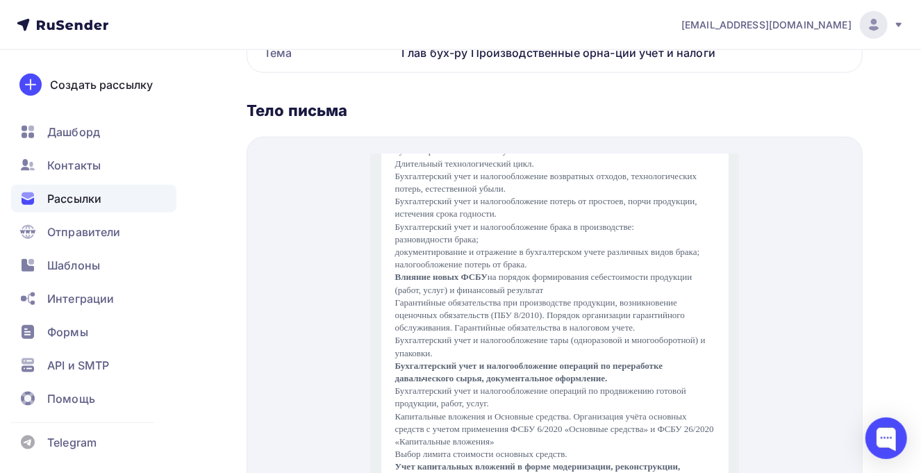
scroll to position [1020, 0]
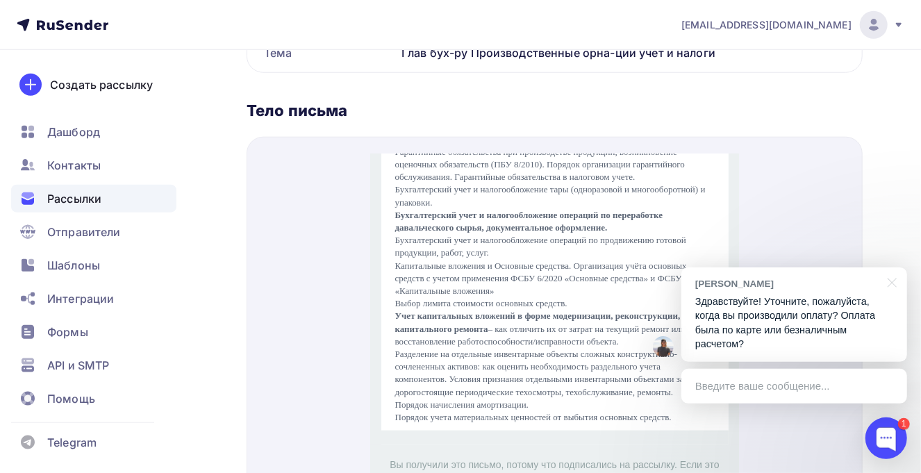
click at [741, 388] on div "Введите ваше сообщение..." at bounding box center [794, 386] width 226 height 35
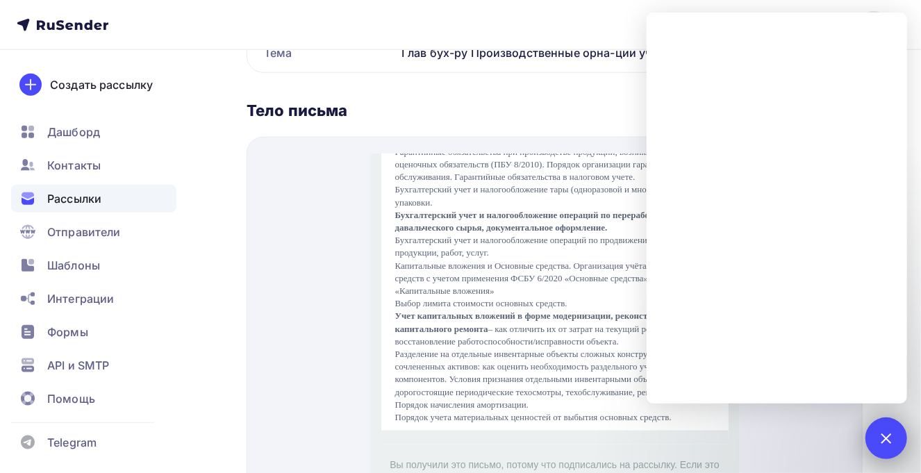
click at [893, 442] on div "2" at bounding box center [887, 438] width 42 height 42
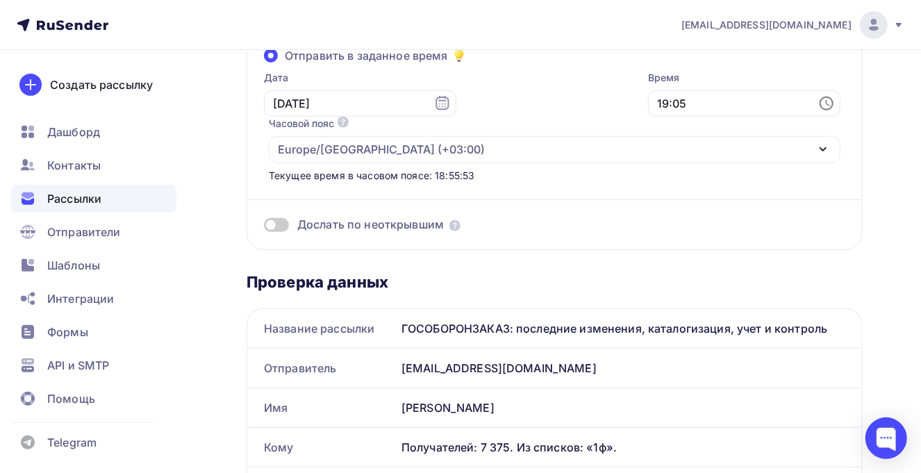
scroll to position [0, 0]
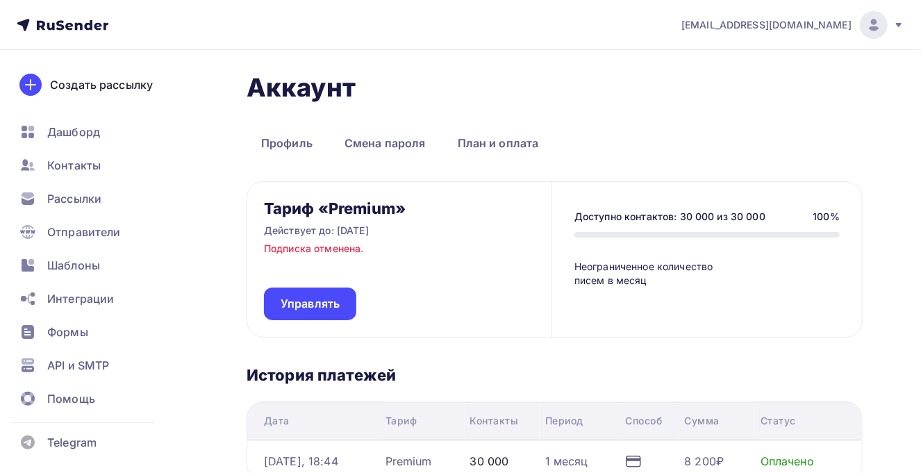
scroll to position [162, 0]
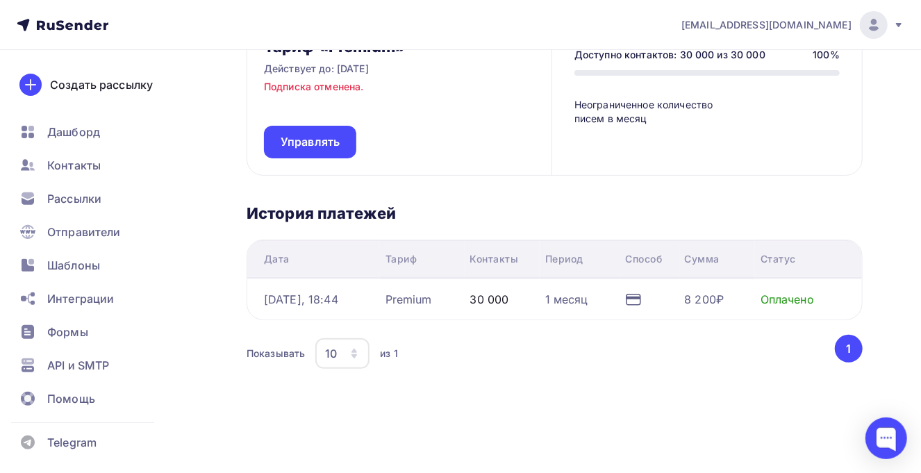
drag, startPoint x: 833, startPoint y: 295, endPoint x: 258, endPoint y: 292, distance: 575.2
click at [258, 292] on tr "[DATE], 18:44 Premium 30 000 1 месяц 8 200₽ Оплачено" at bounding box center [554, 299] width 615 height 41
copy tr "[DATE], 18:44 Premium 30 000 1 месяц 8 200₽ Оплачено"
click at [886, 442] on div at bounding box center [887, 438] width 42 height 42
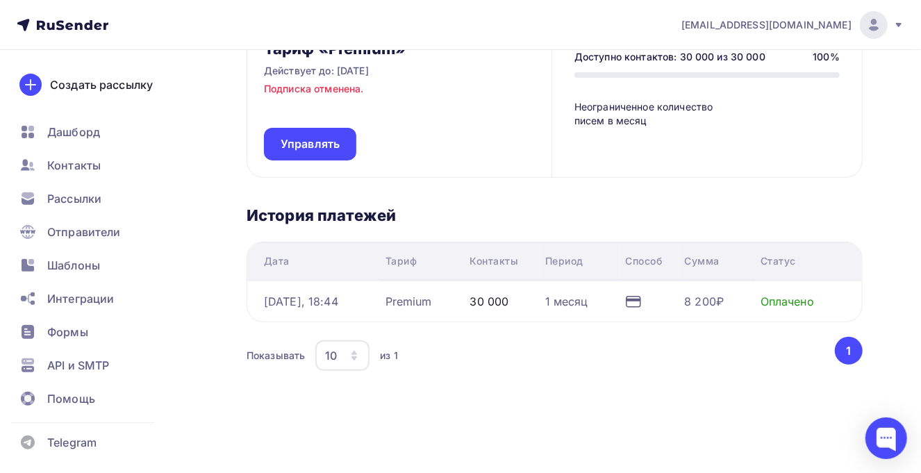
scroll to position [162, 0]
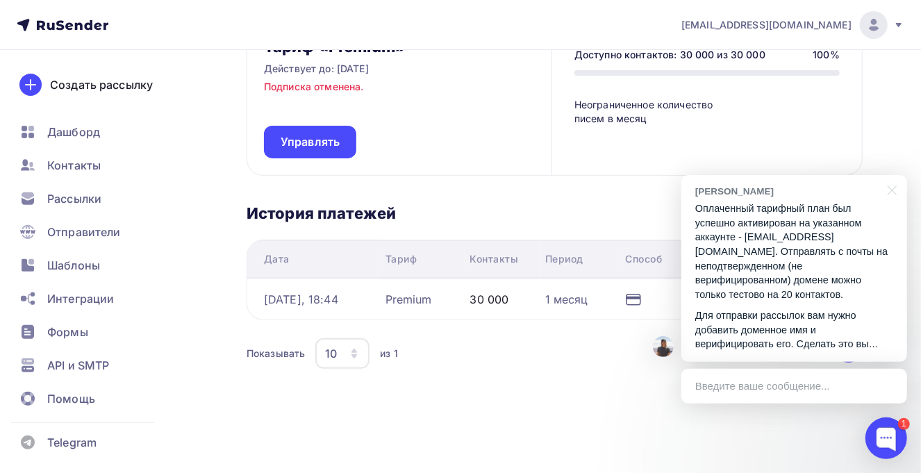
click at [831, 320] on p "Для отправки рассылок вам нужно добавить доменное имя и верифицировать его. Сде…" at bounding box center [794, 329] width 198 height 43
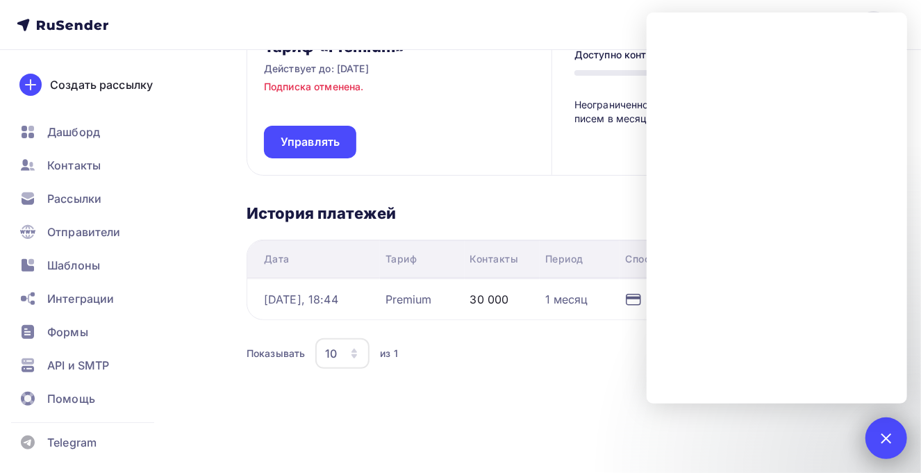
click at [891, 433] on div "1" at bounding box center [887, 438] width 42 height 42
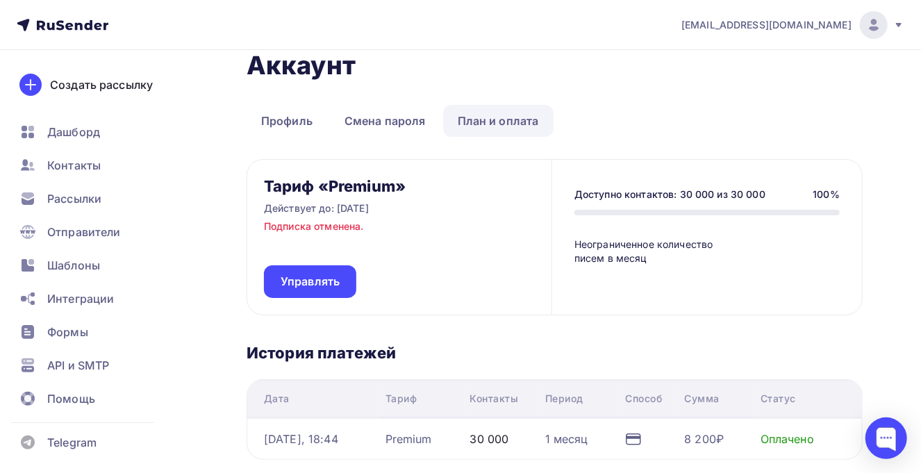
scroll to position [0, 0]
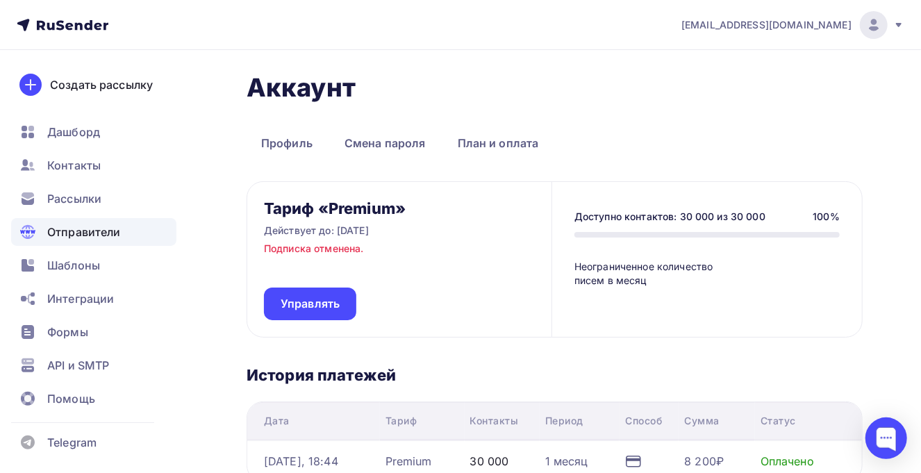
click at [89, 229] on span "Отправители" at bounding box center [84, 232] width 74 height 17
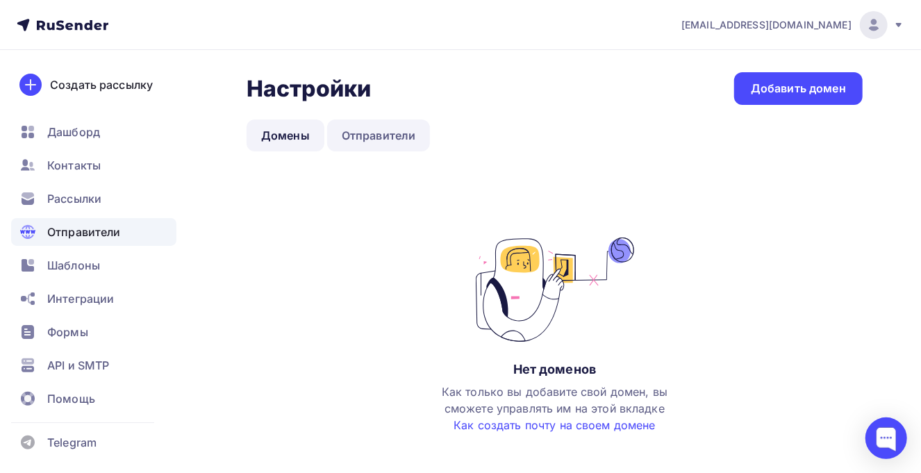
click at [395, 135] on link "Отправители" at bounding box center [379, 135] width 104 height 32
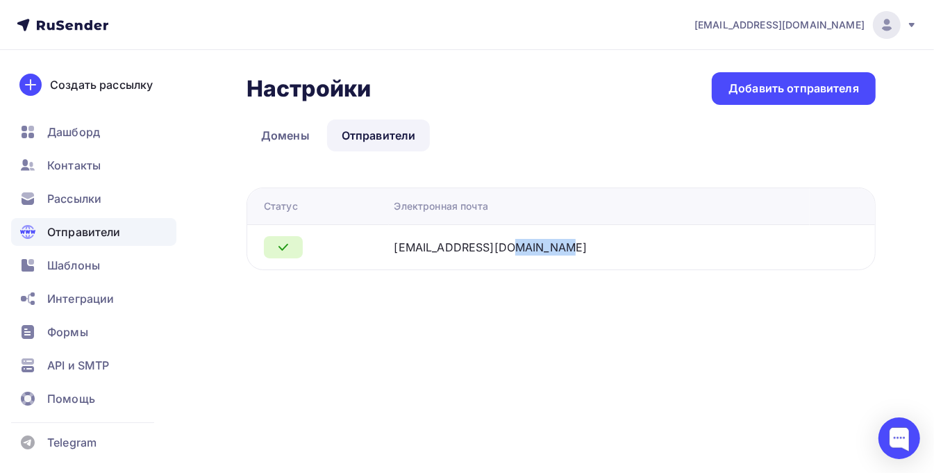
drag, startPoint x: 572, startPoint y: 247, endPoint x: 504, endPoint y: 247, distance: 67.4
click at [504, 247] on div "[EMAIL_ADDRESS][DOMAIN_NAME]" at bounding box center [568, 247] width 347 height 17
copy div "rew-o.ru"
click at [285, 134] on link "Домены" at bounding box center [286, 135] width 78 height 32
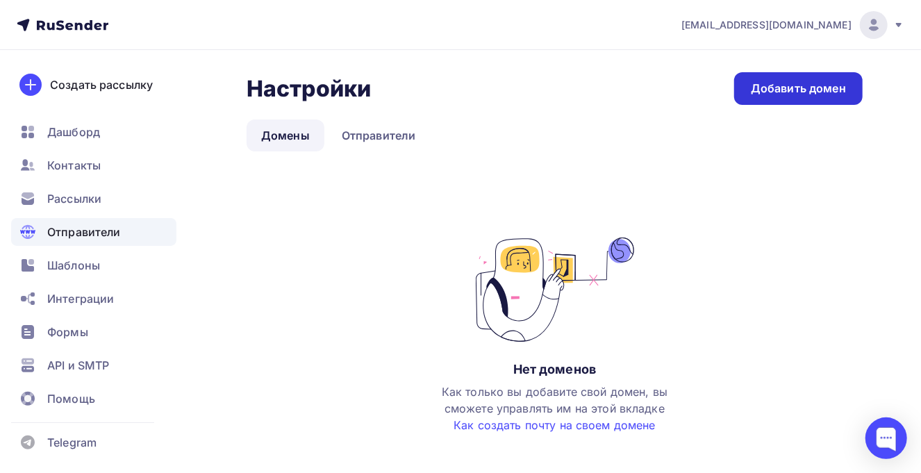
click at [763, 90] on div "Добавить домен" at bounding box center [798, 89] width 95 height 16
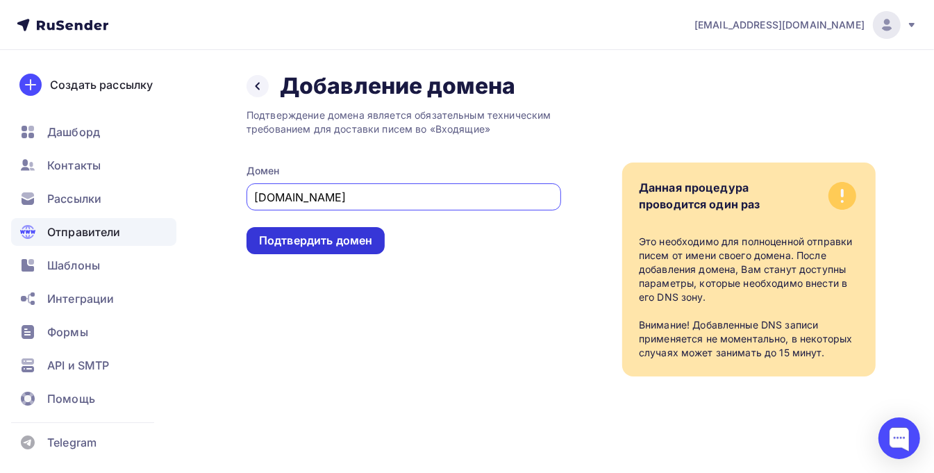
type input "rew-o.ru"
click at [310, 239] on div "Подтвердить домен" at bounding box center [315, 241] width 113 height 16
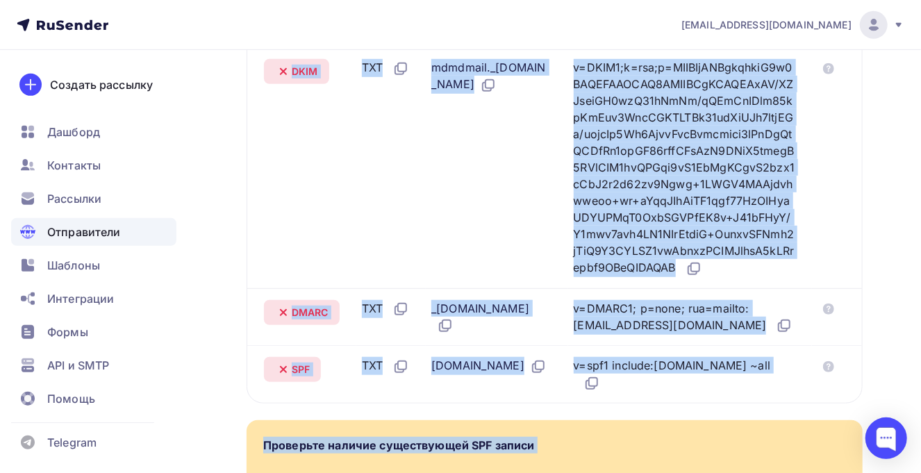
scroll to position [602, 0]
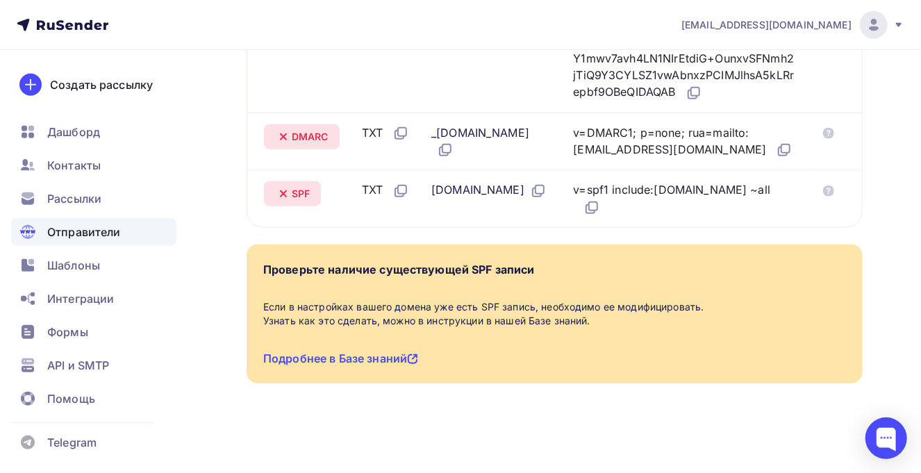
drag, startPoint x: 242, startPoint y: 196, endPoint x: 836, endPoint y: 199, distance: 593.9
copy div "DNS записи для улучшения доставляемости Проверить"
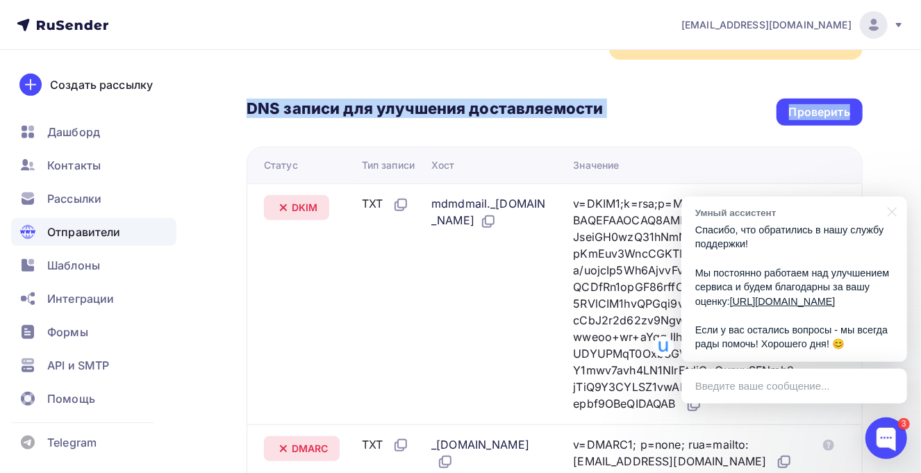
scroll to position [260, 0]
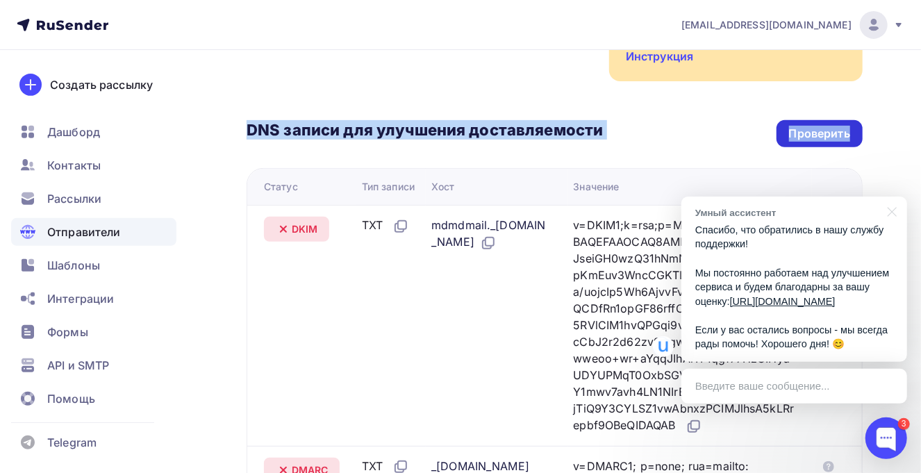
click at [824, 126] on div "Проверить" at bounding box center [819, 134] width 61 height 16
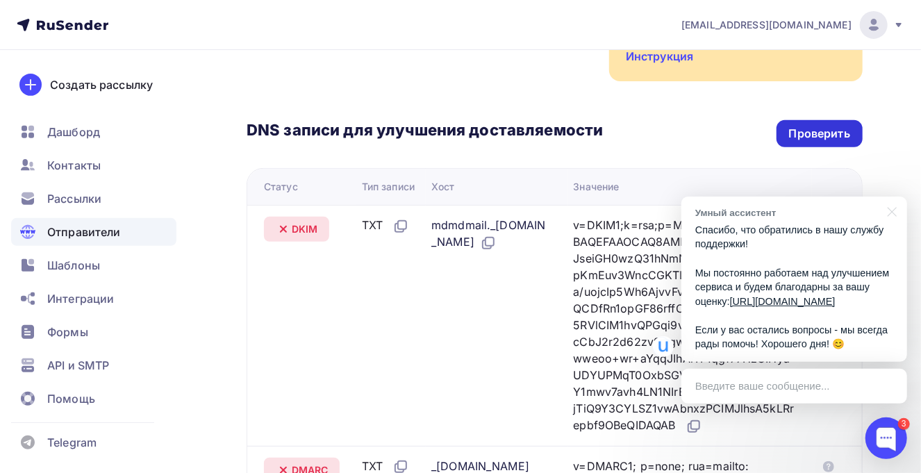
click at [822, 126] on div "Проверить" at bounding box center [819, 134] width 61 height 16
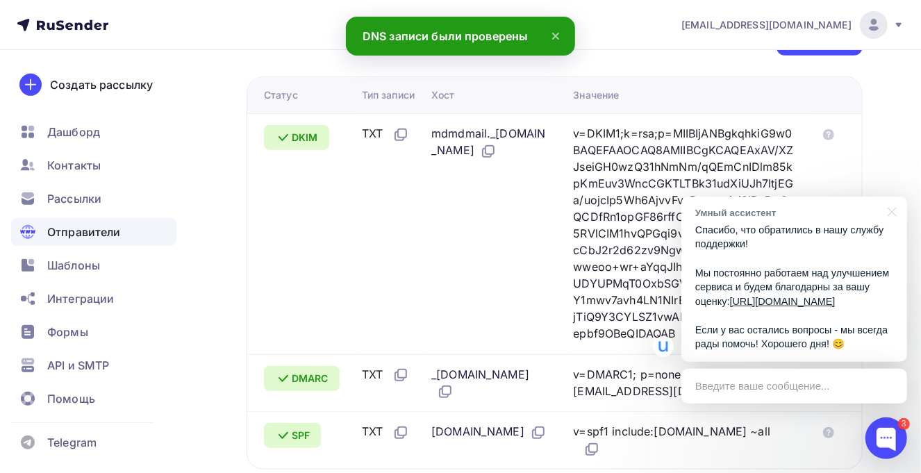
scroll to position [434, 0]
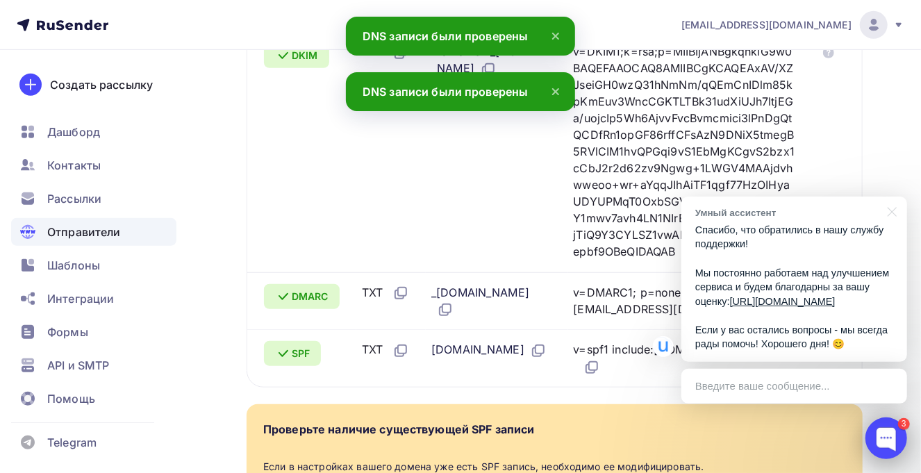
click at [887, 435] on div at bounding box center [887, 438] width 42 height 42
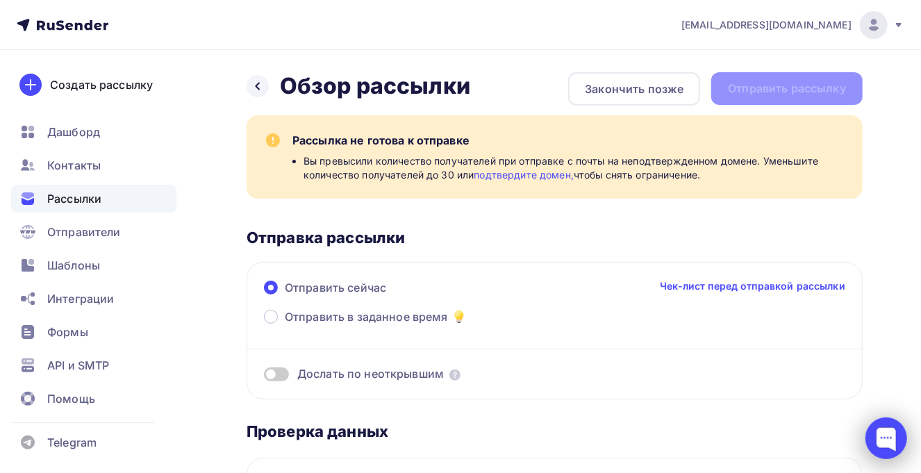
click at [883, 440] on div at bounding box center [887, 438] width 42 height 42
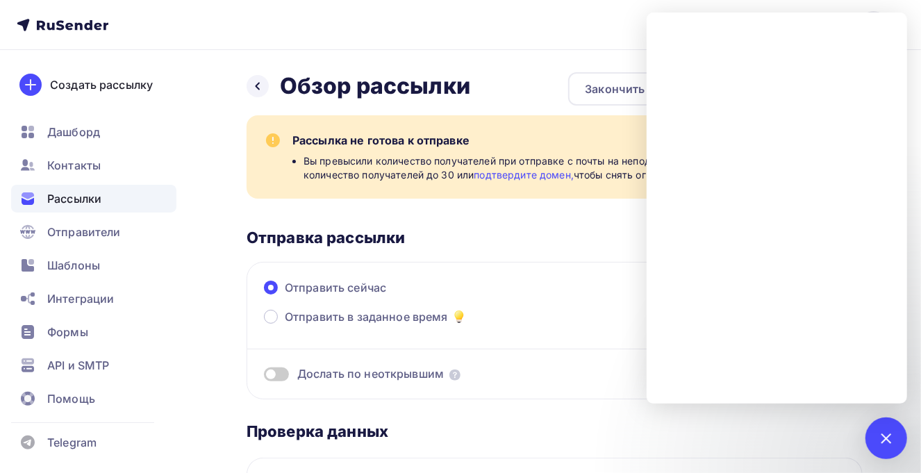
click at [617, 302] on div "Отправить сейчас Чек-лист перед отправкой рассылки" at bounding box center [554, 293] width 581 height 29
click at [879, 442] on div at bounding box center [887, 438] width 42 height 42
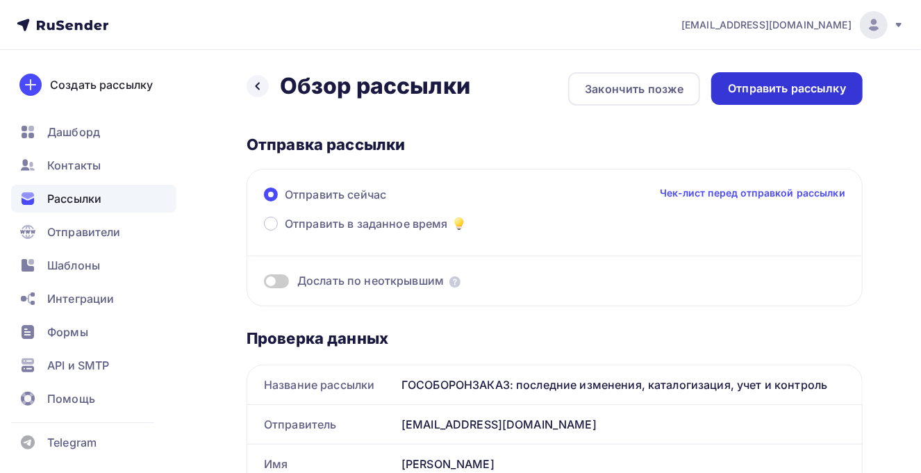
click at [782, 92] on div "Отправить рассылку" at bounding box center [787, 89] width 118 height 16
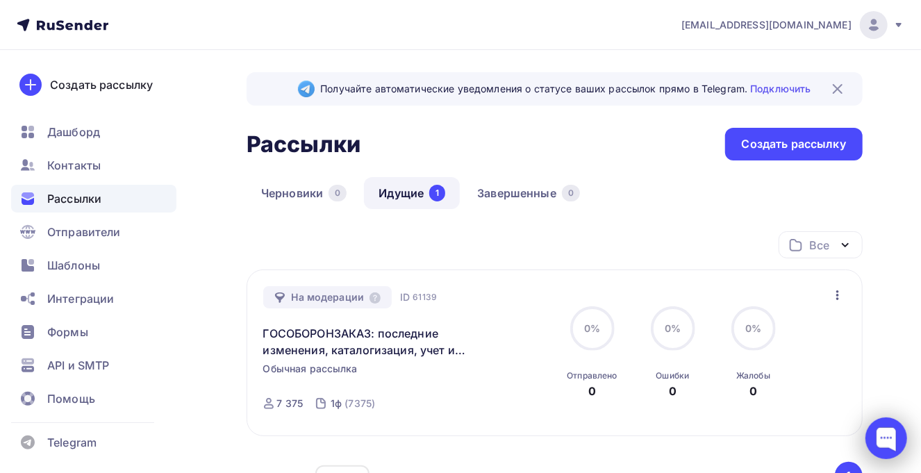
click at [884, 439] on div at bounding box center [887, 438] width 42 height 42
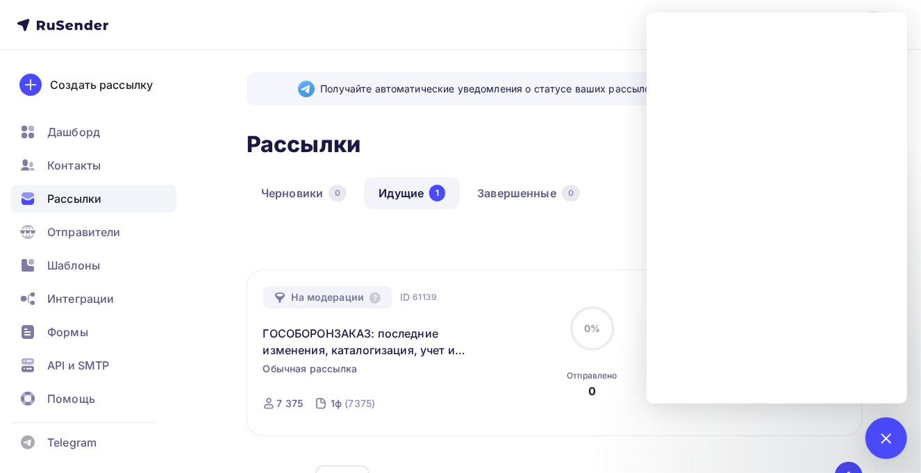
click at [545, 419] on div "На модерации ID 61139 ГОСОБОРОНЗАКАЗ: последние изменения, каталогизация, учет …" at bounding box center [407, 353] width 289 height 134
click at [882, 447] on div at bounding box center [887, 438] width 42 height 42
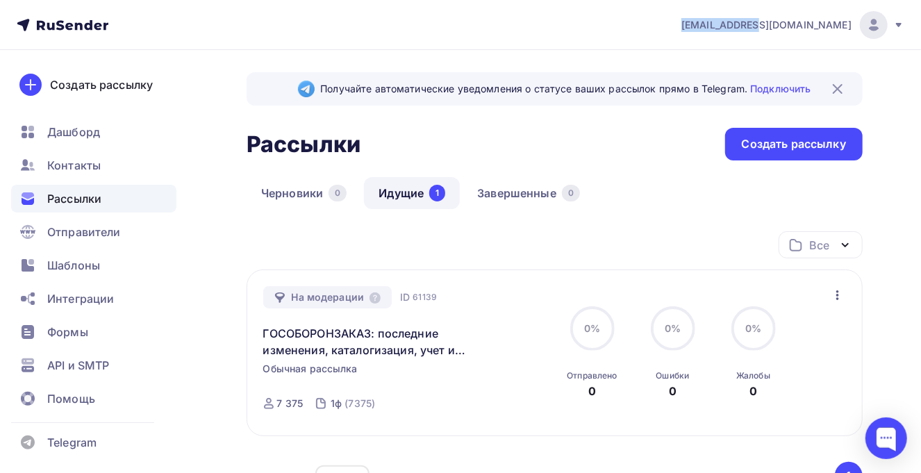
drag, startPoint x: 777, startPoint y: 28, endPoint x: 852, endPoint y: 31, distance: 74.4
click at [852, 31] on div "[EMAIL_ADDRESS][DOMAIN_NAME] Аккаунт Тарифы Выйти" at bounding box center [786, 25] width 238 height 28
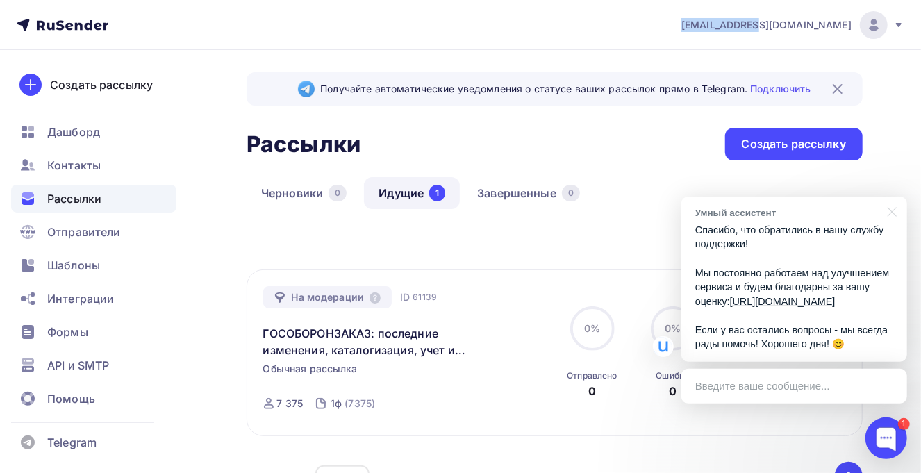
copy span "[EMAIL_ADDRESS][DOMAIN_NAME]"
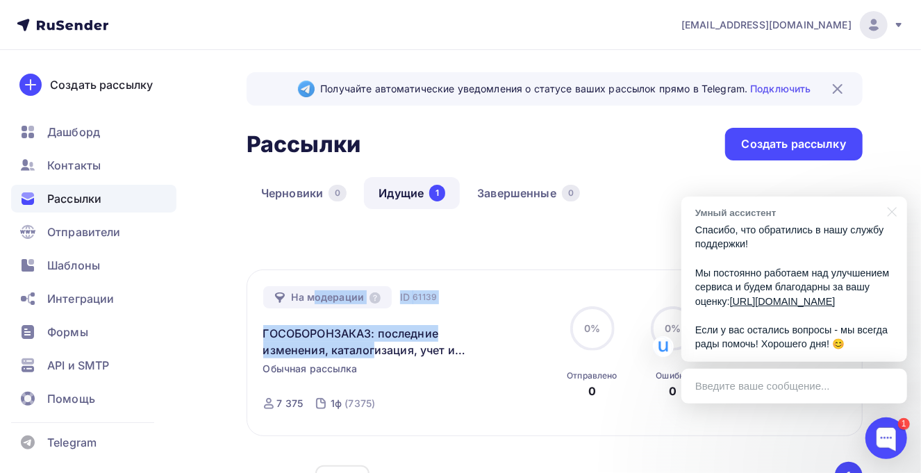
drag, startPoint x: 456, startPoint y: 293, endPoint x: 290, endPoint y: 301, distance: 165.5
click at [290, 301] on div "На модерации ID 61139 ГОСОБОРОНЗАКАЗ: последние изменения, каталогизация, учет …" at bounding box center [407, 353] width 289 height 134
copy div "На модерации ID 61139 ГОСОБОРОНЗАКАЗ: последние"
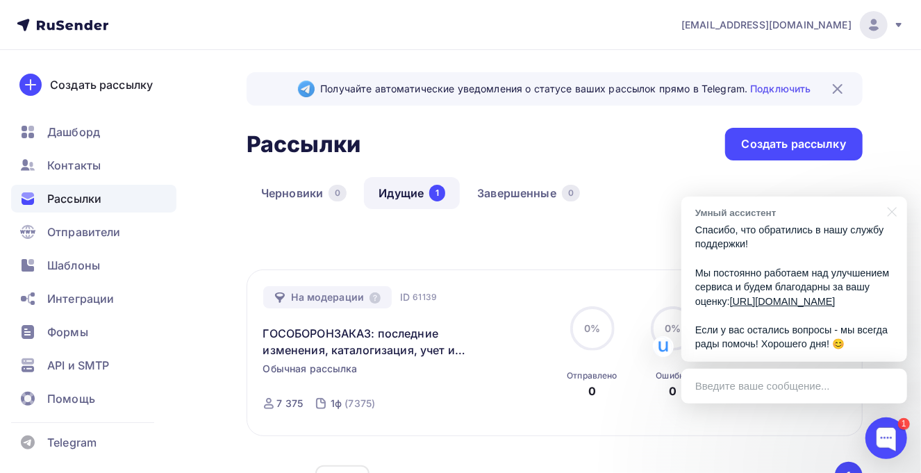
click at [699, 392] on div "Введите ваше сообщение..." at bounding box center [794, 386] width 226 height 35
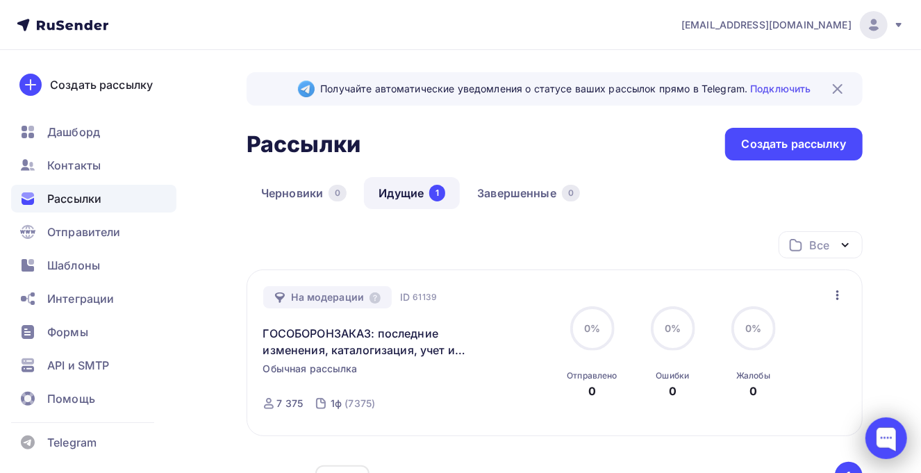
click at [889, 438] on div at bounding box center [887, 438] width 42 height 42
click at [886, 438] on div at bounding box center [887, 438] width 42 height 42
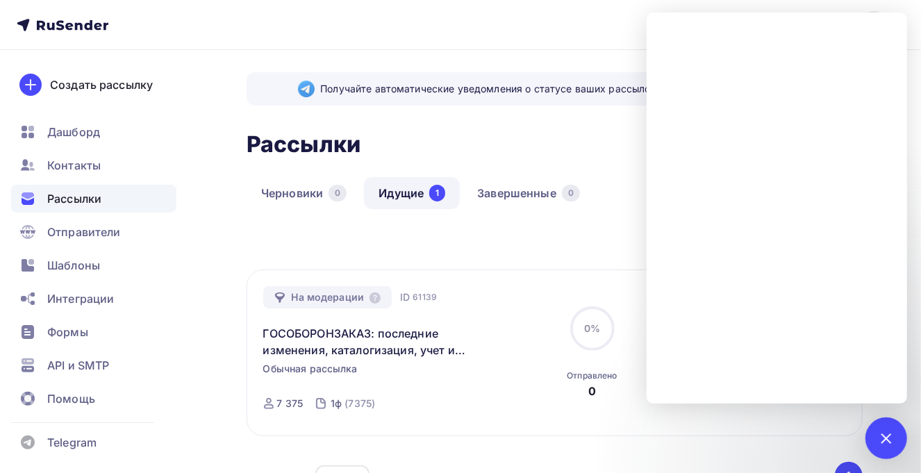
click at [147, 19] on nav "[EMAIL_ADDRESS][DOMAIN_NAME] Аккаунт Тарифы Выйти Создать рассылку [GEOGRAPHIC_…" at bounding box center [460, 25] width 921 height 50
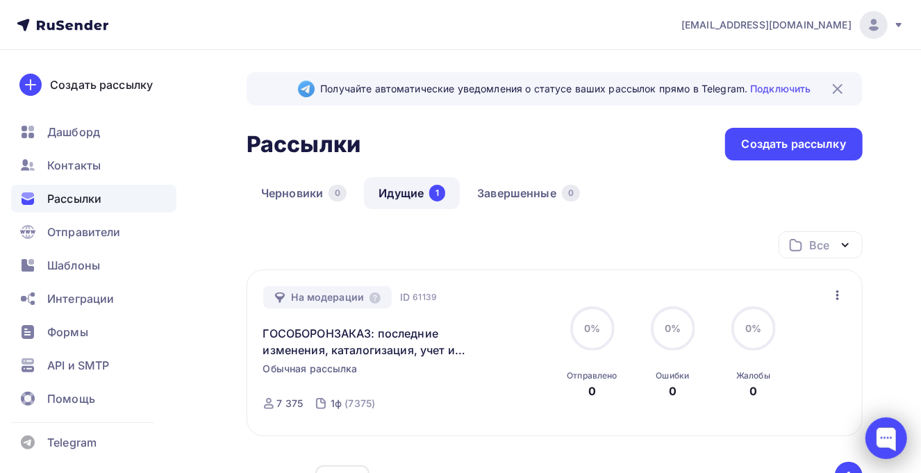
click at [882, 436] on div at bounding box center [887, 438] width 42 height 42
click at [879, 445] on div at bounding box center [887, 438] width 42 height 42
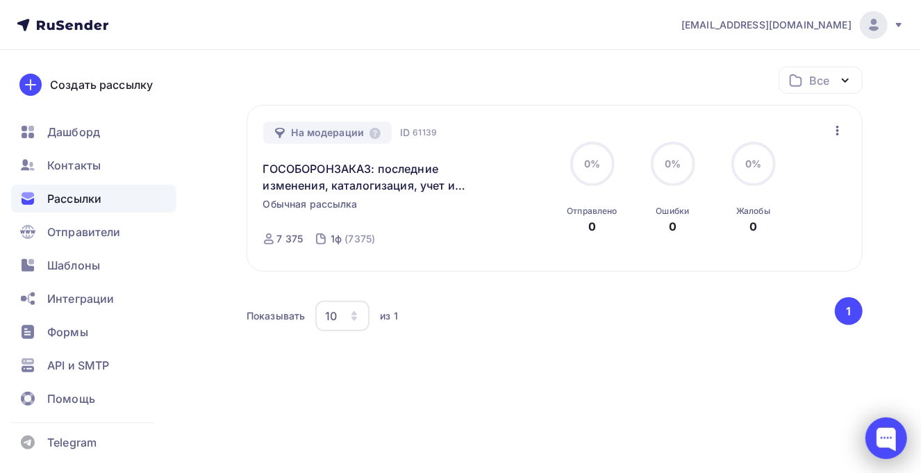
click at [889, 433] on div at bounding box center [887, 438] width 42 height 42
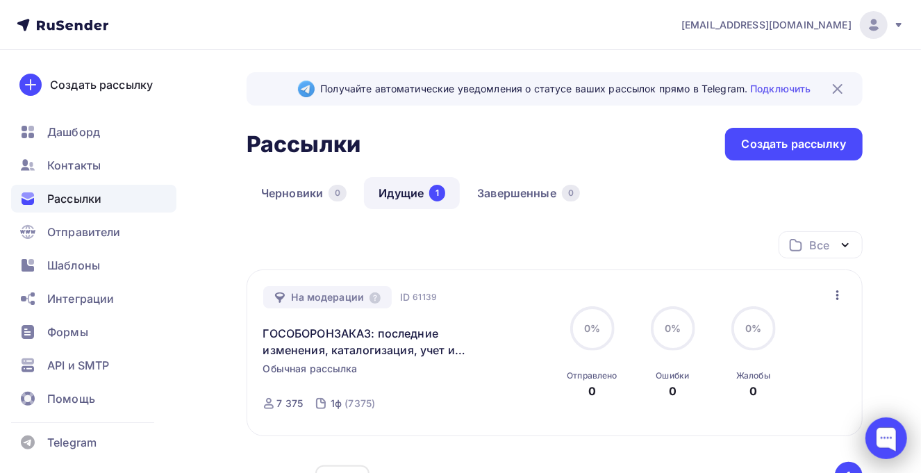
click at [879, 440] on div at bounding box center [887, 438] width 42 height 42
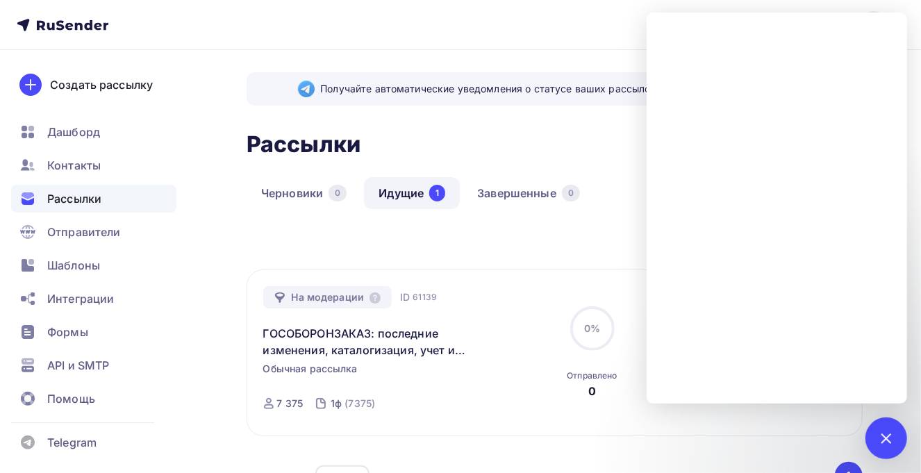
click at [599, 445] on div "Все Все папки Создать новую папку На модерации ID 61139 ГОСОБОРОНЗАКАЗ: последн…" at bounding box center [555, 372] width 616 height 283
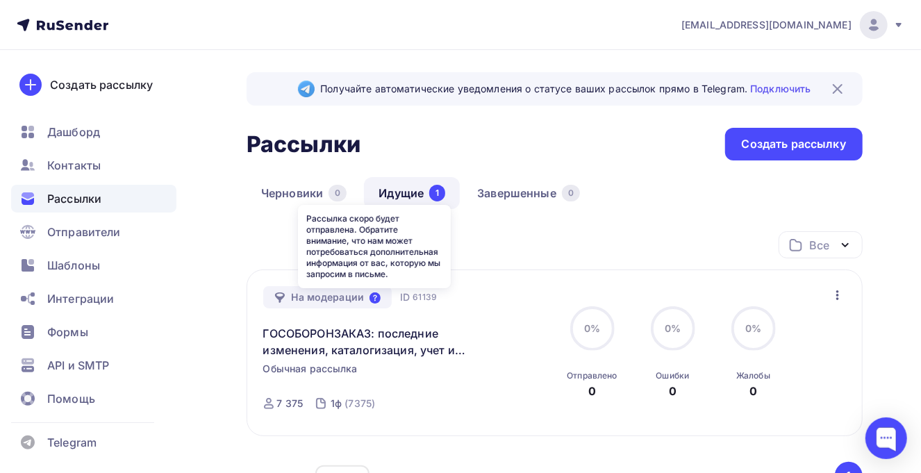
click at [370, 296] on icon at bounding box center [375, 297] width 11 height 11
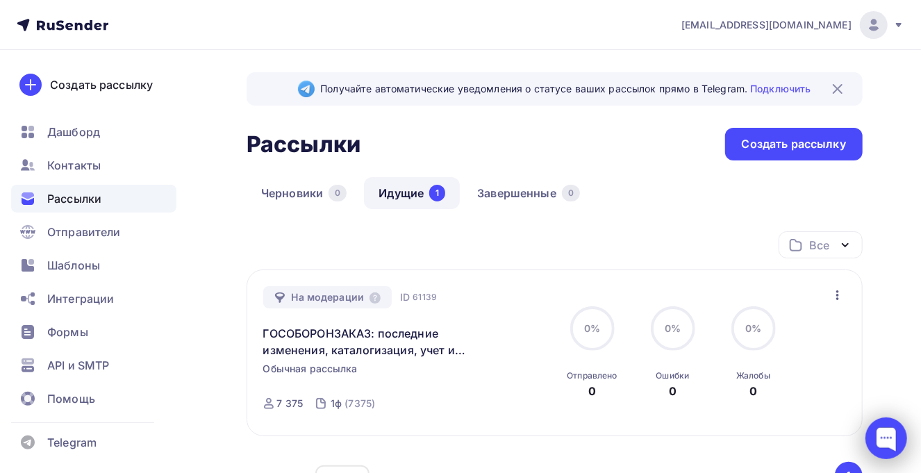
click at [897, 439] on div at bounding box center [887, 438] width 42 height 42
click at [883, 439] on div at bounding box center [887, 438] width 42 height 42
click at [835, 86] on img at bounding box center [837, 89] width 17 height 17
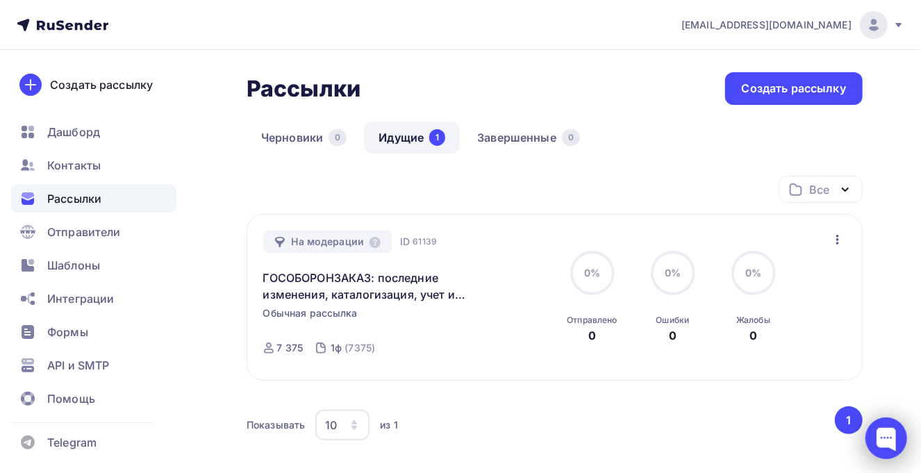
click at [895, 436] on div at bounding box center [887, 438] width 42 height 42
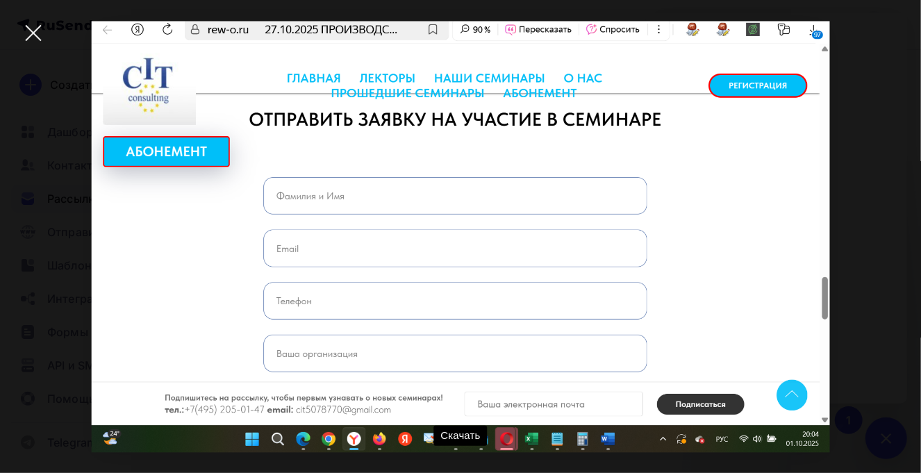
click at [33, 35] on div at bounding box center [33, 33] width 49 height 49
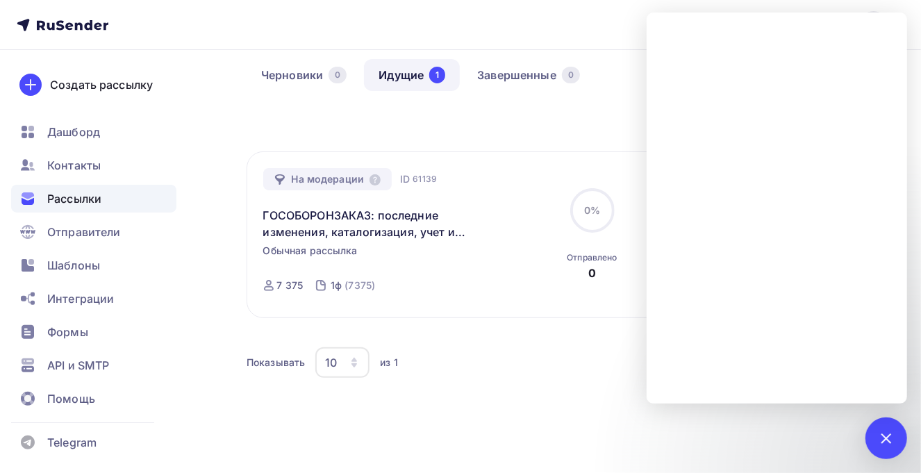
scroll to position [110, 0]
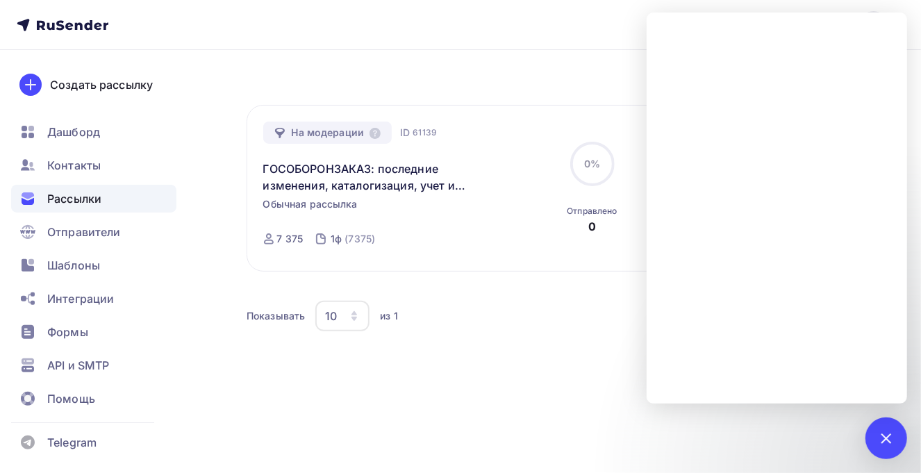
click at [519, 353] on div "Все Все папки Создать новую папку На модерации ID 61139 ГОСОБОРОНЗАКАЗ: последн…" at bounding box center [555, 225] width 616 height 317
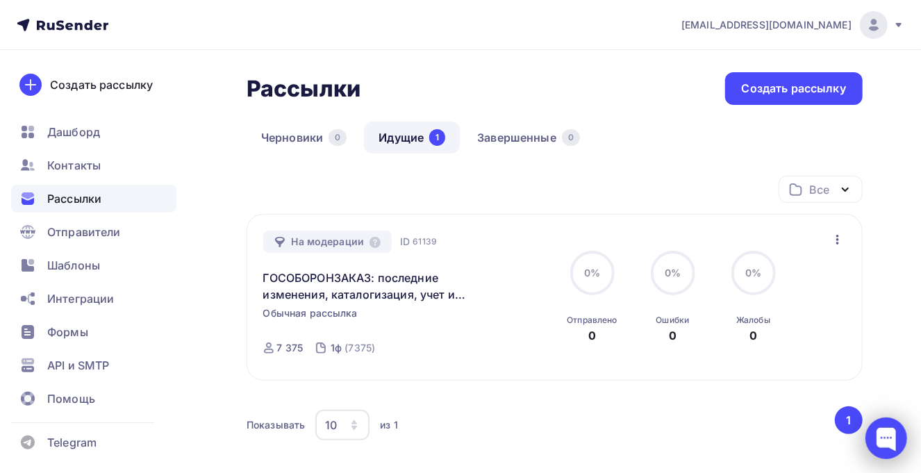
click at [880, 429] on div at bounding box center [887, 438] width 42 height 42
click at [889, 442] on div at bounding box center [887, 438] width 42 height 42
